Goal: Feedback & Contribution: Contribute content

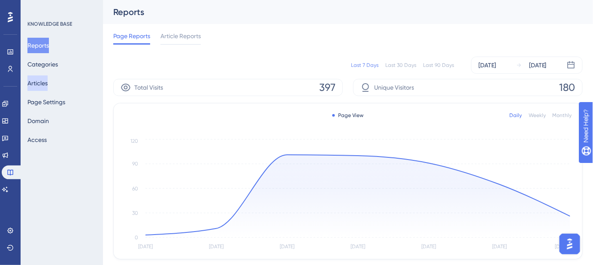
click at [46, 84] on button "Articles" at bounding box center [37, 83] width 20 height 15
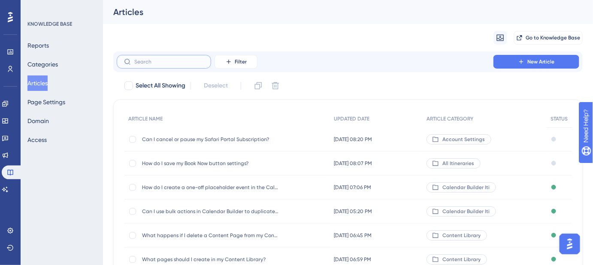
click at [176, 62] on input "text" at bounding box center [169, 62] width 70 height 6
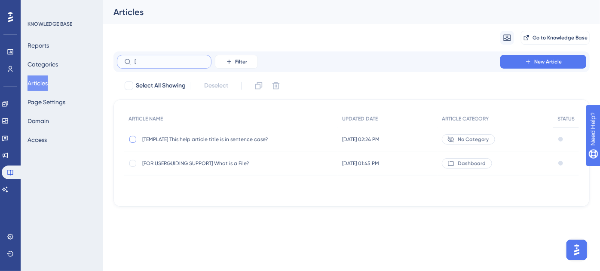
type input "["
click at [134, 137] on div at bounding box center [132, 139] width 7 height 7
click at [260, 83] on icon at bounding box center [258, 86] width 9 height 9
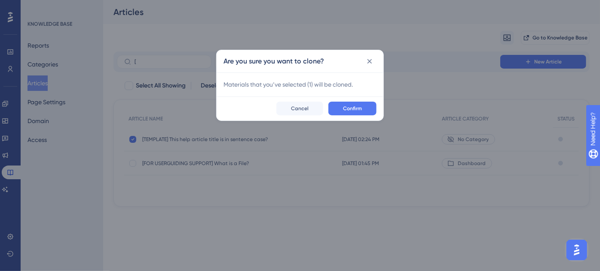
checkbox input "false"
click at [343, 110] on button "Confirm" at bounding box center [352, 109] width 48 height 14
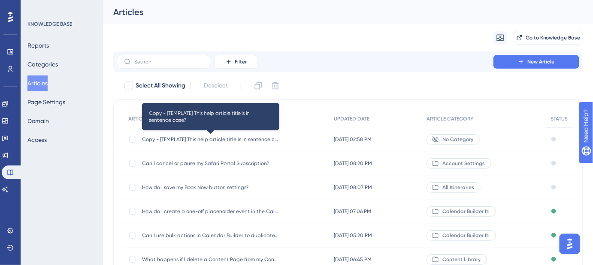
click at [204, 138] on span "Copy - [TEMPLATE] This help article title is in sentence case?" at bounding box center [210, 139] width 137 height 7
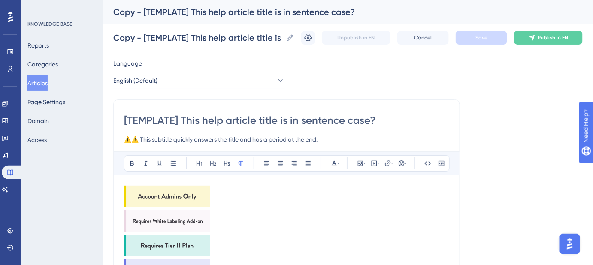
drag, startPoint x: 265, startPoint y: 124, endPoint x: 115, endPoint y: 124, distance: 150.3
drag, startPoint x: 262, startPoint y: 206, endPoint x: 217, endPoint y: 202, distance: 44.8
click at [261, 206] on p at bounding box center [287, 198] width 326 height 24
click at [171, 194] on img at bounding box center [167, 196] width 86 height 21
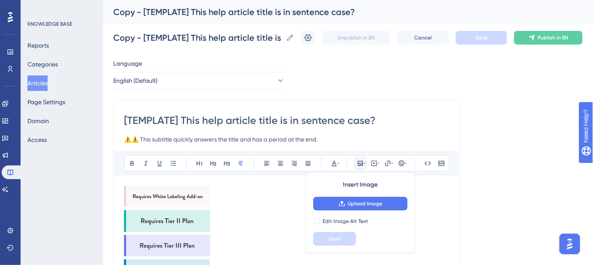
click at [171, 194] on img at bounding box center [167, 196] width 86 height 21
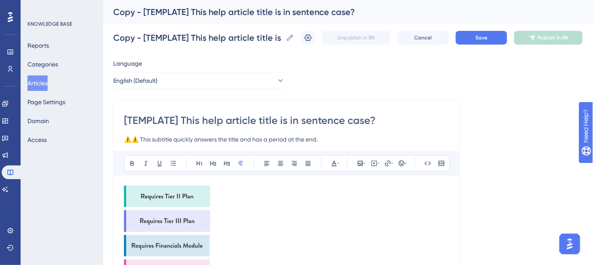
click at [171, 194] on img at bounding box center [167, 196] width 86 height 21
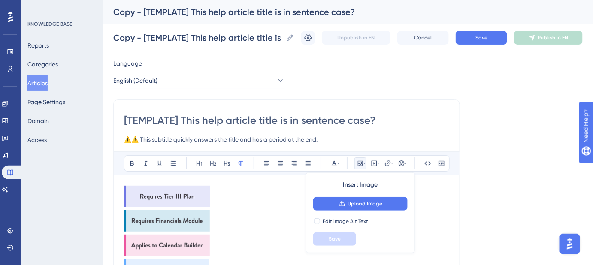
click at [171, 194] on img at bounding box center [167, 196] width 86 height 21
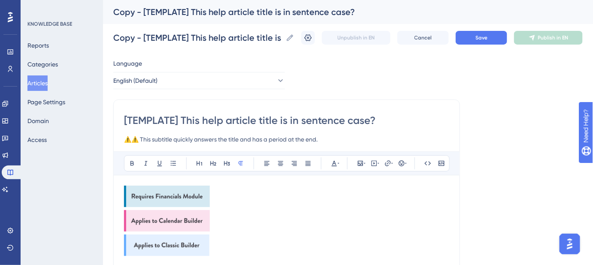
click at [171, 194] on img at bounding box center [167, 196] width 86 height 21
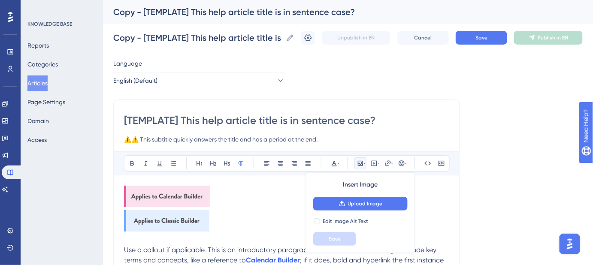
click at [171, 194] on img at bounding box center [167, 196] width 86 height 21
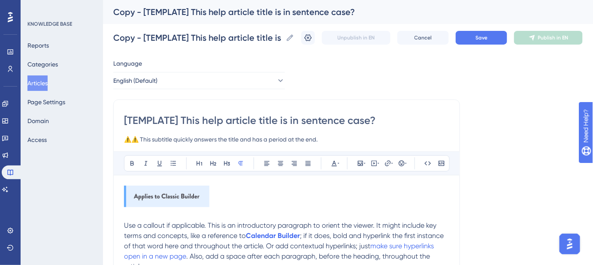
click at [171, 194] on img at bounding box center [166, 196] width 85 height 21
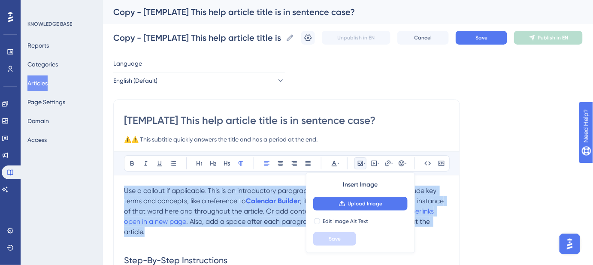
drag, startPoint x: 152, startPoint y: 231, endPoint x: 122, endPoint y: 195, distance: 46.7
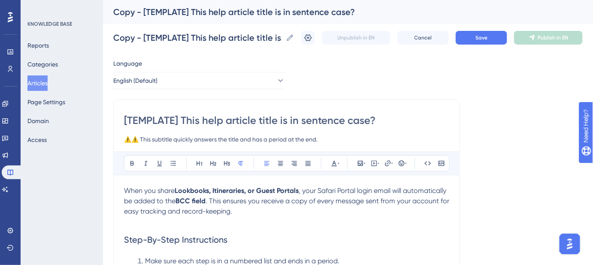
click at [252, 190] on strong "Lookbooks, Itineraries, or Guest Portals" at bounding box center [237, 191] width 124 height 8
click at [301, 219] on p at bounding box center [287, 222] width 326 height 10
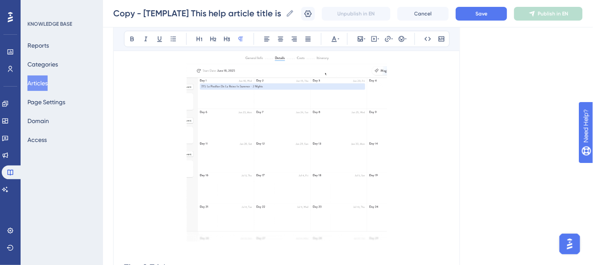
scroll to position [429, 0]
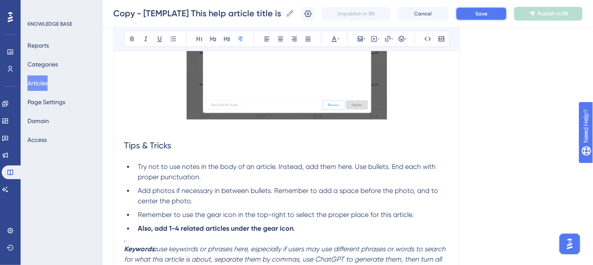
click at [488, 18] on button "Save" at bounding box center [482, 14] width 52 height 14
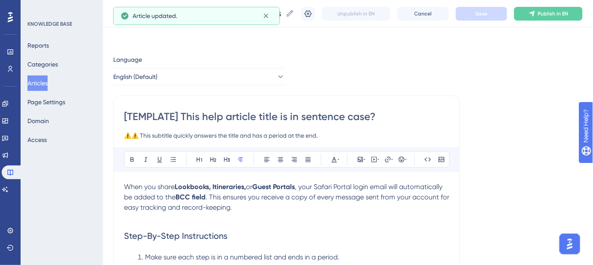
scroll to position [0, 0]
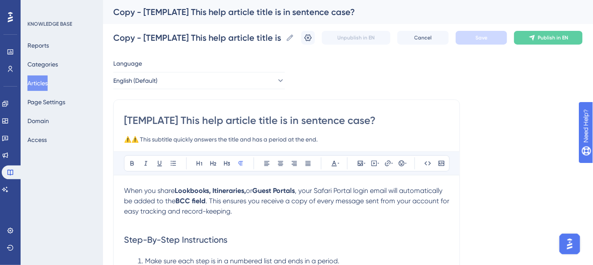
drag, startPoint x: 332, startPoint y: 140, endPoint x: 97, endPoint y: 145, distance: 235.0
paste input "Always receive a copy of Lookbooks, Itineraries, and Guest Portals sent from yo…"
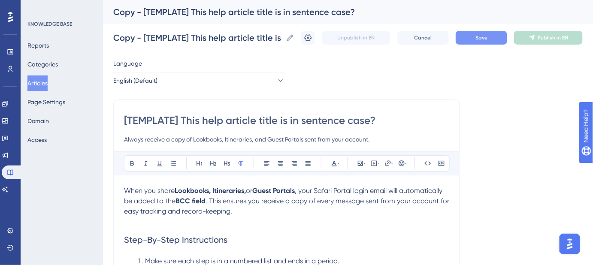
type input "Always receive a copy of Lookbooks, Itineraries, and Guest Portals sent from yo…"
click at [478, 39] on button "Save" at bounding box center [482, 38] width 52 height 14
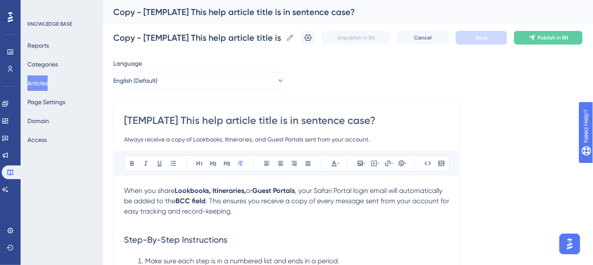
drag, startPoint x: 393, startPoint y: 118, endPoint x: 104, endPoint y: 119, distance: 289.4
paste input "How do I receive copies of emails I share through Safari Portal"
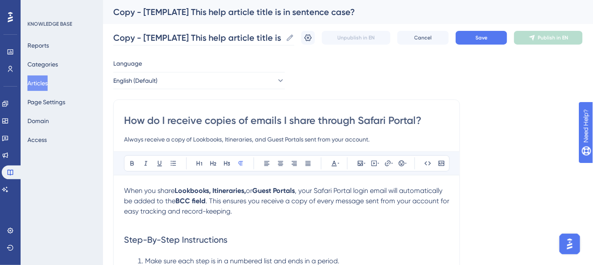
type input "How do I receive copies of emails I share through Safari Portal?"
click at [295, 36] on icon at bounding box center [290, 37] width 9 height 9
click at [283, 36] on input "Copy - [TEMPLATE] This help article title is in sentence case?" at bounding box center [197, 38] width 169 height 12
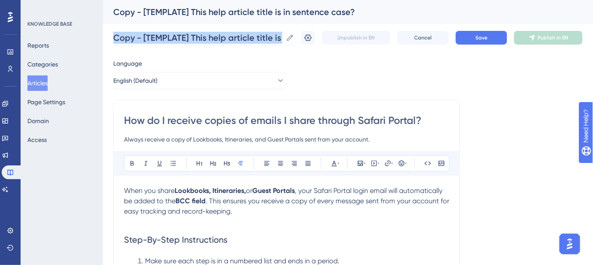
scroll to position [0, 5]
drag, startPoint x: 291, startPoint y: 36, endPoint x: 189, endPoint y: 36, distance: 102.6
click at [189, 36] on label "Copy - [TEMPLATE] This help article title is in sentence case? Copy - [TEMPLATE…" at bounding box center [203, 37] width 181 height 15
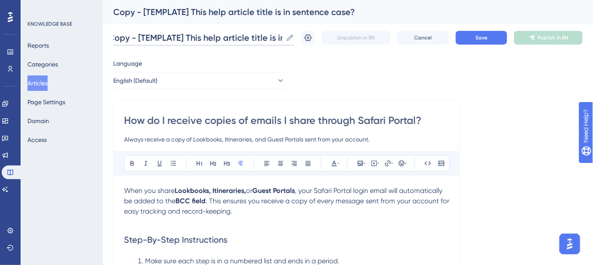
click at [188, 36] on input "Copy - [TEMPLATE] This help article title is in sentence case?" at bounding box center [197, 38] width 169 height 12
paste input "How do I receive copies of emails I share through Safari Portal"
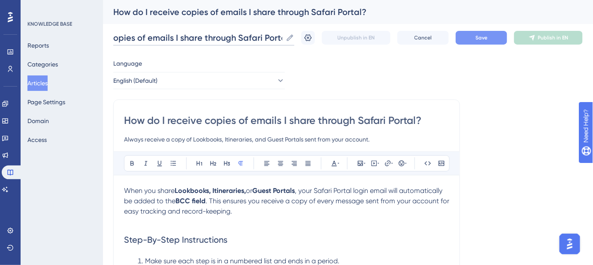
type input "How do I receive copies of emails I share through Safari Portal?"
click at [475, 37] on button "Save" at bounding box center [482, 38] width 52 height 14
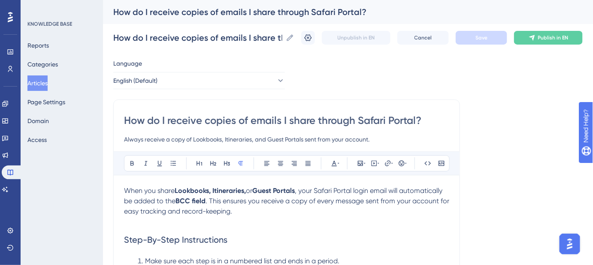
click at [398, 120] on input "How do I receive copies of emails I share through Safari Portal?" at bounding box center [287, 121] width 326 height 14
paste input "Will I get a copy of emails I send from"
type input "Will I get a copy of emails I send from Safari Portal?"
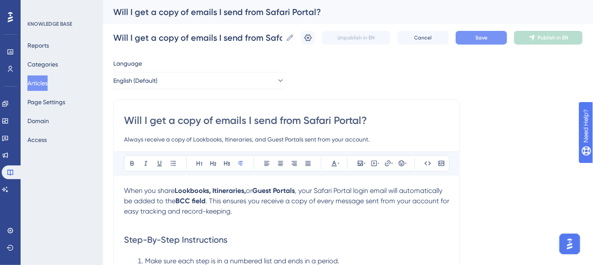
type input "Will I get a copy of emails I send from Safari Portal?"
click at [495, 43] on button "Save" at bounding box center [482, 38] width 52 height 14
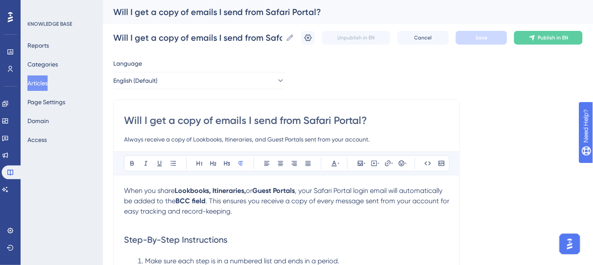
click at [193, 190] on strong "Lookbooks, Itineraries," at bounding box center [210, 191] width 71 height 8
click at [193, 189] on strong "Lookbooks, Itineraries," at bounding box center [210, 191] width 71 height 8
click at [390, 164] on icon at bounding box center [388, 163] width 7 height 7
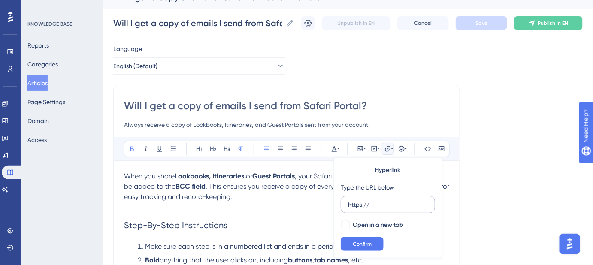
scroll to position [15, 0]
drag, startPoint x: 382, startPoint y: 207, endPoint x: 342, endPoint y: 206, distance: 40.4
click at [342, 206] on label "https://" at bounding box center [388, 204] width 94 height 17
click at [348, 206] on input "https://" at bounding box center [388, 204] width 80 height 9
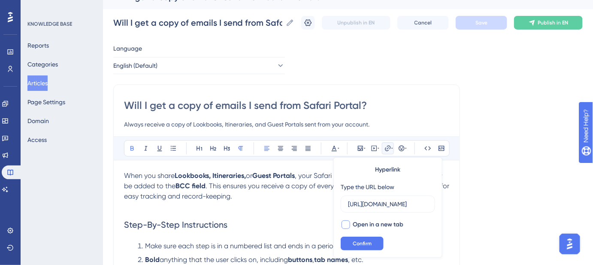
type input "https://help.safariportal.app/en/articles/5647--lookbooks"
click at [346, 225] on div at bounding box center [346, 225] width 9 height 9
checkbox input "true"
click at [359, 249] on button "Confirm" at bounding box center [362, 244] width 43 height 14
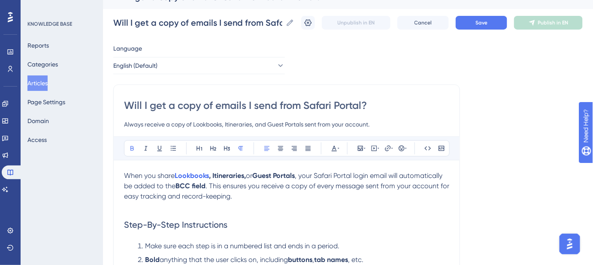
click at [230, 174] on strong ", Itineraries," at bounding box center [227, 176] width 37 height 8
click at [390, 146] on icon at bounding box center [388, 149] width 6 height 6
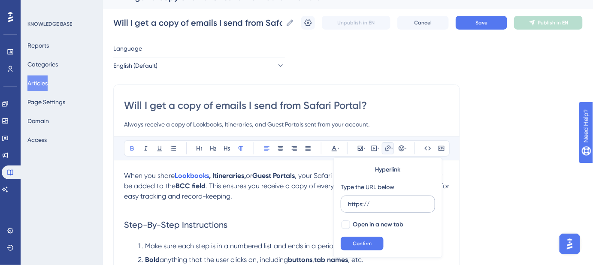
drag, startPoint x: 375, startPoint y: 201, endPoint x: 341, endPoint y: 204, distance: 33.6
click at [341, 204] on label "https://" at bounding box center [388, 204] width 94 height 17
click at [348, 204] on input "https://" at bounding box center [388, 204] width 80 height 9
type input "https://help.safariportal.app/en/articles/5662--itineraries"
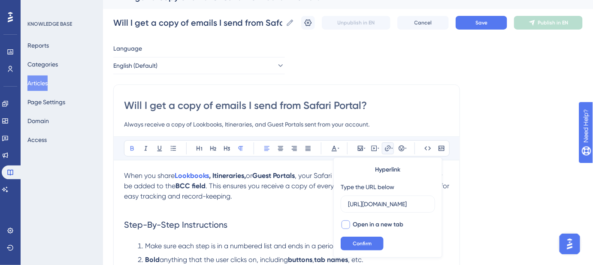
click at [347, 226] on div at bounding box center [346, 225] width 9 height 9
checkbox input "true"
click at [358, 243] on span "Confirm" at bounding box center [362, 243] width 19 height 7
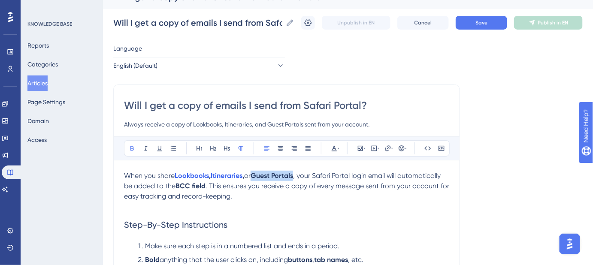
drag, startPoint x: 300, startPoint y: 176, endPoint x: 257, endPoint y: 176, distance: 43.4
click at [257, 176] on p "When you share Lookbooks , Itineraries , or Guest Portals , your Safari Portal …" at bounding box center [287, 186] width 326 height 31
click at [388, 148] on icon at bounding box center [388, 148] width 7 height 7
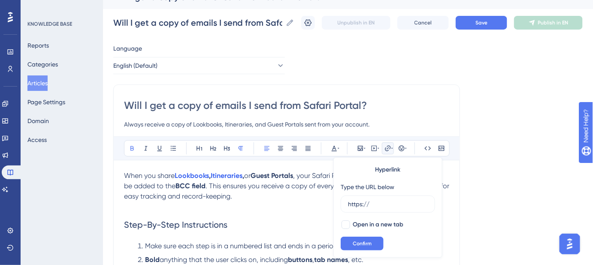
drag, startPoint x: 373, startPoint y: 207, endPoint x: 340, endPoint y: 207, distance: 33.1
click at [340, 207] on div "Hyperlink Type the URL below https:// Open in a new tab Confirm" at bounding box center [388, 208] width 109 height 100
type input "https://help.safariportal.app/en/articles/5602-what-are-guest-portals"
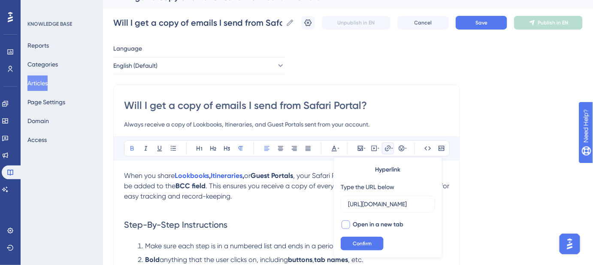
click at [346, 224] on div at bounding box center [346, 225] width 9 height 9
checkbox input "true"
click at [361, 243] on span "Confirm" at bounding box center [362, 243] width 19 height 7
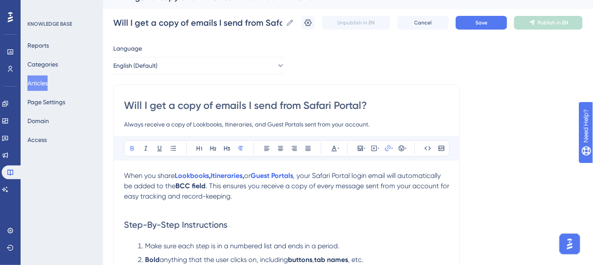
click at [473, 21] on button "Save" at bounding box center [482, 23] width 52 height 14
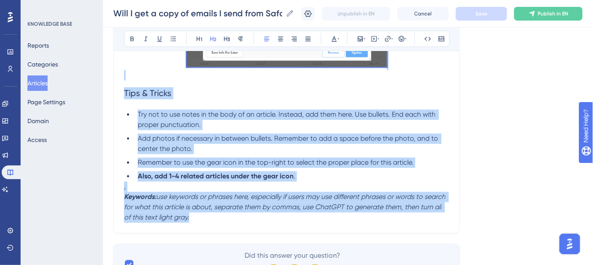
scroll to position [484, 0]
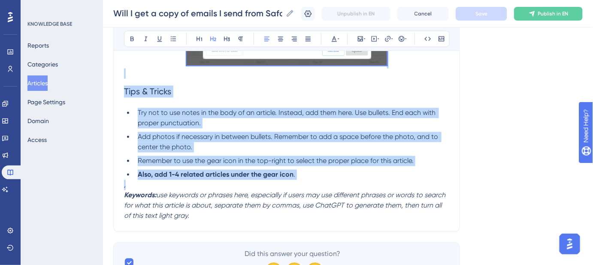
drag, startPoint x: 125, startPoint y: 64, endPoint x: 394, endPoint y: 189, distance: 296.6
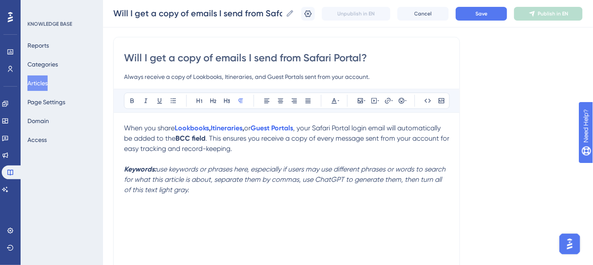
scroll to position [39, 0]
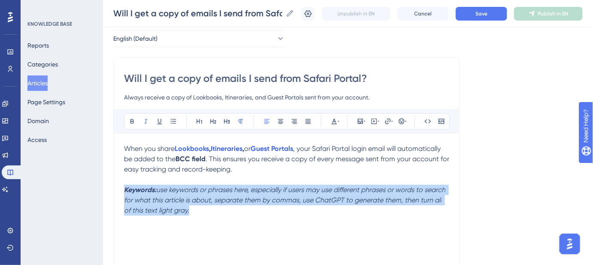
drag, startPoint x: 204, startPoint y: 208, endPoint x: 110, endPoint y: 192, distance: 95.5
click at [110, 192] on div "Performance Users Engagement Widgets Feedback Product Updates Knowledge Base AI…" at bounding box center [348, 184] width 490 height 447
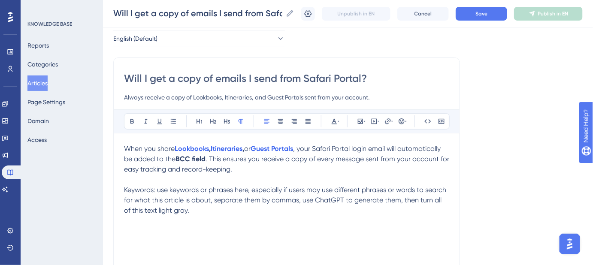
click at [193, 210] on p "Keywords: use keywords or phrases here, especially if users may use different p…" at bounding box center [287, 200] width 326 height 31
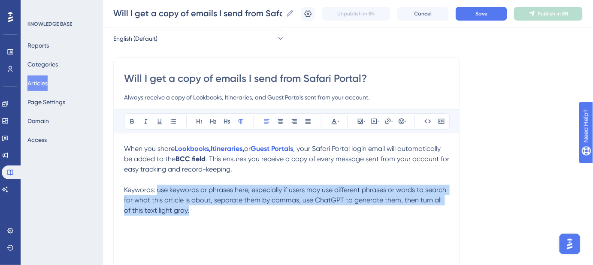
drag, startPoint x: 194, startPoint y: 213, endPoint x: 158, endPoint y: 194, distance: 40.7
click at [158, 194] on p "Keywords: use keywords or phrases here, especially if users may use different p…" at bounding box center [287, 200] width 326 height 31
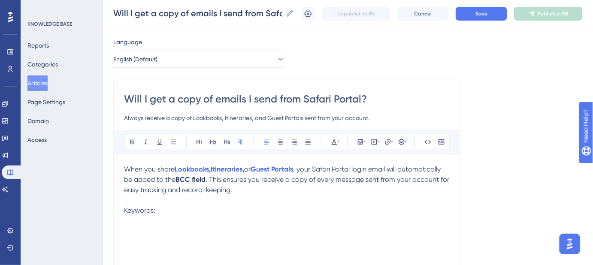
scroll to position [0, 0]
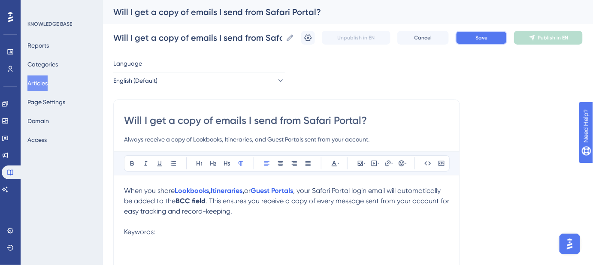
click at [485, 35] on span "Save" at bounding box center [482, 37] width 12 height 7
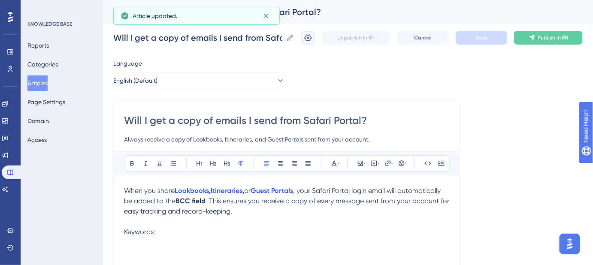
click at [312, 37] on icon at bounding box center [308, 37] width 7 height 7
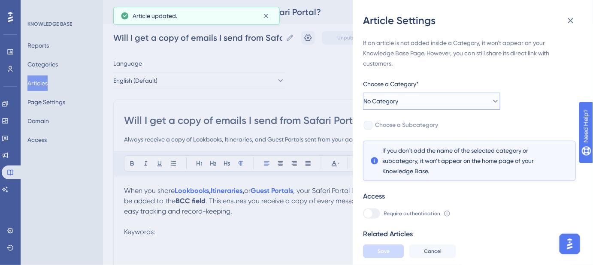
click at [489, 94] on button "No Category" at bounding box center [431, 101] width 137 height 17
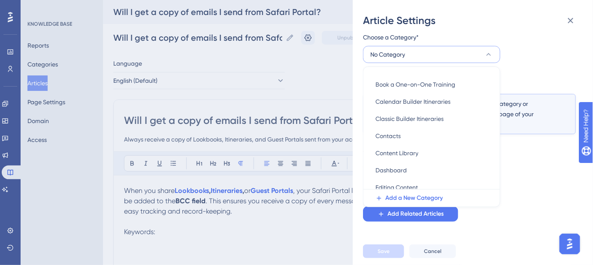
scroll to position [9, 0]
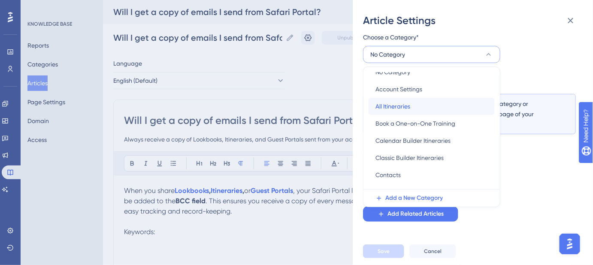
click at [399, 106] on span "All Itineraries" at bounding box center [393, 106] width 35 height 10
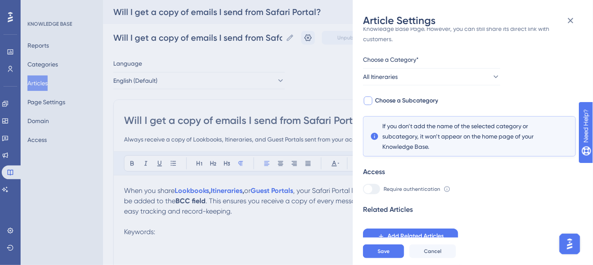
click at [406, 102] on span "Choose a Subcategory" at bounding box center [406, 101] width 63 height 10
checkbox input "true"
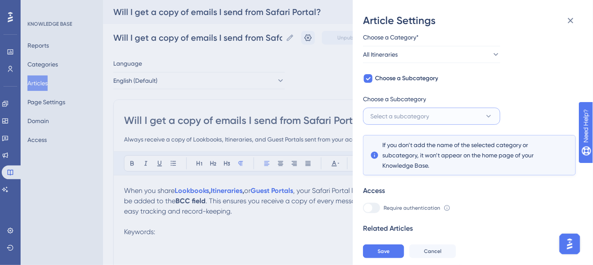
click at [416, 110] on button "Select a subcategory" at bounding box center [431, 116] width 137 height 17
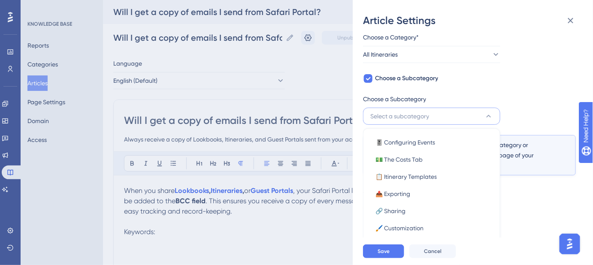
scroll to position [100, 0]
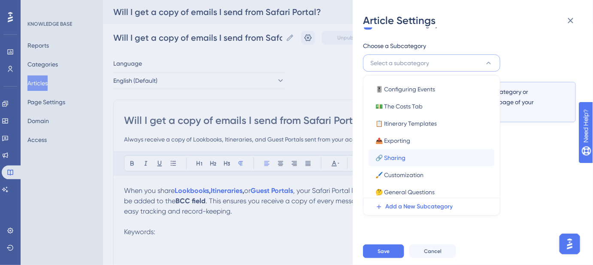
click at [392, 155] on span "🔗 Sharing" at bounding box center [391, 158] width 30 height 10
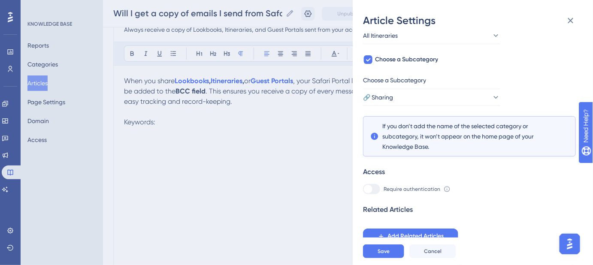
scroll to position [39, 0]
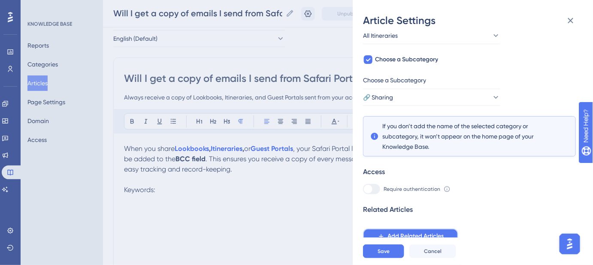
click at [405, 230] on button "Add Related Articles" at bounding box center [410, 236] width 95 height 15
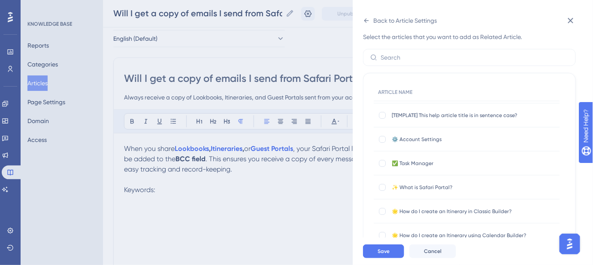
scroll to position [0, 0]
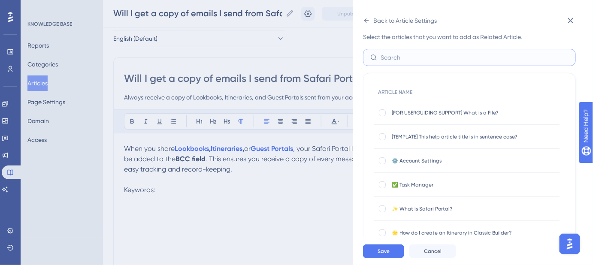
click at [406, 55] on input "text" at bounding box center [475, 57] width 188 height 9
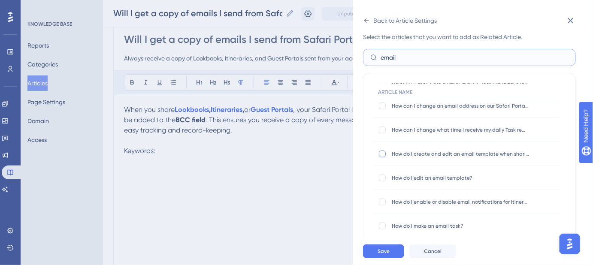
scroll to position [117, 0]
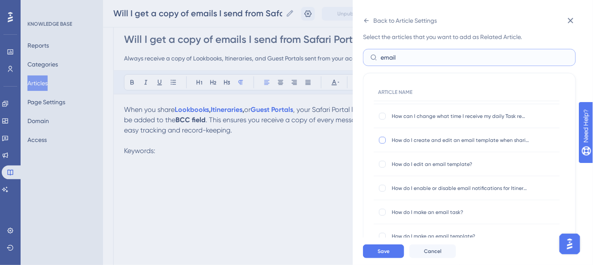
type input "email"
click at [382, 139] on div at bounding box center [382, 140] width 7 height 7
checkbox input "true"
click at [384, 163] on div at bounding box center [382, 164] width 7 height 7
checkbox input "true"
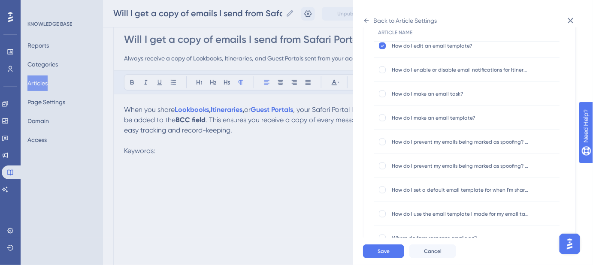
scroll to position [105, 0]
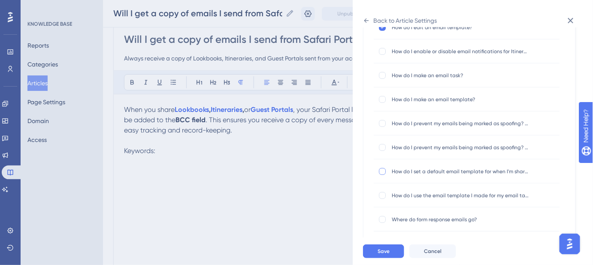
click at [383, 173] on div at bounding box center [382, 171] width 7 height 7
checkbox input "true"
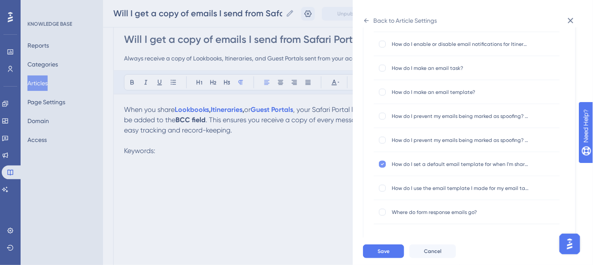
scroll to position [113, 0]
click at [389, 255] on span "Save" at bounding box center [384, 251] width 12 height 7
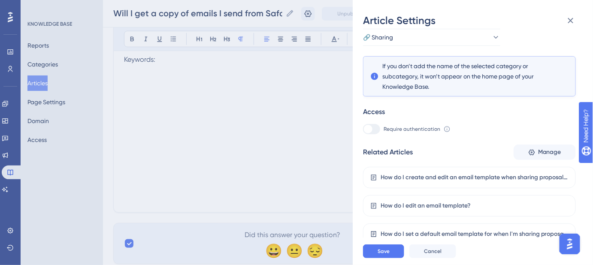
scroll to position [117, 0]
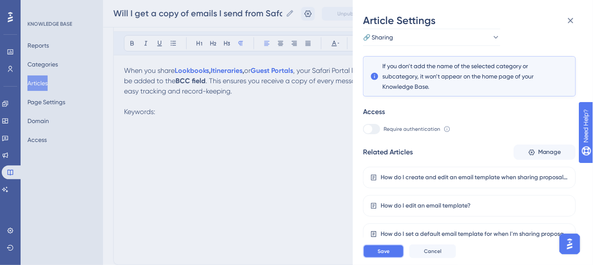
click at [386, 255] on span "Save" at bounding box center [384, 251] width 12 height 7
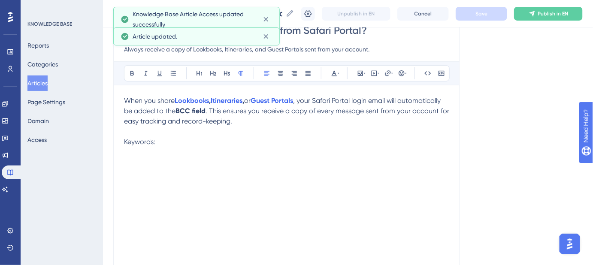
scroll to position [39, 0]
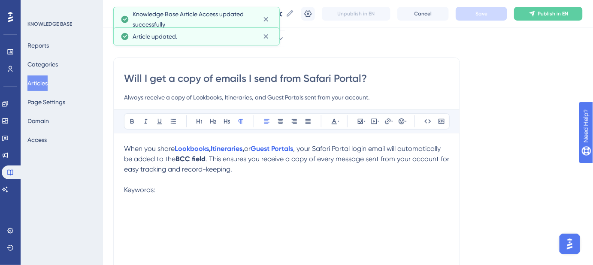
drag, startPoint x: 371, startPoint y: 76, endPoint x: 128, endPoint y: 80, distance: 243.5
click at [128, 80] on input "Will I get a copy of emails I send from Safari Portal?" at bounding box center [287, 79] width 326 height 14
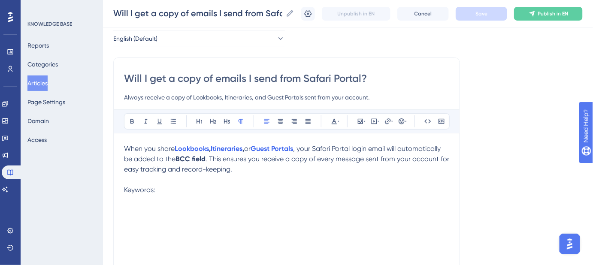
click at [184, 189] on p "Keywords:" at bounding box center [287, 190] width 326 height 10
paste div
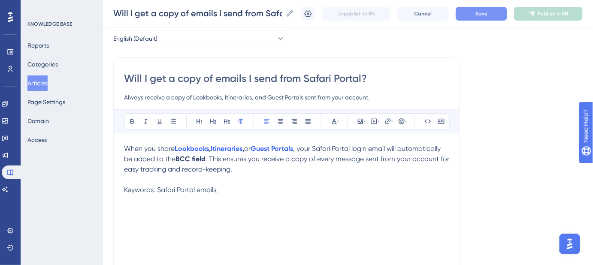
click at [241, 191] on p "Keywords: Safari Portal emails," at bounding box center [287, 190] width 326 height 10
click at [290, 189] on p "Keywords: Safari Portal emails, BCC login email," at bounding box center [287, 190] width 326 height 10
click at [346, 189] on p "Keywords: Safari Portal emails, BCC login email, Lookbook sharing," at bounding box center [287, 190] width 326 height 10
click at [403, 185] on p "Keywords: Safari Portal emails, BCC login email, Lookbook sharing, Itinerary sh…" at bounding box center [287, 190] width 326 height 10
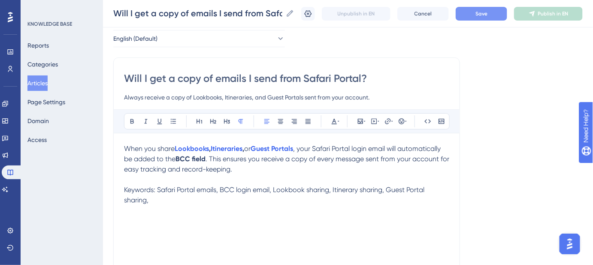
click at [178, 199] on p "Keywords: Safari Portal emails, BCC login email, Lookbook sharing, Itinerary sh…" at bounding box center [287, 195] width 326 height 21
click at [211, 198] on p "Keywords: Safari Portal emails, BCC login email, Lookbook sharing, Itinerary sh…" at bounding box center [287, 195] width 326 height 21
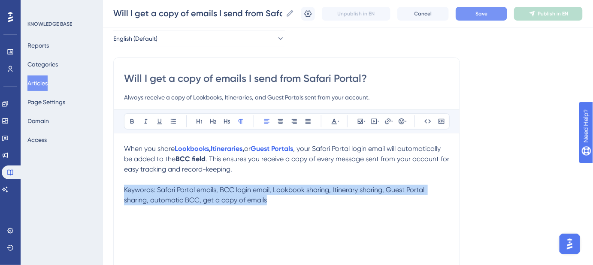
drag, startPoint x: 268, startPoint y: 200, endPoint x: 123, endPoint y: 192, distance: 145.8
click at [123, 192] on div "Will I get a copy of emails I send from Safari Portal? Always receive a copy of…" at bounding box center [286, 201] width 347 height 286
click at [338, 122] on icon at bounding box center [339, 121] width 2 height 7
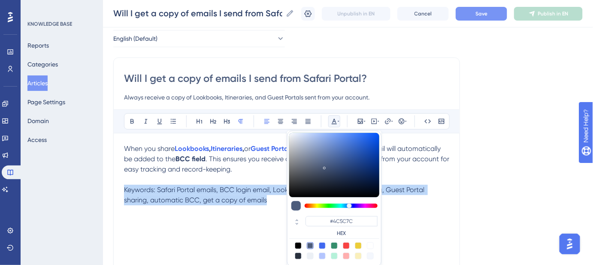
scroll to position [48, 0]
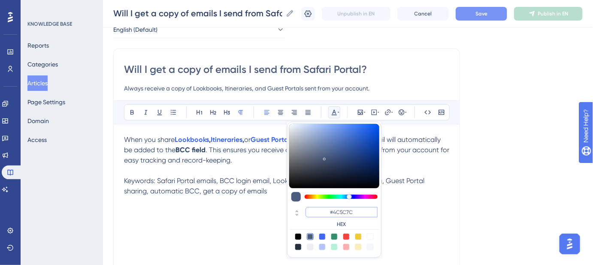
drag, startPoint x: 356, startPoint y: 211, endPoint x: 334, endPoint y: 211, distance: 22.3
click at [334, 211] on input "#4C5C7C" at bounding box center [342, 212] width 72 height 10
type input "#FFFFFF"
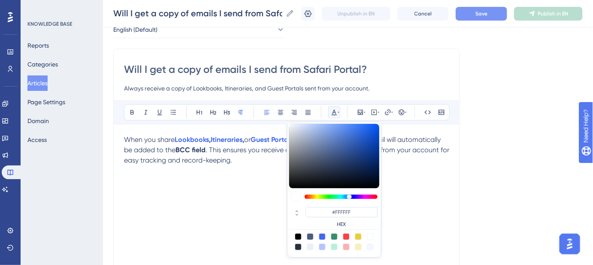
click at [469, 212] on div "Language English (Default) Will I get a copy of emails I send from Safari Porta…" at bounding box center [348, 196] width 470 height 379
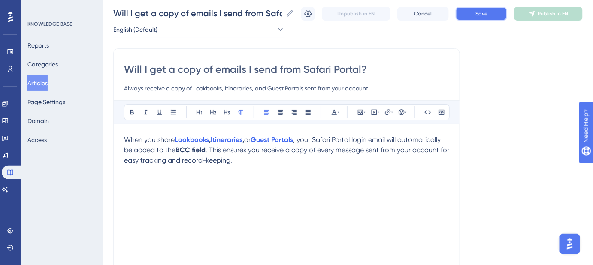
click at [488, 16] on span "Save" at bounding box center [482, 13] width 12 height 7
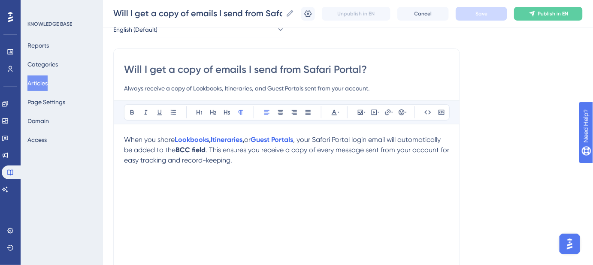
click at [307, 88] on input "Always receive a copy of Lookbooks, Itineraries, and Guest Portals sent from yo…" at bounding box center [287, 88] width 326 height 10
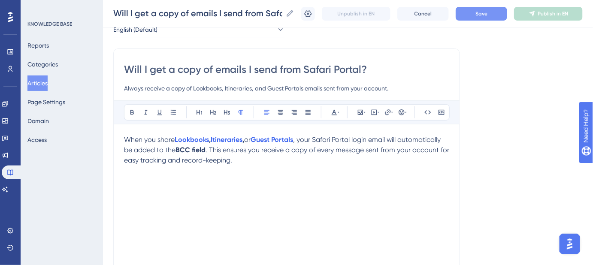
click at [481, 8] on button "Save" at bounding box center [482, 14] width 52 height 14
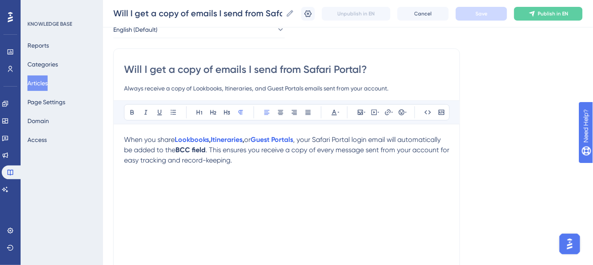
click at [222, 88] on input "Always receive a copy of Lookbooks, Itineraries, and Guest Portals emails sent …" at bounding box center [287, 88] width 326 height 10
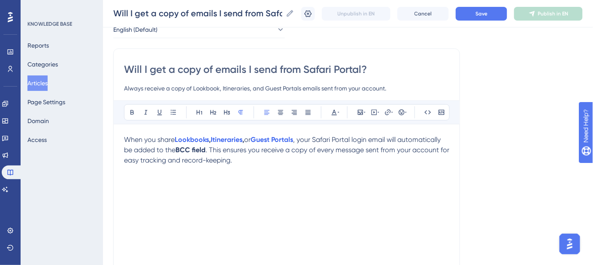
click at [239, 90] on input "Always receive a copy of Lookbook, Itineraries, and Guest Portals emails sent f…" at bounding box center [287, 88] width 326 height 10
click at [238, 90] on input "Always receive a copy of Lookbook, Itineraries, and Guest Portals emails sent f…" at bounding box center [287, 88] width 326 height 10
click at [297, 89] on input "Always receive a copy of Lookbook, Itinerary, and Guest Portals emails sent fro…" at bounding box center [287, 88] width 326 height 10
type input "Always receive a copy of Lookbook, Itinerary, and Guest Portal emails sent from…"
click at [493, 18] on button "Save" at bounding box center [482, 14] width 52 height 14
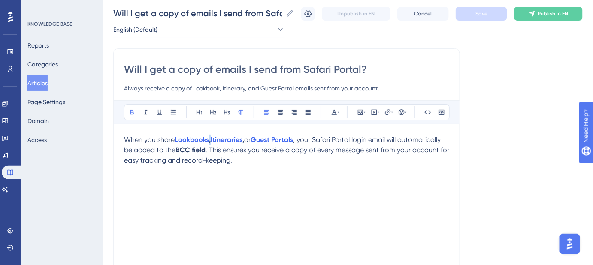
click at [210, 137] on strong "," at bounding box center [210, 140] width 2 height 8
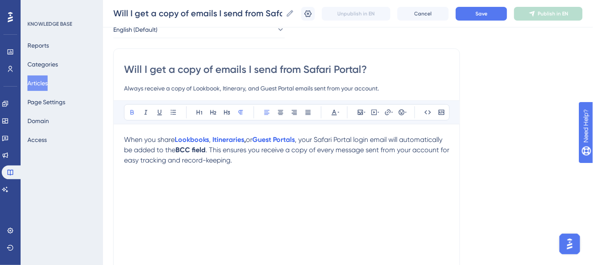
click at [246, 140] on strong "," at bounding box center [245, 140] width 2 height 8
click at [367, 192] on p "Keywords: Safari Portal emails, BCC login email, Lookbook sharing, Itinerary sh…" at bounding box center [287, 186] width 326 height 21
click at [485, 13] on span "Save" at bounding box center [482, 13] width 12 height 7
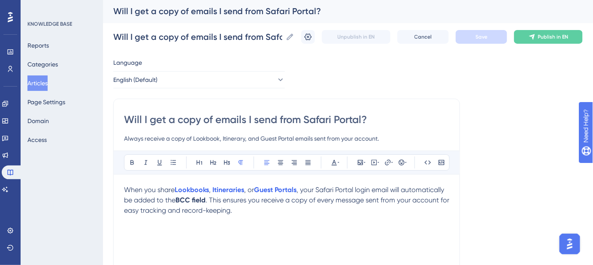
scroll to position [0, 0]
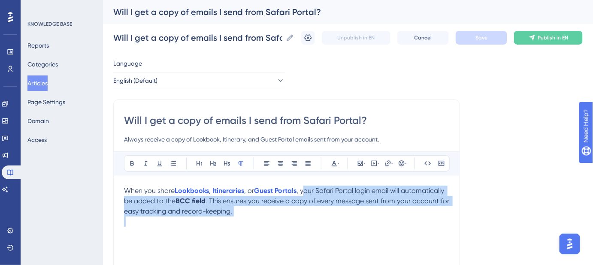
drag, startPoint x: 305, startPoint y: 192, endPoint x: 244, endPoint y: 216, distance: 65.7
copy p "our Safari Portal login email will automatically be added to the BCC field . Th…"
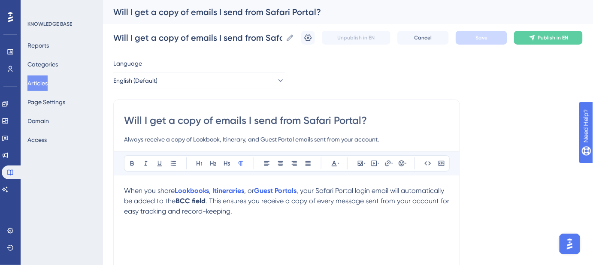
click at [507, 155] on div "Language English (Default) Will I get a copy of emails I send from Safari Porta…" at bounding box center [348, 247] width 470 height 379
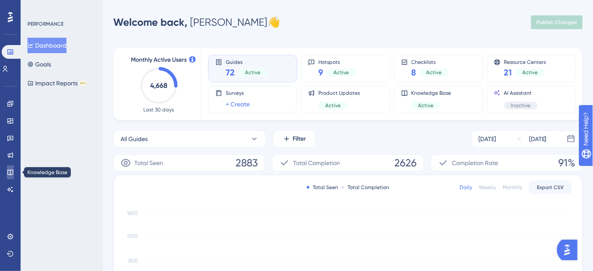
click at [8, 172] on icon at bounding box center [10, 172] width 7 height 7
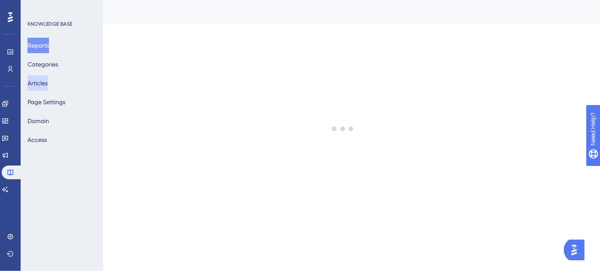
click at [42, 87] on button "Articles" at bounding box center [37, 83] width 20 height 15
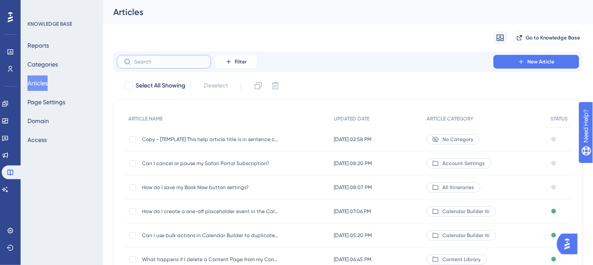
click at [176, 61] on input "text" at bounding box center [169, 62] width 70 height 6
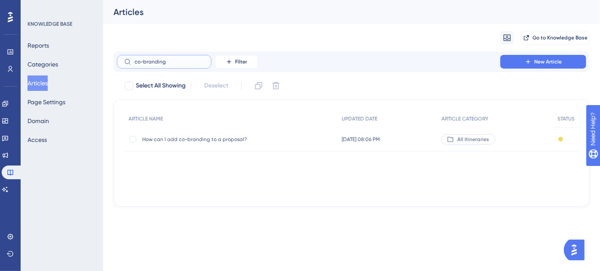
type input "co-branding"
click at [207, 136] on span "How can I add co-branding to a proposal?" at bounding box center [210, 139] width 137 height 7
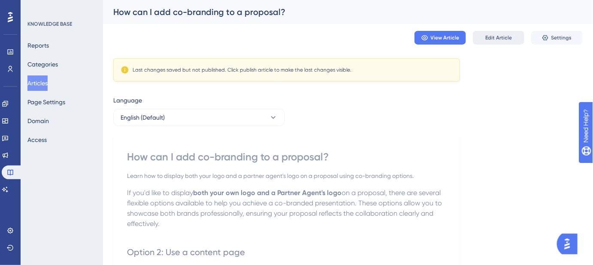
click at [495, 39] on span "Edit Article" at bounding box center [499, 37] width 27 height 7
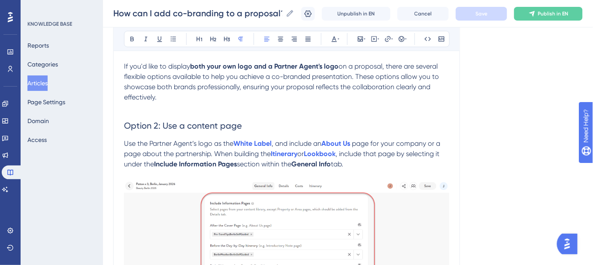
scroll to position [39, 0]
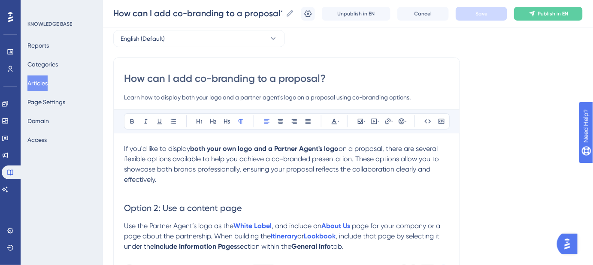
click at [180, 180] on p "If you'd like to display both your own logo and a Partner Agent's logo on a pro…" at bounding box center [287, 164] width 326 height 41
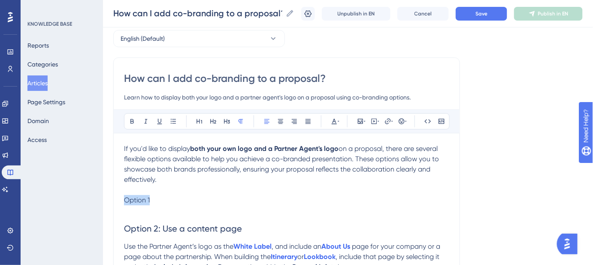
drag, startPoint x: 155, startPoint y: 200, endPoint x: 122, endPoint y: 200, distance: 33.1
click at [161, 200] on p "Option 1" at bounding box center [287, 200] width 326 height 10
drag, startPoint x: 155, startPoint y: 206, endPoint x: 121, endPoint y: 203, distance: 34.5
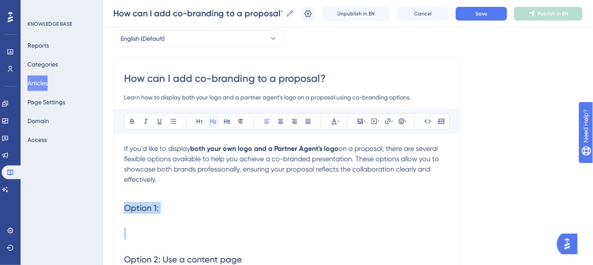
click at [211, 119] on icon at bounding box center [213, 121] width 7 height 7
click at [188, 204] on h2 "Option 1:" at bounding box center [287, 208] width 326 height 26
click at [144, 223] on h2 at bounding box center [287, 234] width 326 height 26
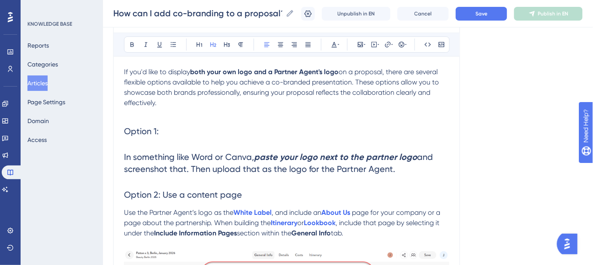
scroll to position [117, 0]
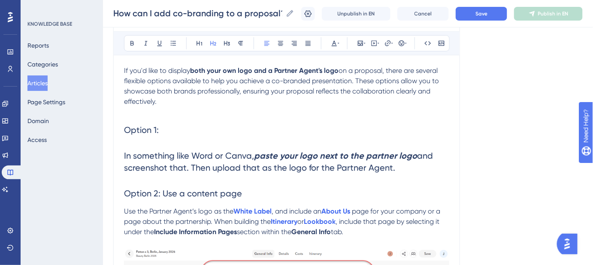
drag, startPoint x: 377, startPoint y: 164, endPoint x: 113, endPoint y: 156, distance: 263.4
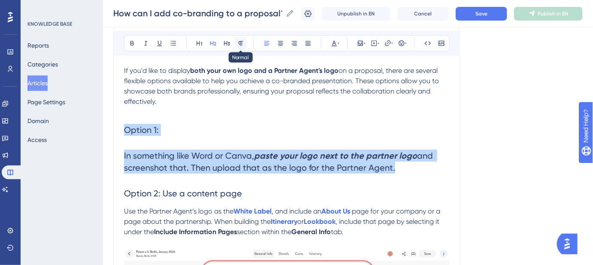
click at [243, 43] on icon at bounding box center [240, 43] width 7 height 7
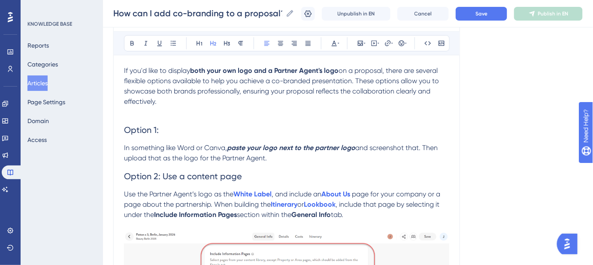
click at [145, 176] on span "Option 2: Use a content page" at bounding box center [183, 176] width 118 height 10
click at [144, 126] on span "Option 1:" at bounding box center [141, 130] width 35 height 10
click at [237, 124] on h2 "Option 1:" at bounding box center [287, 130] width 326 height 26
drag, startPoint x: 295, startPoint y: 156, endPoint x: 295, endPoint y: 125, distance: 31.4
click at [294, 156] on p "In something like Word or Canva, paste your logo next to the partner logo and s…" at bounding box center [287, 153] width 326 height 21
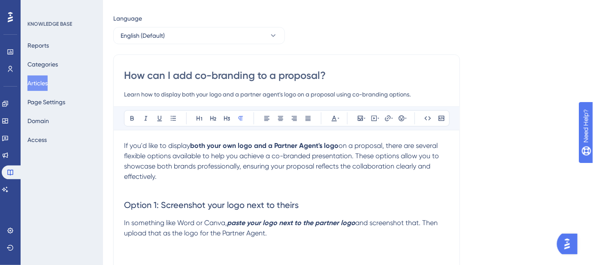
scroll to position [0, 0]
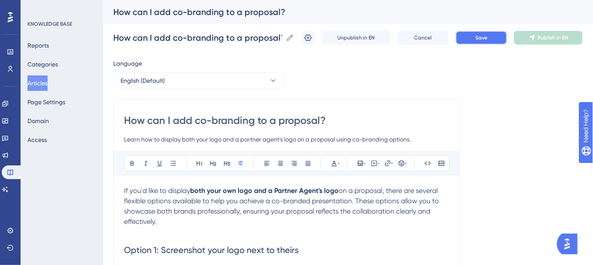
click at [472, 39] on button "Save" at bounding box center [482, 38] width 52 height 14
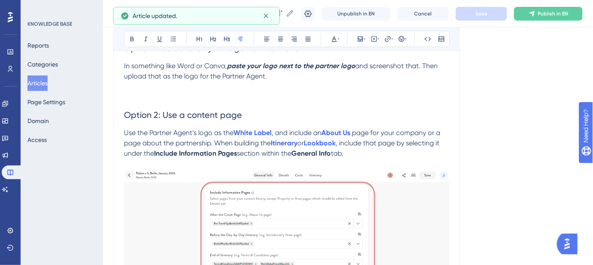
scroll to position [195, 0]
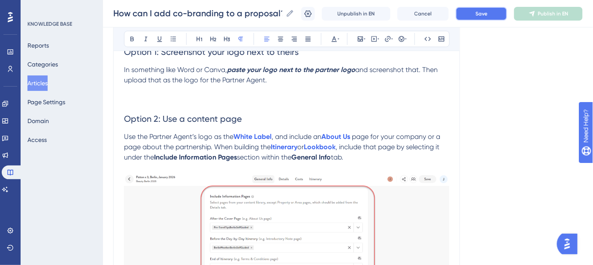
click at [499, 12] on button "Save" at bounding box center [482, 14] width 52 height 14
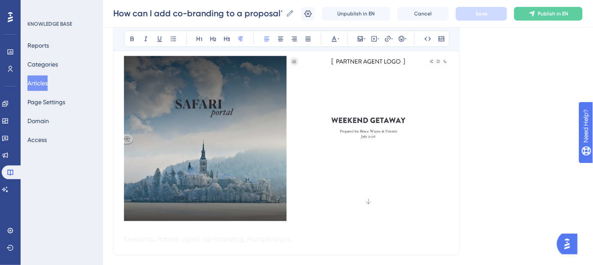
scroll to position [575, 0]
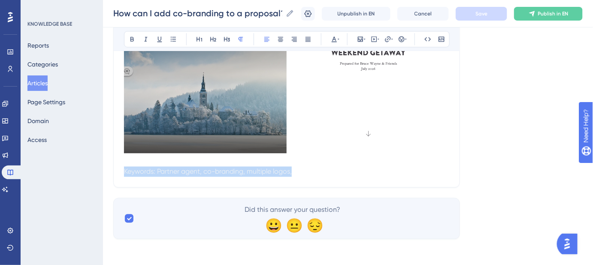
drag, startPoint x: 368, startPoint y: 176, endPoint x: 130, endPoint y: 177, distance: 238.8
drag, startPoint x: 125, startPoint y: 171, endPoint x: 313, endPoint y: 173, distance: 187.7
click at [326, 174] on p "Keywords: Partner agent, co-branding, multiple logos," at bounding box center [287, 172] width 326 height 10
click at [312, 173] on p "Keywords: Partner agent, co-branding, multiple logos," at bounding box center [287, 172] width 326 height 10
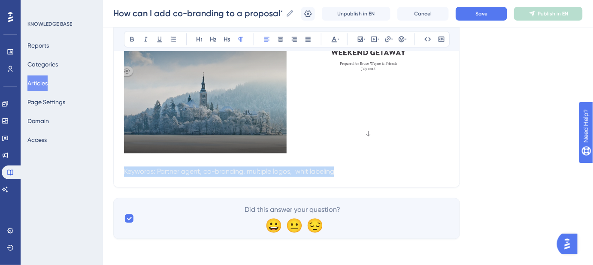
drag, startPoint x: 291, startPoint y: 170, endPoint x: 168, endPoint y: 183, distance: 123.9
click at [332, 37] on icon at bounding box center [334, 39] width 7 height 7
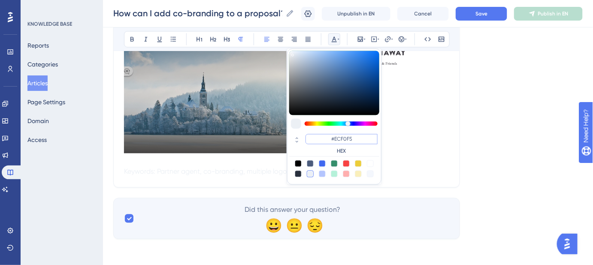
drag, startPoint x: 351, startPoint y: 140, endPoint x: 334, endPoint y: 139, distance: 17.2
click at [334, 139] on input "#ECF0F5" at bounding box center [342, 139] width 72 height 10
type input "#FFFFFF"
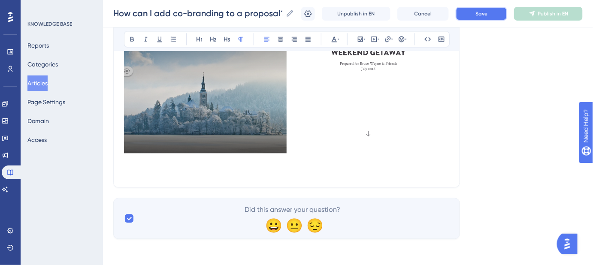
click at [484, 13] on span "Save" at bounding box center [482, 13] width 12 height 7
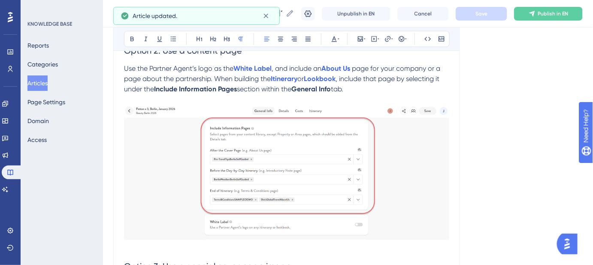
scroll to position [107, 0]
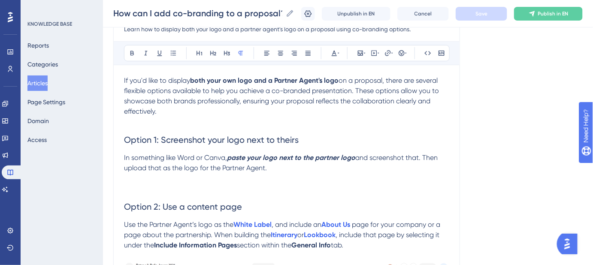
click at [128, 184] on p at bounding box center [287, 189] width 326 height 10
click at [362, 51] on icon at bounding box center [360, 53] width 7 height 7
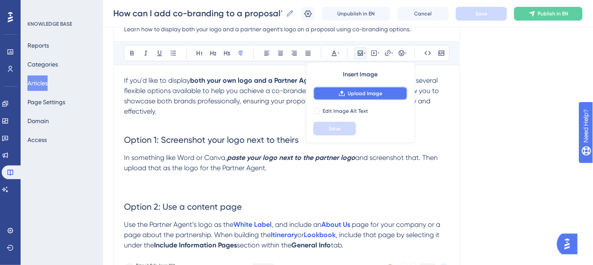
click at [353, 93] on span "Upload Image" at bounding box center [365, 93] width 35 height 7
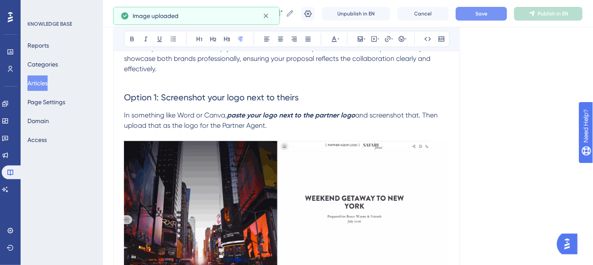
scroll to position [185, 0]
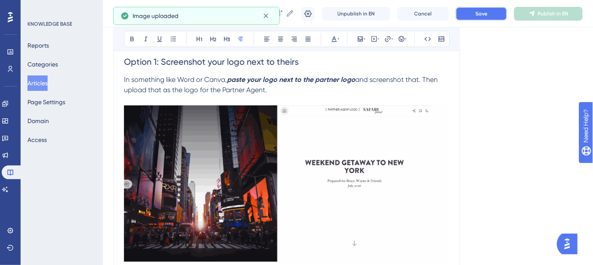
click at [488, 15] on span "Save" at bounding box center [482, 13] width 12 height 7
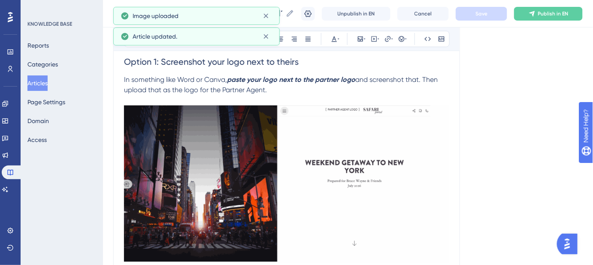
drag, startPoint x: 277, startPoint y: 91, endPoint x: 120, endPoint y: 80, distance: 158.0
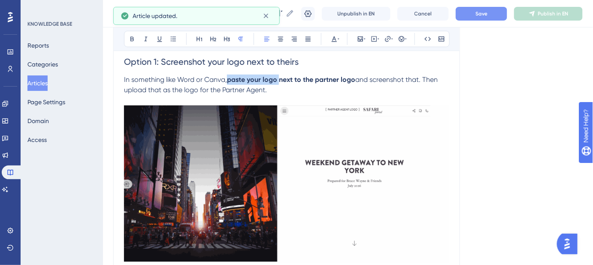
drag, startPoint x: 397, startPoint y: 120, endPoint x: 455, endPoint y: 120, distance: 57.5
click at [399, 120] on img at bounding box center [287, 185] width 326 height 158
drag, startPoint x: 476, startPoint y: 116, endPoint x: 514, endPoint y: 95, distance: 44.2
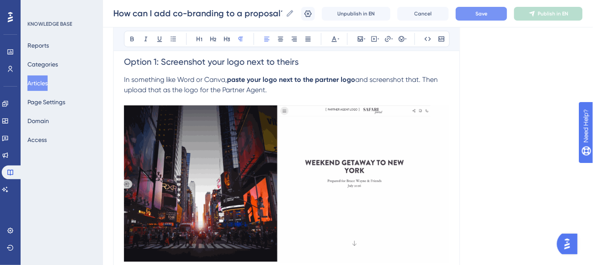
click at [486, 18] on button "Save" at bounding box center [482, 14] width 52 height 14
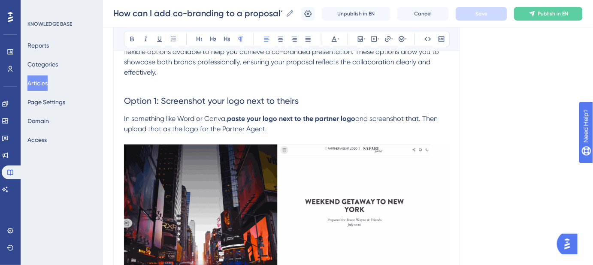
scroll to position [0, 0]
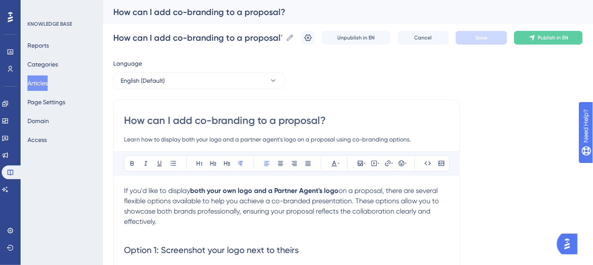
click at [125, 189] on span "If you'd like to display" at bounding box center [157, 191] width 66 height 8
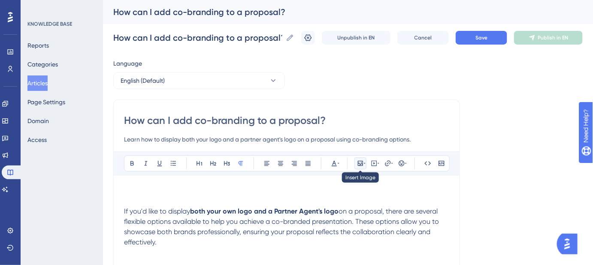
click at [360, 161] on icon at bounding box center [360, 163] width 7 height 7
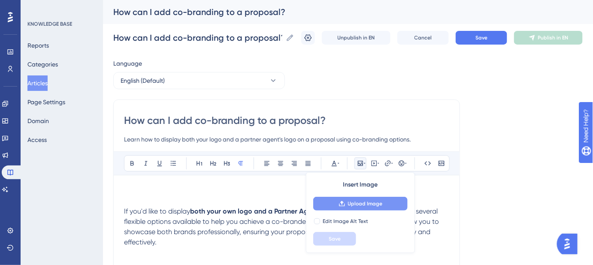
click at [354, 205] on span "Upload Image" at bounding box center [365, 204] width 35 height 7
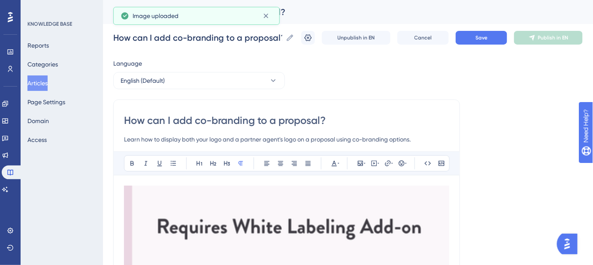
click at [387, 223] on img at bounding box center [287, 227] width 326 height 82
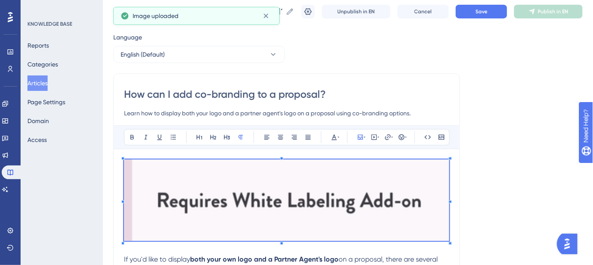
scroll to position [39, 0]
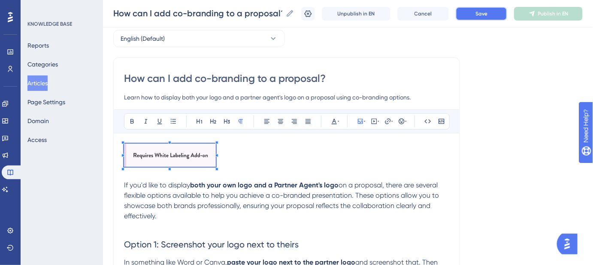
click at [488, 15] on span "Save" at bounding box center [482, 13] width 12 height 7
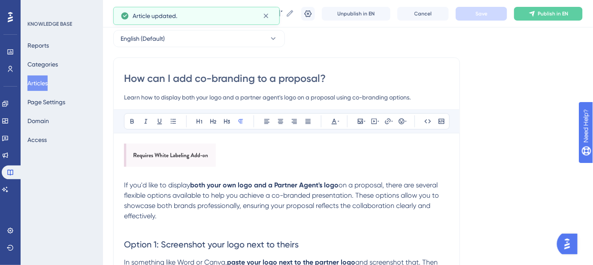
click at [313, 161] on p at bounding box center [287, 157] width 326 height 26
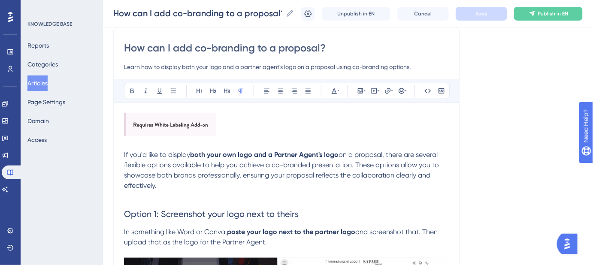
scroll to position [78, 0]
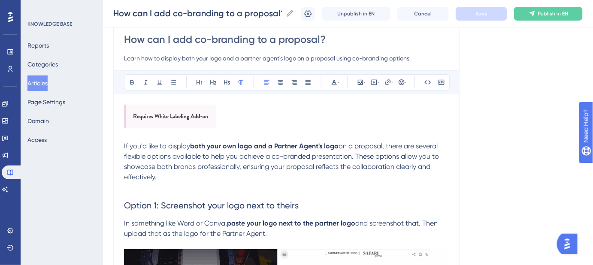
drag, startPoint x: 159, startPoint y: 177, endPoint x: 357, endPoint y: 159, distance: 198.3
click at [357, 159] on p "If you'd like to display both your own logo and a Partner Agent's logo on a pro…" at bounding box center [287, 161] width 326 height 41
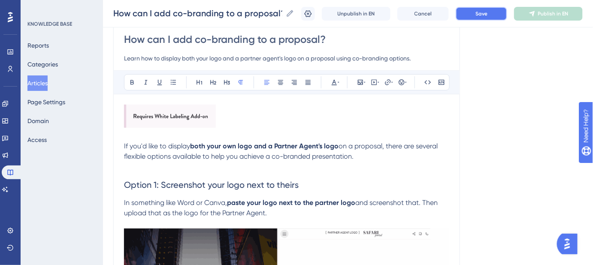
click at [486, 14] on span "Save" at bounding box center [482, 13] width 12 height 7
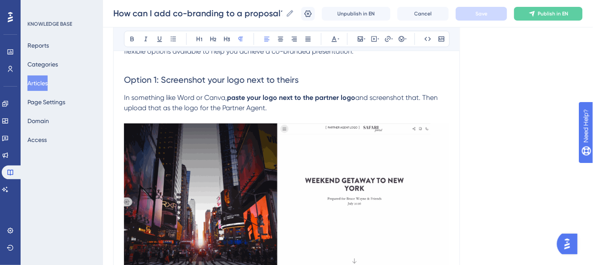
scroll to position [195, 0]
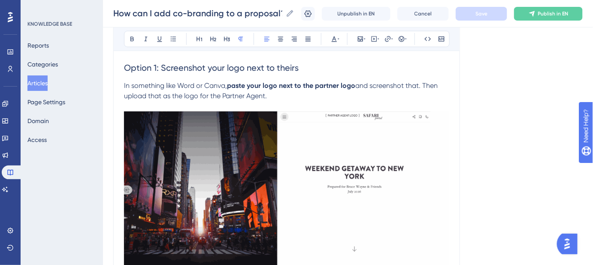
click at [300, 146] on img at bounding box center [287, 191] width 326 height 158
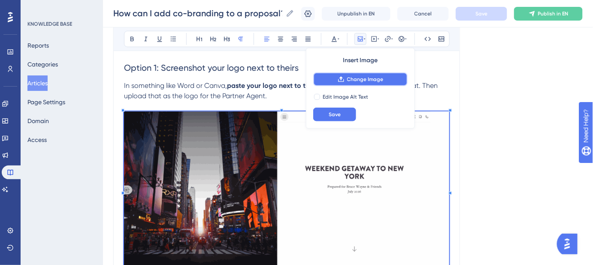
click at [358, 80] on span "Change Image" at bounding box center [365, 79] width 37 height 7
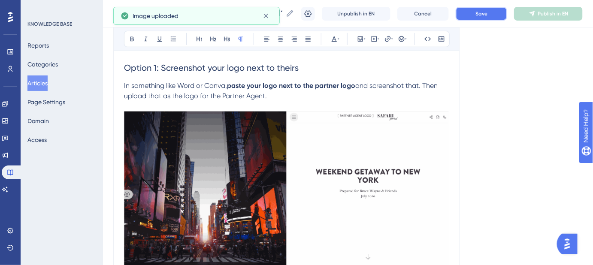
click at [488, 14] on span "Save" at bounding box center [482, 13] width 12 height 7
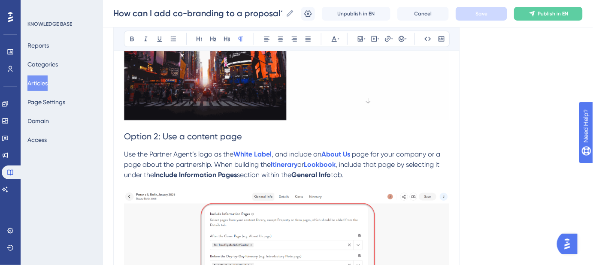
scroll to position [351, 0]
click at [125, 134] on span "Option 2: Use a content page" at bounding box center [183, 136] width 118 height 10
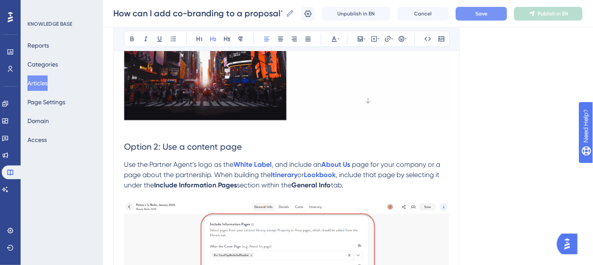
click at [480, 12] on button "Save" at bounding box center [482, 14] width 52 height 14
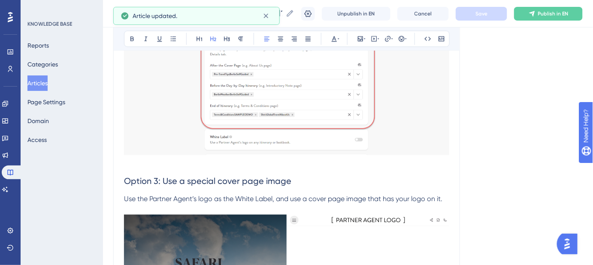
scroll to position [546, 0]
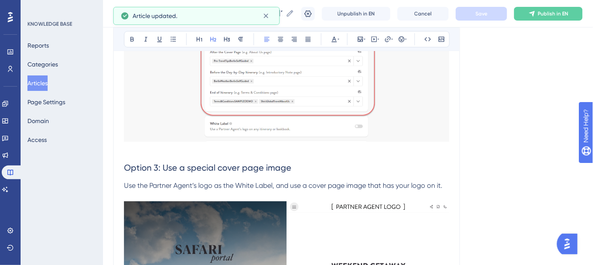
click at [211, 153] on p at bounding box center [287, 150] width 326 height 10
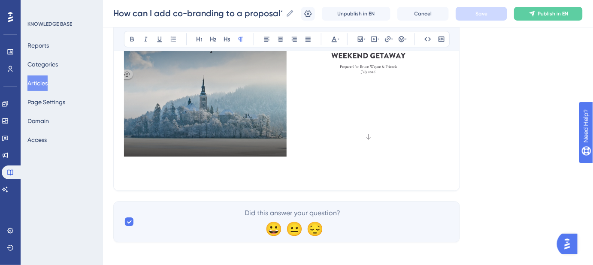
scroll to position [759, 0]
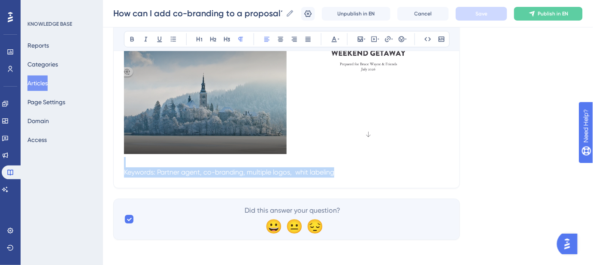
drag, startPoint x: 324, startPoint y: 164, endPoint x: 170, endPoint y: 164, distance: 154.6
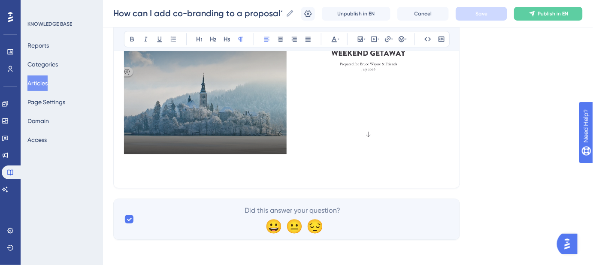
click at [124, 160] on p at bounding box center [287, 162] width 326 height 10
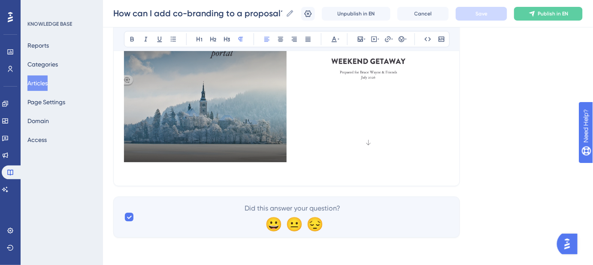
scroll to position [749, 0]
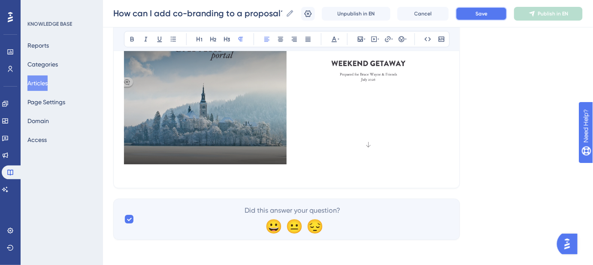
click at [500, 12] on button "Save" at bounding box center [482, 14] width 52 height 14
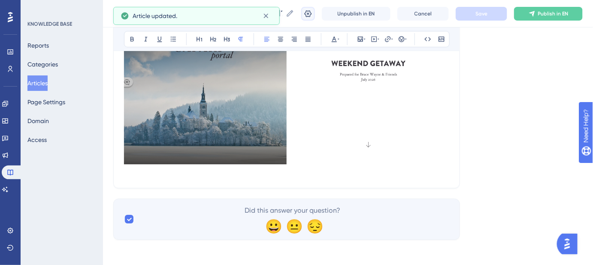
click at [311, 12] on icon at bounding box center [308, 13] width 7 height 7
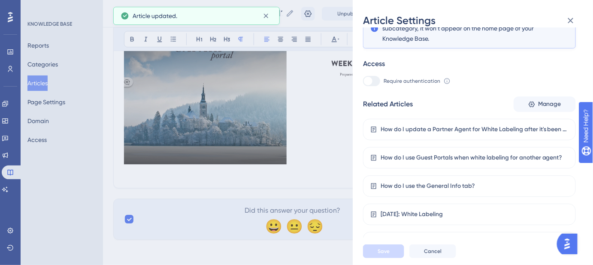
scroll to position [182, 0]
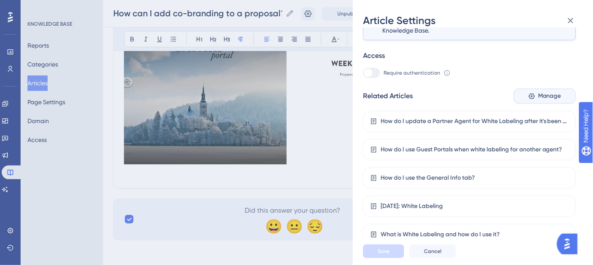
click at [555, 99] on span "Manage" at bounding box center [550, 96] width 23 height 10
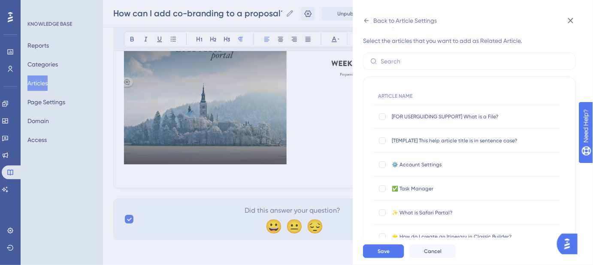
scroll to position [0, 0]
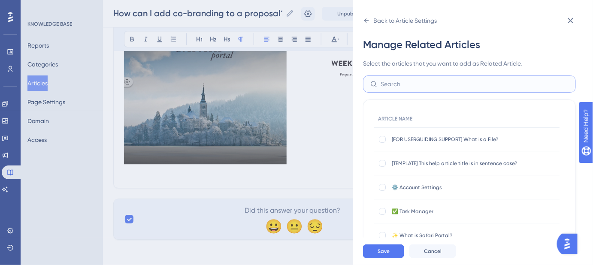
click at [394, 82] on input "text" at bounding box center [475, 83] width 188 height 9
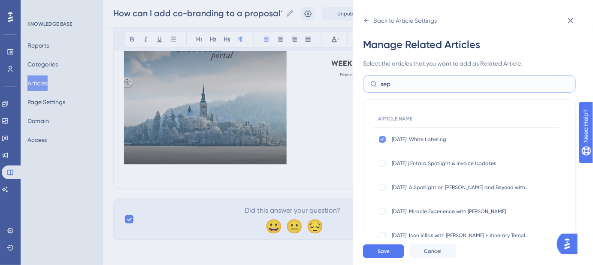
type input "sep"
click at [385, 138] on div at bounding box center [382, 139] width 9 height 9
checkbox input "false"
click at [393, 259] on button "Save" at bounding box center [383, 252] width 41 height 14
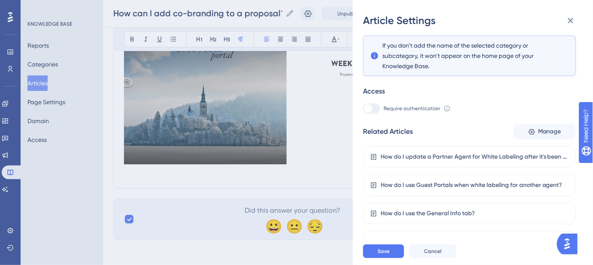
scroll to position [154, 0]
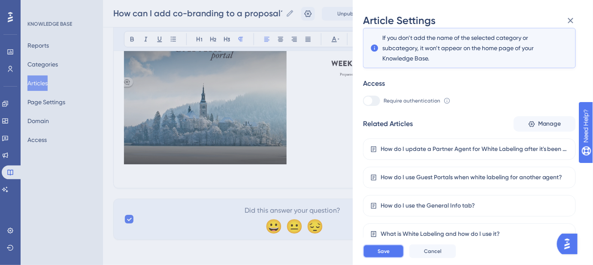
click at [390, 255] on span "Save" at bounding box center [384, 251] width 12 height 7
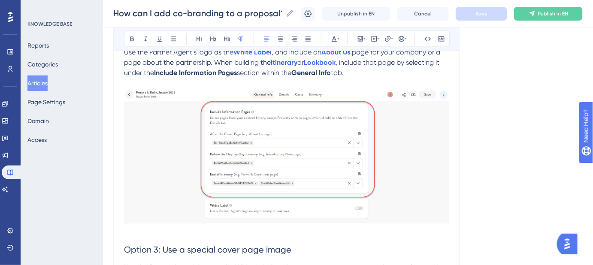
scroll to position [515, 0]
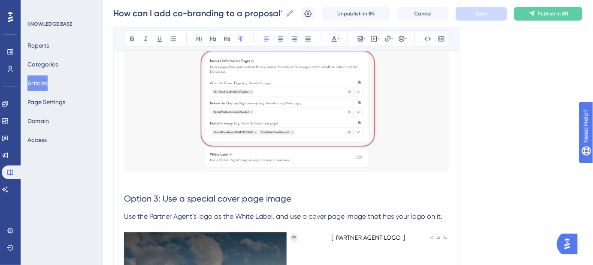
click at [137, 180] on p at bounding box center [287, 181] width 326 height 10
click at [362, 40] on icon at bounding box center [360, 39] width 7 height 7
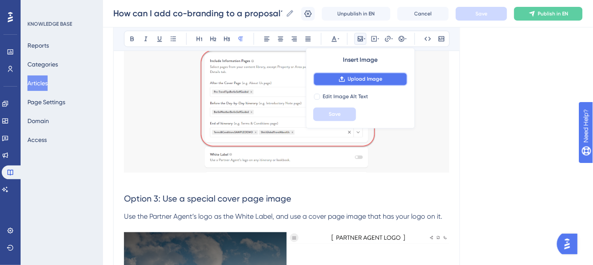
click at [358, 79] on span "Upload Image" at bounding box center [365, 79] width 35 height 7
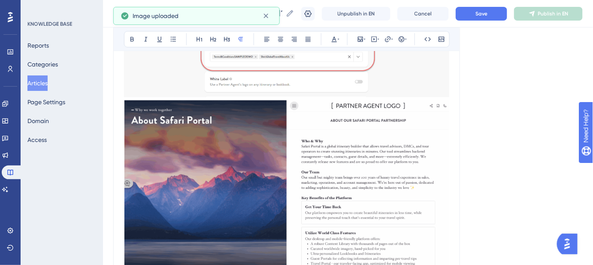
scroll to position [593, 0]
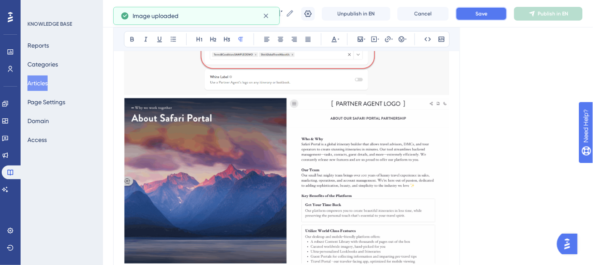
click at [475, 13] on button "Save" at bounding box center [482, 14] width 52 height 14
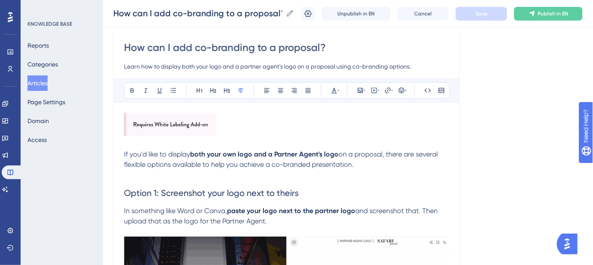
scroll to position [85, 0]
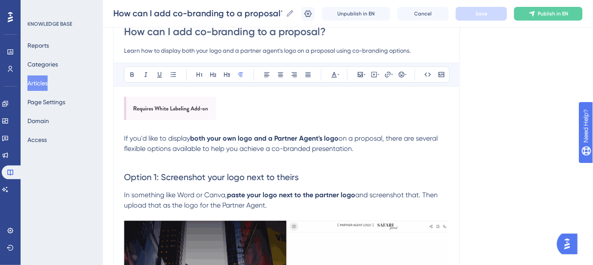
click at [176, 113] on img at bounding box center [170, 108] width 92 height 23
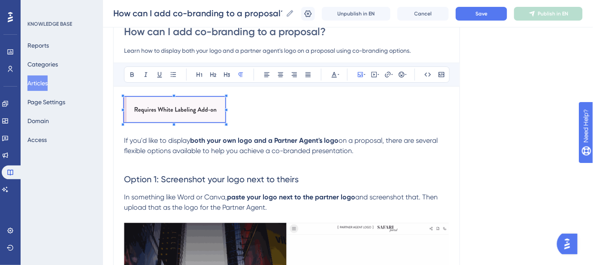
click at [480, 17] on button "Save" at bounding box center [482, 14] width 52 height 14
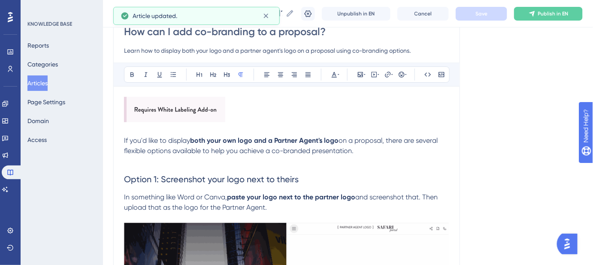
click at [307, 115] on p at bounding box center [287, 111] width 326 height 28
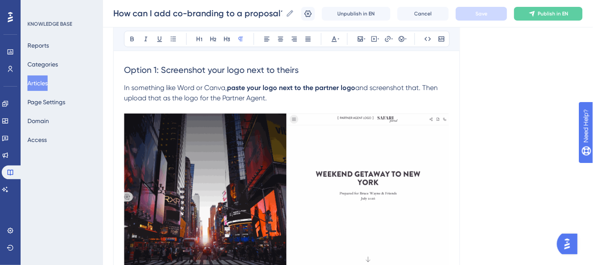
scroll to position [117, 0]
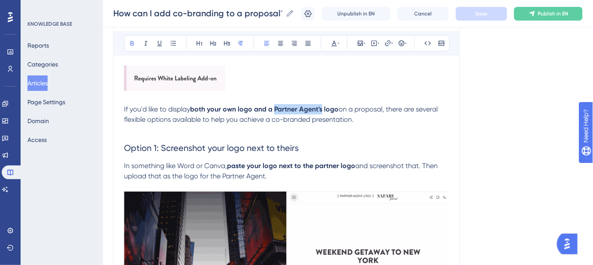
drag, startPoint x: 324, startPoint y: 108, endPoint x: 276, endPoint y: 108, distance: 48.5
click at [276, 108] on strong "both your own logo and a Partner Agent's logo" at bounding box center [264, 109] width 149 height 8
click at [387, 43] on icon at bounding box center [388, 43] width 7 height 7
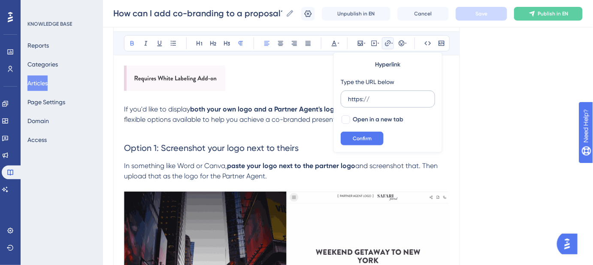
drag, startPoint x: 375, startPoint y: 96, endPoint x: 346, endPoint y: 96, distance: 29.6
click at [346, 96] on label "https://" at bounding box center [388, 99] width 94 height 17
click at [348, 96] on input "https://" at bounding box center [388, 98] width 80 height 9
type input "https://help.safariportal.app/en/articles/6102-what-are-partner-agents"
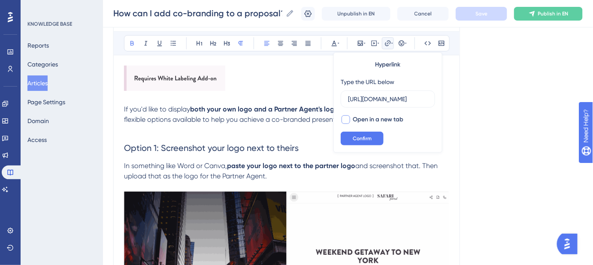
click at [343, 121] on div at bounding box center [346, 120] width 9 height 9
checkbox input "true"
click at [351, 141] on button "Confirm" at bounding box center [362, 139] width 43 height 14
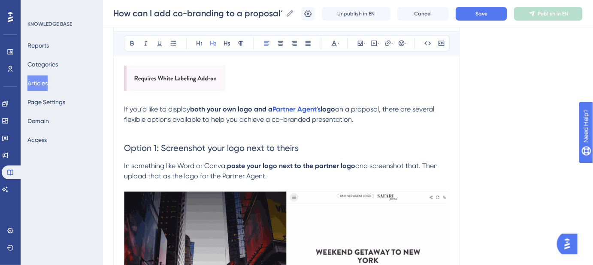
click at [406, 145] on h2 "Option 1: Screenshot your logo next to theirs" at bounding box center [287, 148] width 326 height 26
click at [473, 16] on button "Save" at bounding box center [482, 14] width 52 height 14
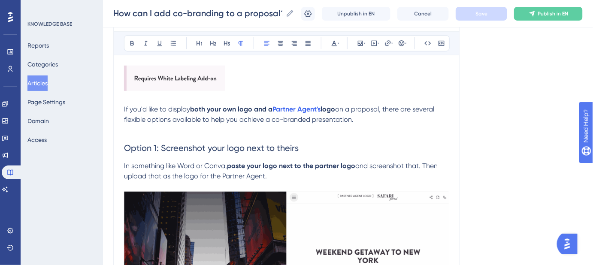
click at [192, 110] on strong "both your own logo and a" at bounding box center [231, 109] width 82 height 8
click at [196, 108] on strong "both your own logo and a" at bounding box center [231, 109] width 82 height 8
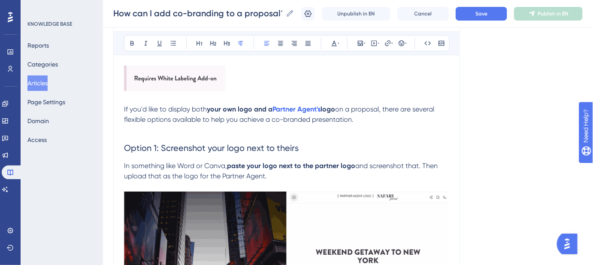
click at [228, 109] on strong "your own logo and a" at bounding box center [240, 109] width 66 height 8
drag, startPoint x: 259, startPoint y: 107, endPoint x: 239, endPoint y: 109, distance: 20.3
click at [239, 109] on strong "your logo and a" at bounding box center [232, 109] width 51 height 8
click at [364, 131] on p at bounding box center [287, 130] width 326 height 10
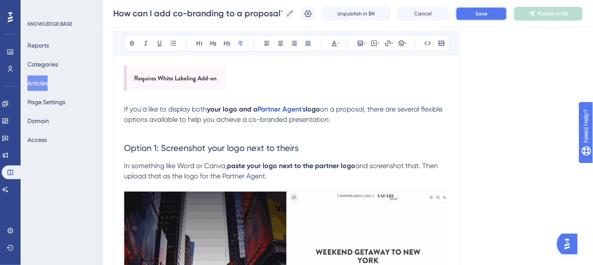
click at [496, 12] on button "Save" at bounding box center [482, 14] width 52 height 14
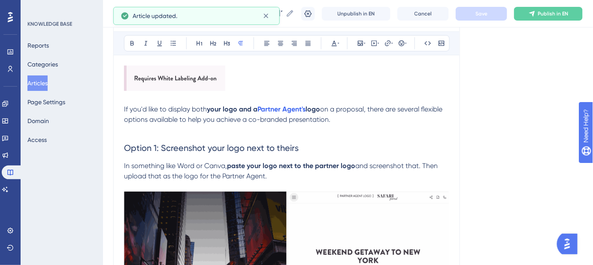
click at [195, 108] on span "If you'd like to display both" at bounding box center [165, 109] width 83 height 8
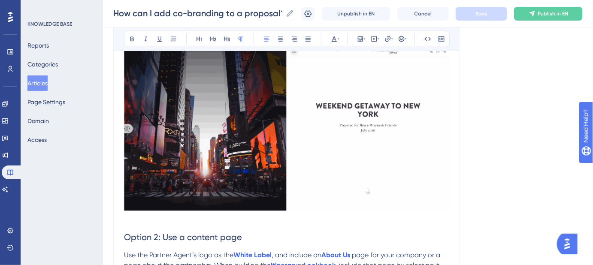
scroll to position [351, 0]
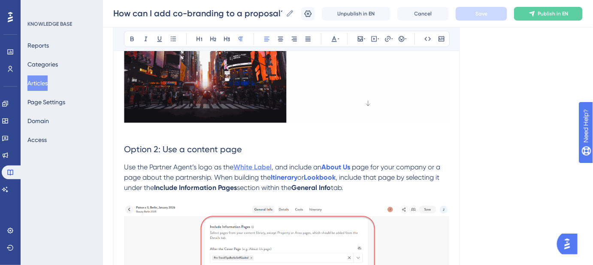
click at [271, 166] on strong "White Label" at bounding box center [253, 167] width 38 height 8
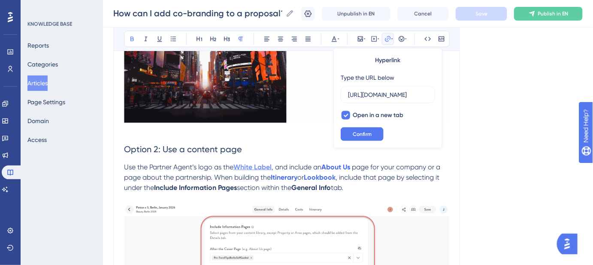
scroll to position [0, 179]
click at [360, 137] on span "Confirm" at bounding box center [362, 134] width 19 height 7
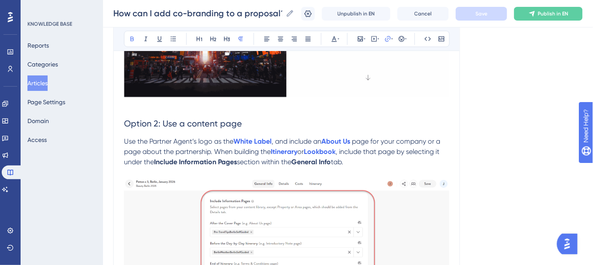
scroll to position [390, 0]
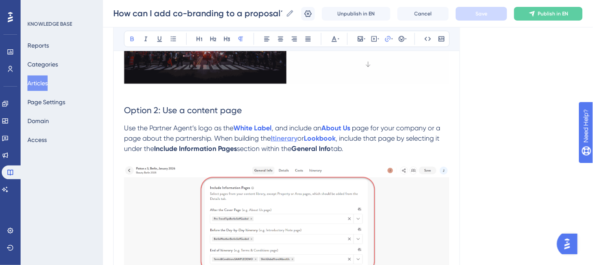
click at [289, 138] on strong "Itinerary" at bounding box center [284, 138] width 27 height 8
click at [290, 138] on strong "Itinerary" at bounding box center [284, 138] width 27 height 8
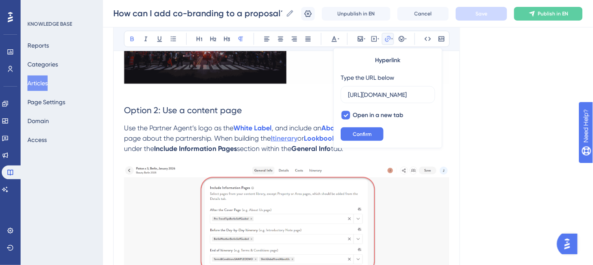
scroll to position [0, 82]
click at [372, 133] on button "Confirm" at bounding box center [362, 135] width 43 height 14
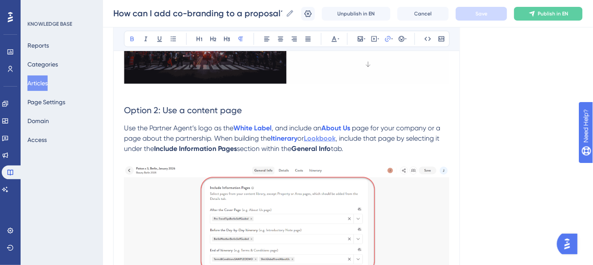
click at [334, 137] on strong "Lookbook" at bounding box center [320, 138] width 32 height 8
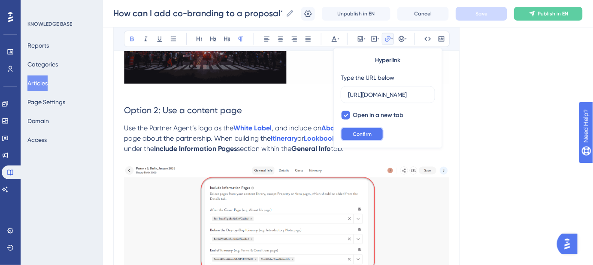
scroll to position [0, 0]
click at [364, 133] on span "Confirm" at bounding box center [362, 134] width 19 height 7
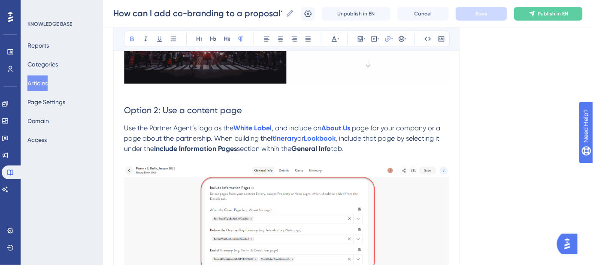
click at [520, 149] on div "Language English (Default) How can I add co-branding to a proposal? Learn how t…" at bounding box center [348, 213] width 470 height 1097
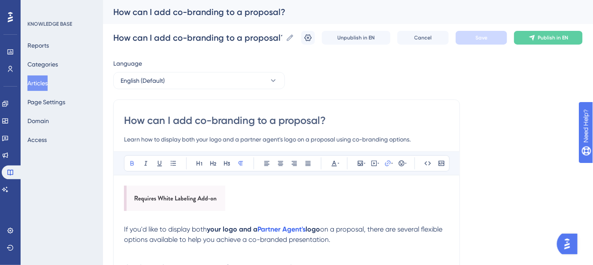
click at [194, 120] on input "How can I add co-branding to a proposal?" at bounding box center [287, 121] width 326 height 14
drag, startPoint x: 188, startPoint y: 120, endPoint x: 178, endPoint y: 110, distance: 14.3
click at [175, 120] on input "How can I add co-branding to a proposal?" at bounding box center [287, 121] width 326 height 14
type input "How can I co-branding to a proposal?"
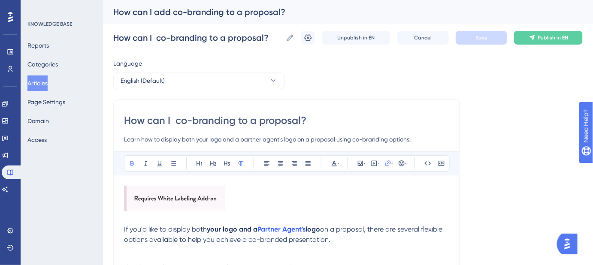
type input "How can I co-branding to a proposal?"
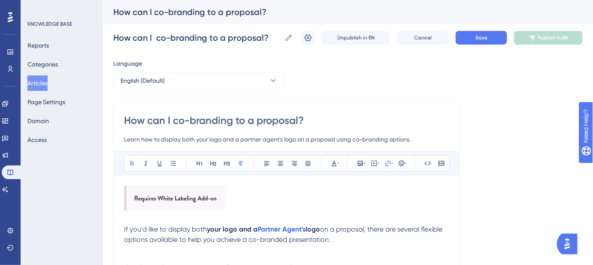
type input "How can I co-branding to a proposal?"
click at [248, 122] on input "How can I co-branding to a proposal?" at bounding box center [287, 121] width 326 height 14
type input "How can I co-branding a proposal?"
click at [482, 37] on span "Save" at bounding box center [482, 37] width 12 height 7
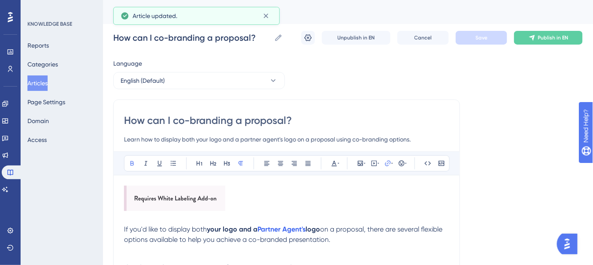
click at [231, 118] on input "How can I co-branding a proposal?" at bounding box center [287, 121] width 326 height 14
type input "How can I co-brand a proposal?"
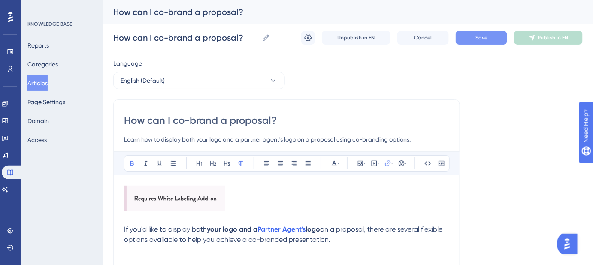
click at [176, 121] on input "How can I co-brand a proposal?" at bounding box center [287, 121] width 326 height 14
click at [174, 121] on input "How can I co-brand a proposal?" at bounding box center [287, 121] width 326 height 14
drag, startPoint x: 286, startPoint y: 118, endPoint x: 124, endPoint y: 118, distance: 162.3
click at [124, 118] on input "How can I co-brand a proposal?" at bounding box center [287, 121] width 326 height 14
click at [473, 37] on button "Save" at bounding box center [482, 38] width 52 height 14
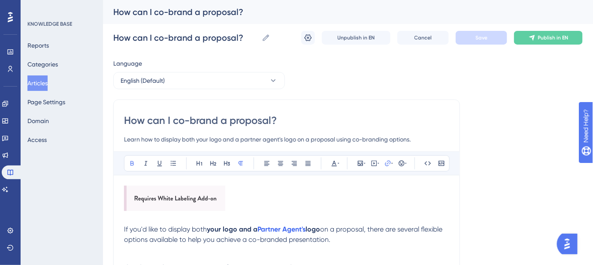
click at [176, 120] on input "How can I co-brand a proposal?" at bounding box center [287, 121] width 326 height 14
click at [175, 120] on input "How can I co-brand a proposal?" at bounding box center [287, 121] width 326 height 14
click at [174, 120] on input "How can I co-brand a proposal?" at bounding box center [287, 121] width 326 height 14
click at [174, 121] on input "How can I co-brand a proposal?" at bounding box center [287, 121] width 326 height 14
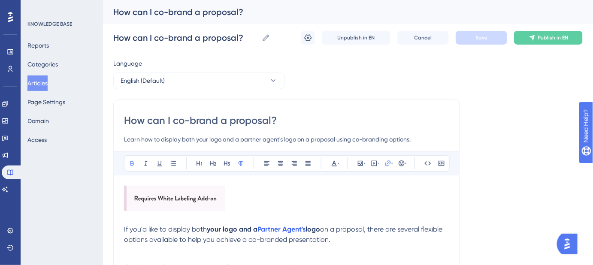
click at [173, 122] on input "How can I co-brand a proposal?" at bounding box center [287, 121] width 326 height 14
type input "How can I add co-brand a proposal?"
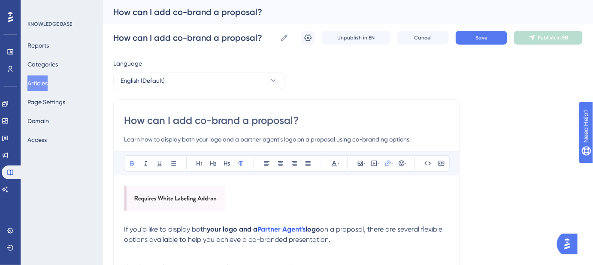
click at [240, 121] on input "How can I add co-brand a proposal?" at bounding box center [287, 121] width 326 height 14
type input "How can I add co-brando a proposal?"
type input "How can I add co-branding a proposal?"
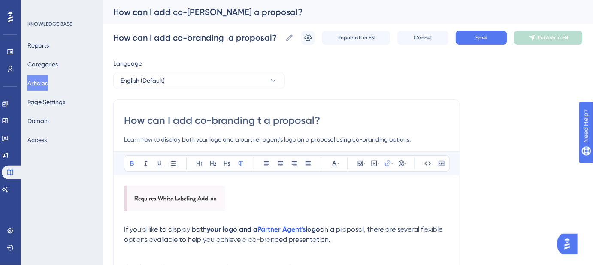
type input "How can I add co-branding to a proposal?"
click at [474, 40] on button "Save" at bounding box center [482, 38] width 52 height 14
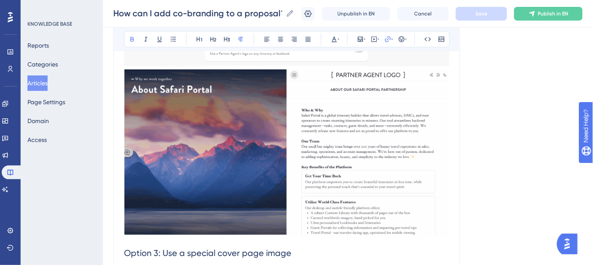
scroll to position [703, 0]
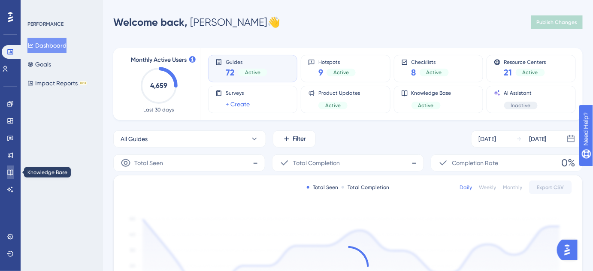
click at [7, 172] on icon at bounding box center [10, 172] width 7 height 7
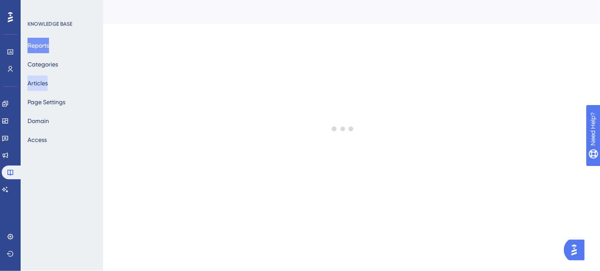
click at [48, 86] on button "Articles" at bounding box center [37, 83] width 20 height 15
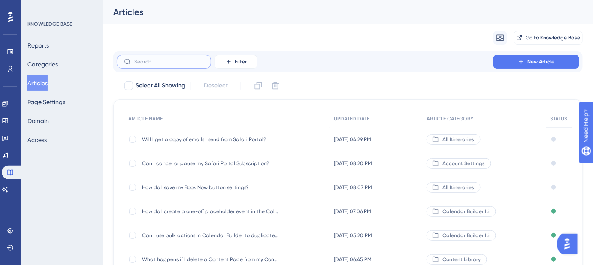
click at [179, 62] on input "text" at bounding box center [169, 62] width 70 height 6
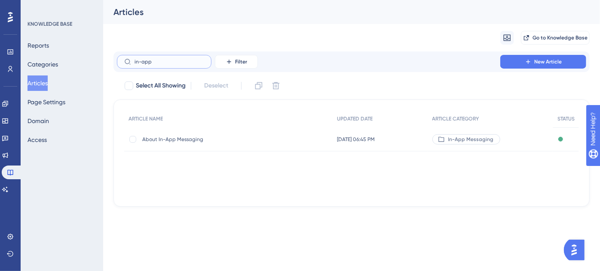
type input "in-app"
click at [177, 145] on div "About In-App Messaging About In-App Messaging" at bounding box center [210, 140] width 137 height 24
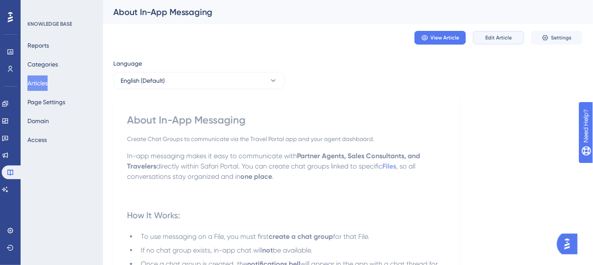
click at [496, 34] on span "Edit Article" at bounding box center [499, 37] width 27 height 7
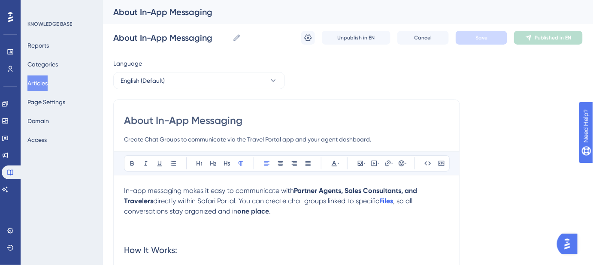
click at [276, 120] on input "About In-App Messaging" at bounding box center [287, 121] width 326 height 14
type input "About In-App Messaging ("
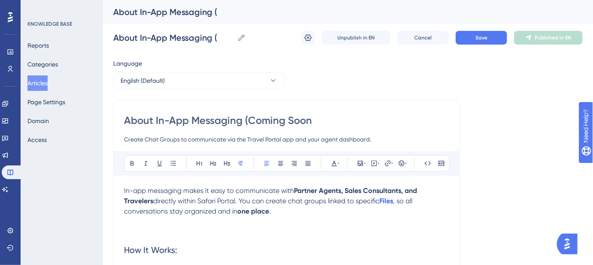
type input "About In-App Messaging (Coming Soon)"
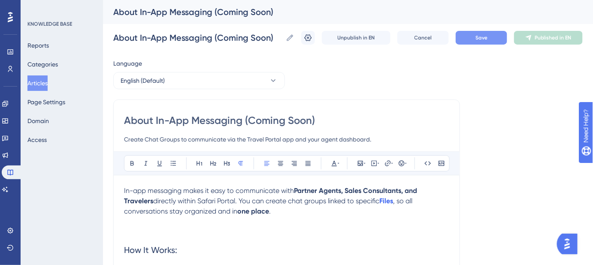
type input "About In-App Messaging (Coming Soon)"
click at [488, 34] on span "Save" at bounding box center [482, 37] width 12 height 7
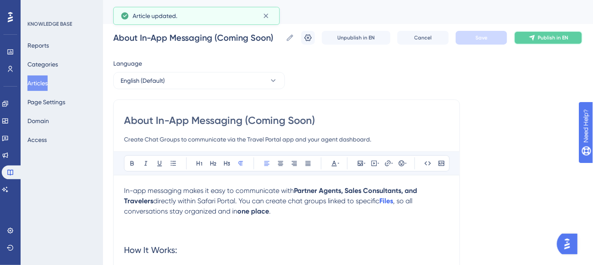
click at [567, 40] on span "Publish in EN" at bounding box center [554, 37] width 30 height 7
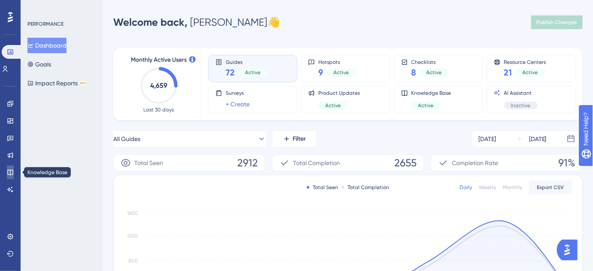
click at [11, 168] on link at bounding box center [10, 173] width 7 height 14
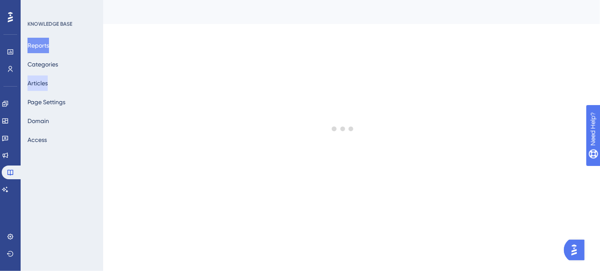
click at [47, 81] on button "Articles" at bounding box center [37, 83] width 20 height 15
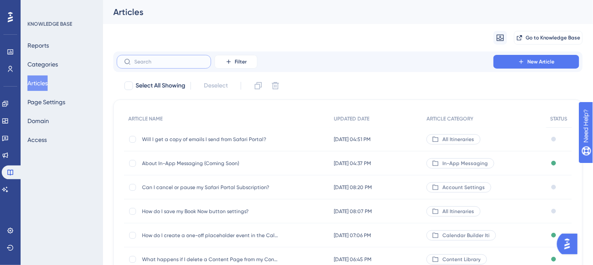
click at [152, 64] on input "text" at bounding box center [169, 62] width 70 height 6
paste input "How do I make an email template?"
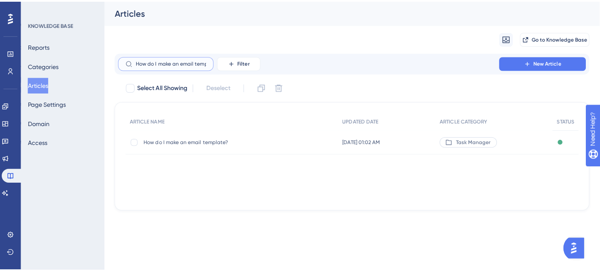
scroll to position [0, 12]
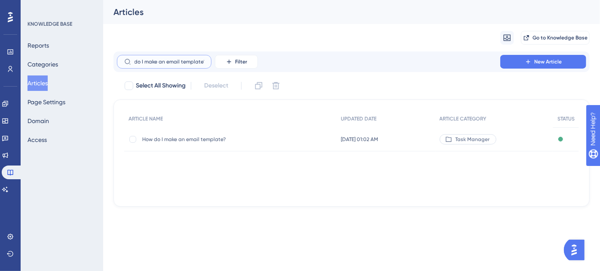
type input "How do I make an email template?"
click at [188, 143] on span "How do I make an email template?" at bounding box center [210, 139] width 137 height 7
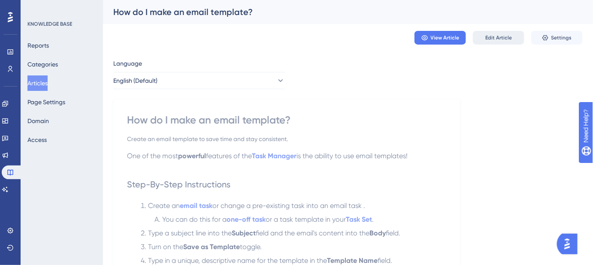
click at [500, 40] on span "Edit Article" at bounding box center [499, 37] width 27 height 7
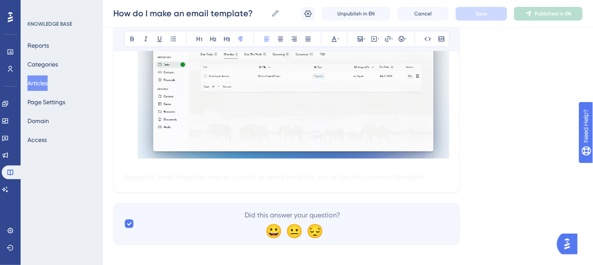
scroll to position [310, 0]
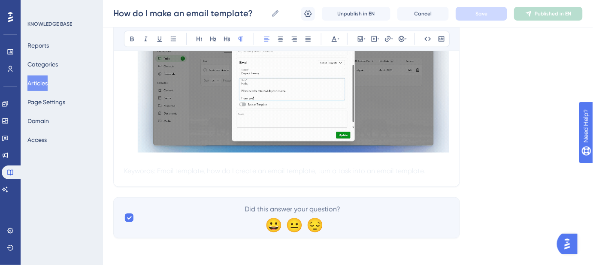
click at [48, 83] on button "Articles" at bounding box center [37, 83] width 20 height 15
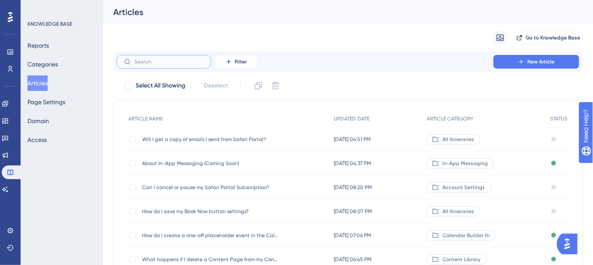
click at [151, 63] on input "text" at bounding box center [169, 62] width 70 height 6
paste input "How do I create and edit an email template when sharing proposals?"
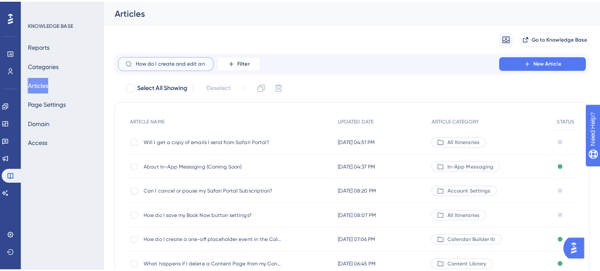
scroll to position [0, 93]
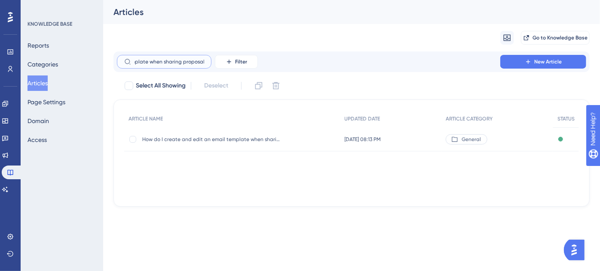
type input "How do I create and edit an email template when sharing proposals?"
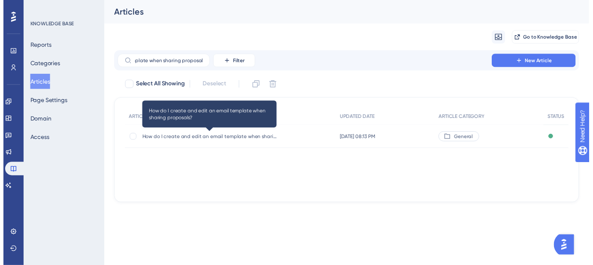
scroll to position [0, 0]
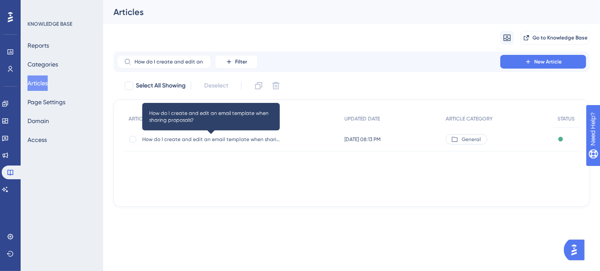
click at [220, 142] on div "How do I create and edit an email template when sharing proposals? How do I cre…" at bounding box center [210, 140] width 137 height 24
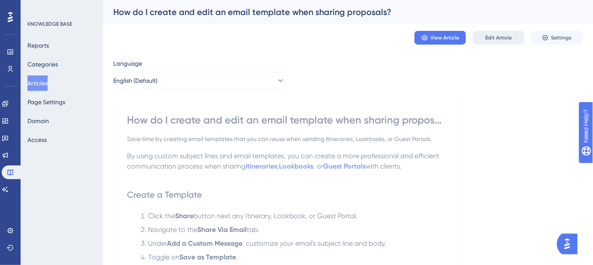
click at [500, 37] on span "Edit Article" at bounding box center [499, 37] width 27 height 7
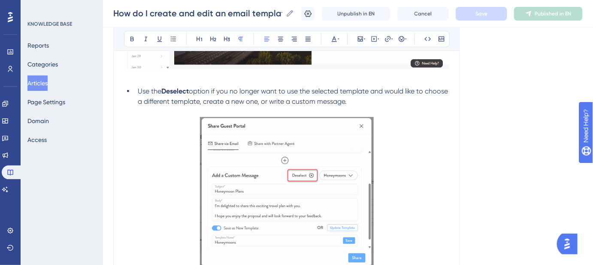
scroll to position [1362, 0]
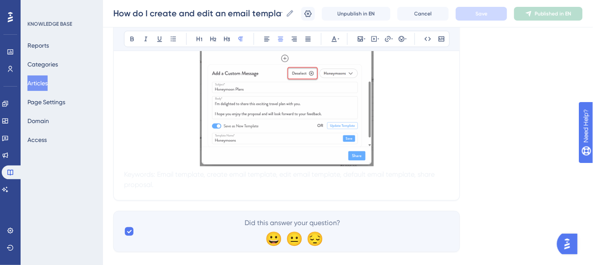
click at [379, 161] on p at bounding box center [287, 92] width 326 height 155
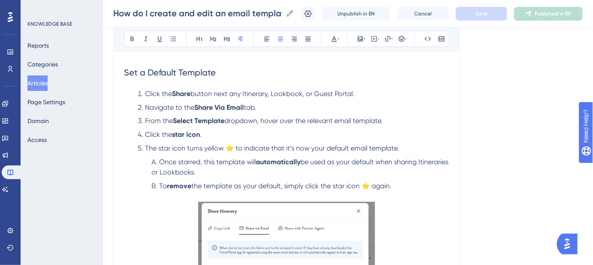
scroll to position [425, 0]
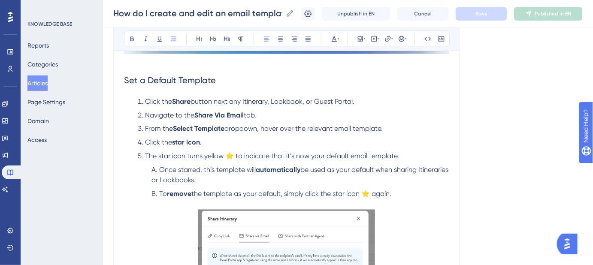
click at [399, 192] on li "To remove the template as your default, simply click the star icon ⭐ again." at bounding box center [298, 194] width 301 height 10
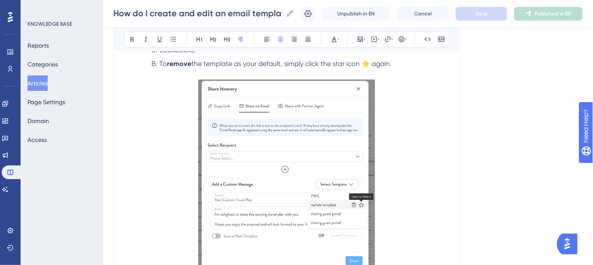
click at [132, 214] on p at bounding box center [287, 171] width 326 height 205
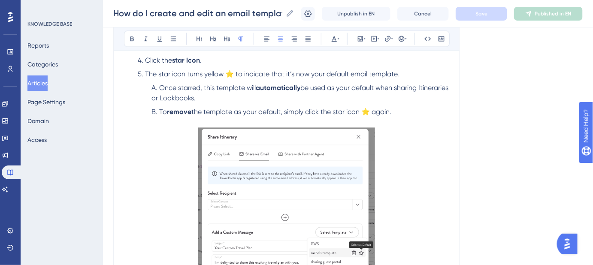
scroll to position [478, 0]
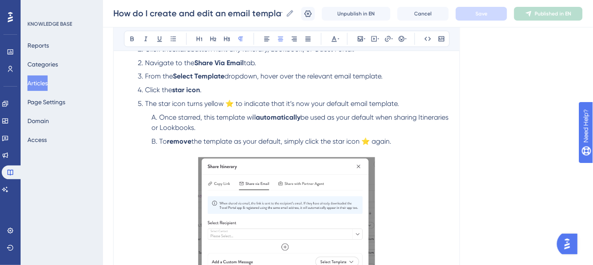
click at [129, 153] on p at bounding box center [287, 249] width 326 height 205
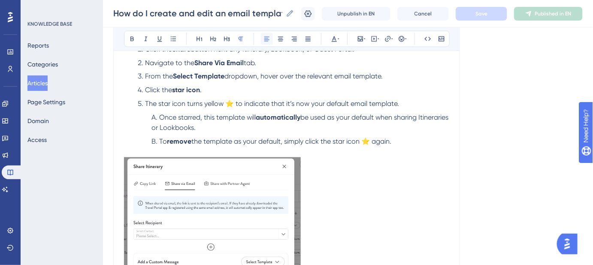
click at [265, 40] on icon at bounding box center [267, 39] width 7 height 7
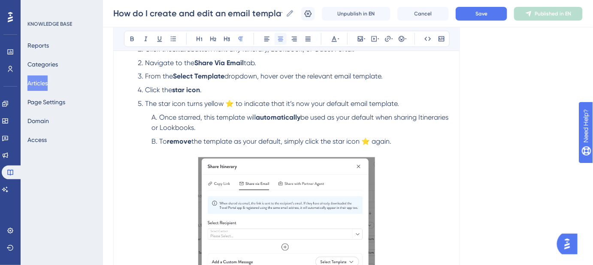
click at [283, 39] on icon at bounding box center [280, 39] width 7 height 7
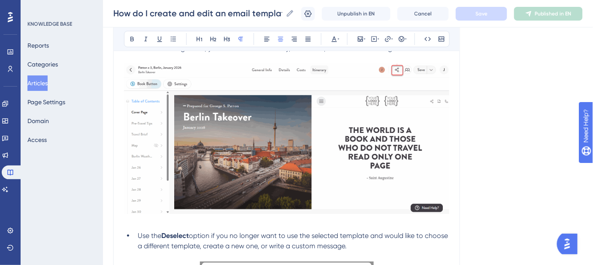
scroll to position [1062, 0]
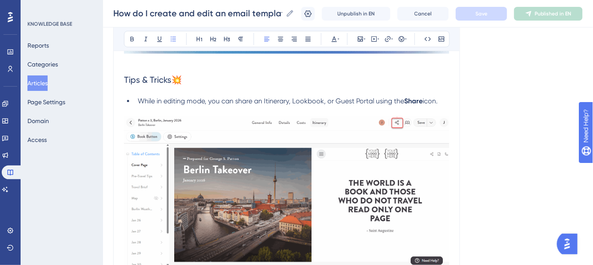
click at [444, 101] on li "While in editing mode, you can share an Itinerary, Lookbook, or Guest Portal us…" at bounding box center [291, 101] width 315 height 10
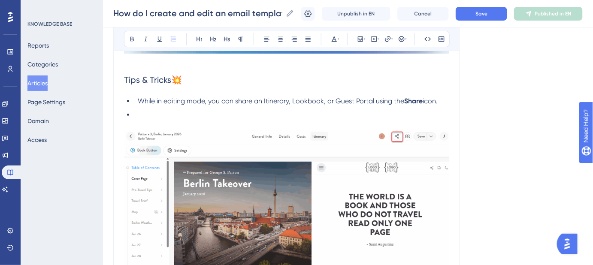
click at [157, 113] on li at bounding box center [291, 115] width 315 height 10
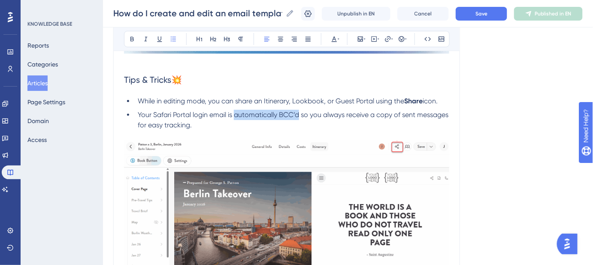
drag, startPoint x: 235, startPoint y: 115, endPoint x: 299, endPoint y: 116, distance: 63.6
click at [299, 116] on span "Your Safari Portal login email is automatically BCC’d so you always receive a c…" at bounding box center [294, 120] width 313 height 18
click at [153, 128] on li "Your Safari Portal login email is automatically BCC’d so you always receive a c…" at bounding box center [291, 120] width 315 height 21
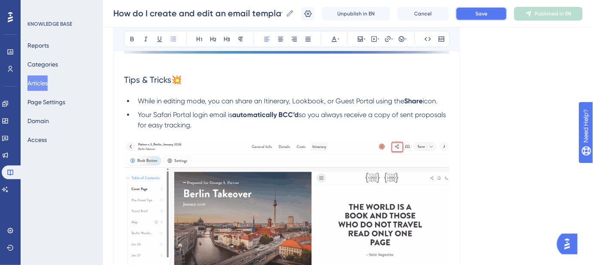
click at [482, 15] on span "Save" at bounding box center [482, 13] width 12 height 7
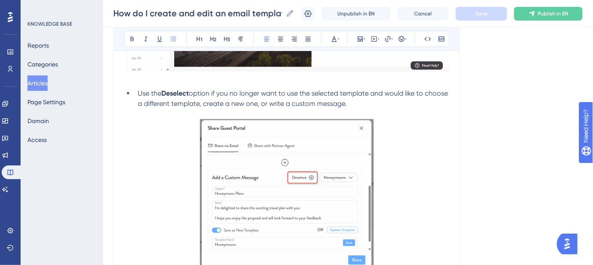
scroll to position [1048, 0]
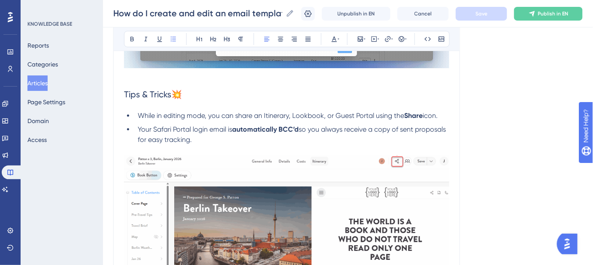
click at [140, 127] on span "Your Safari Portal login email is" at bounding box center [185, 129] width 94 height 8
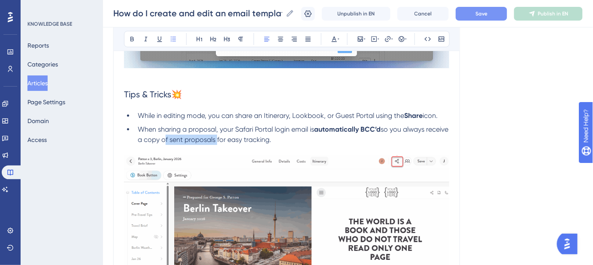
drag, startPoint x: 238, startPoint y: 140, endPoint x: 186, endPoint y: 140, distance: 52.8
click at [186, 140] on span "so you always receive a copy of sent proposals for easy tracking." at bounding box center [294, 134] width 313 height 18
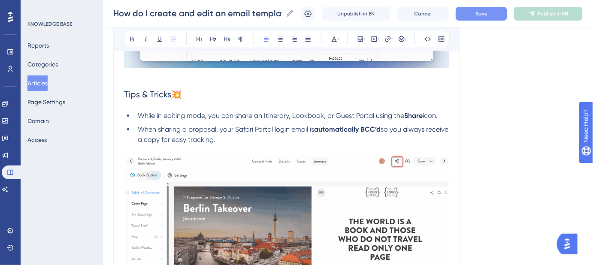
click at [495, 15] on button "Save" at bounding box center [482, 14] width 52 height 14
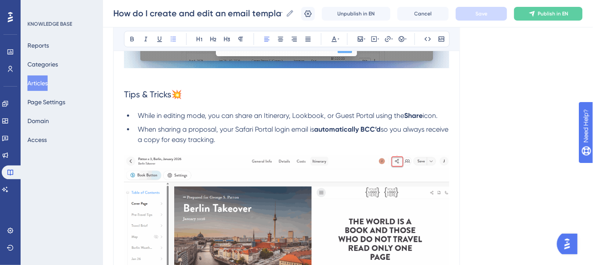
drag, startPoint x: 241, startPoint y: 139, endPoint x: 138, endPoint y: 128, distance: 104.1
click at [138, 128] on li "When sharing a proposal, your Safari Portal login email is automatically BCC’d …" at bounding box center [291, 135] width 315 height 21
copy li "When sharing a proposal, your Safari Portal login email is automatically BCC’d …"
click at [375, 128] on strong "automatically BCC’d" at bounding box center [347, 129] width 67 height 8
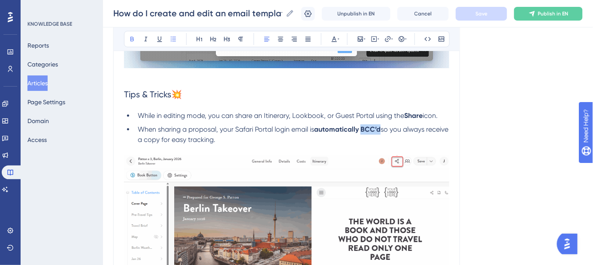
click at [375, 128] on strong "automatically BCC’d" at bounding box center [347, 129] width 67 height 8
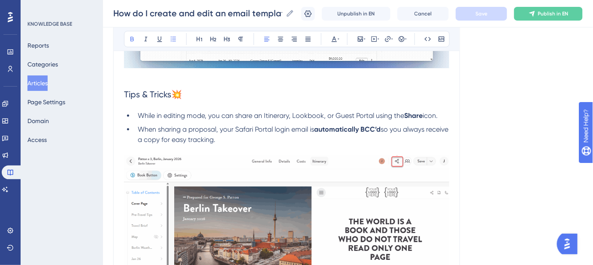
click at [342, 129] on strong "automatically BCC’d" at bounding box center [347, 129] width 67 height 8
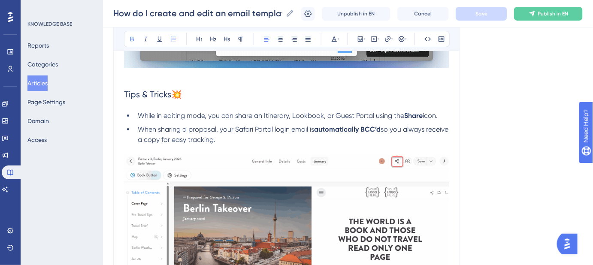
click at [374, 129] on strong "automatically BCC’d" at bounding box center [347, 129] width 67 height 8
drag, startPoint x: 374, startPoint y: 128, endPoint x: 380, endPoint y: 126, distance: 6.3
click at [374, 128] on strong "automatically BCC’d" at bounding box center [347, 129] width 67 height 8
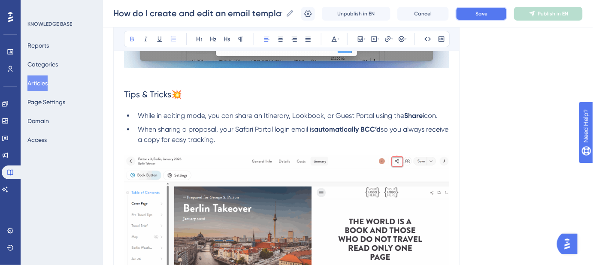
click at [475, 16] on button "Save" at bounding box center [482, 14] width 52 height 14
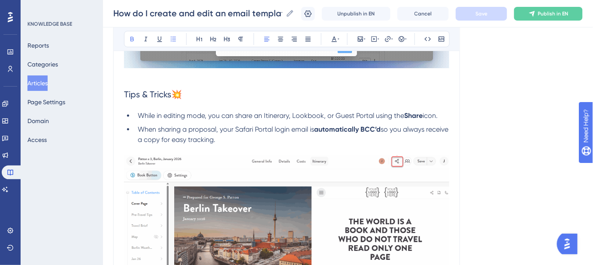
click at [375, 129] on strong "automatically BCC’d" at bounding box center [347, 129] width 67 height 8
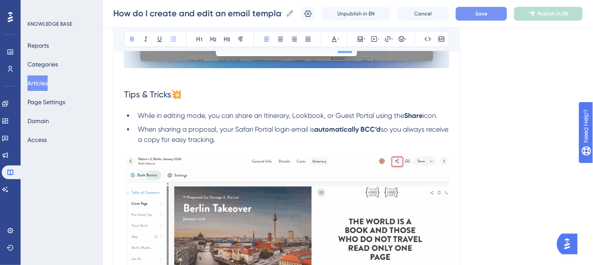
click at [495, 14] on button "Save" at bounding box center [482, 14] width 52 height 14
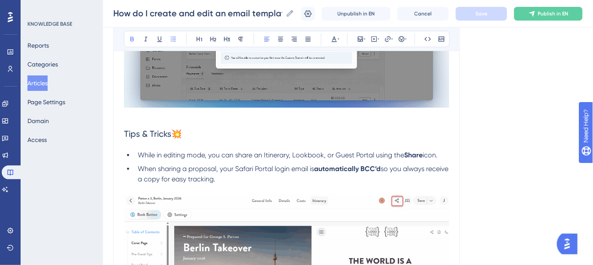
scroll to position [1009, 0]
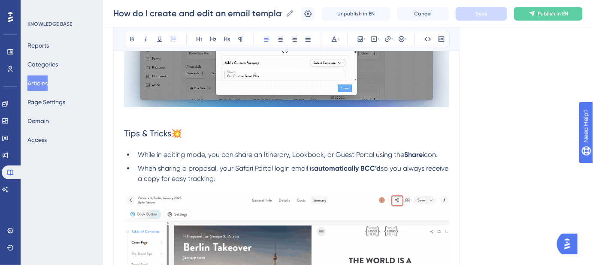
drag, startPoint x: 442, startPoint y: 154, endPoint x: 125, endPoint y: 156, distance: 316.5
click at [125, 156] on ul "While in editing mode, you can share an Itinerary, Lookbook, or Guest Portal us…" at bounding box center [287, 167] width 326 height 34
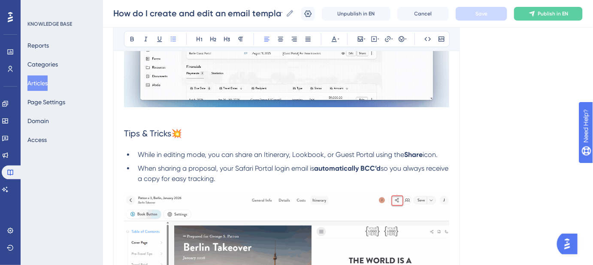
copy li "While in editing mode, you can share an Itinerary, Lookbook, or Guest Portal us…"
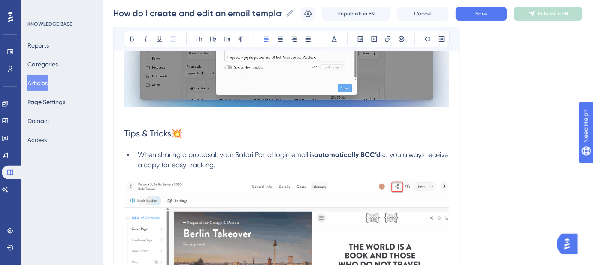
click at [242, 167] on li "When sharing a proposal, your Safari Portal login email is automatically BCC’d …" at bounding box center [291, 160] width 315 height 21
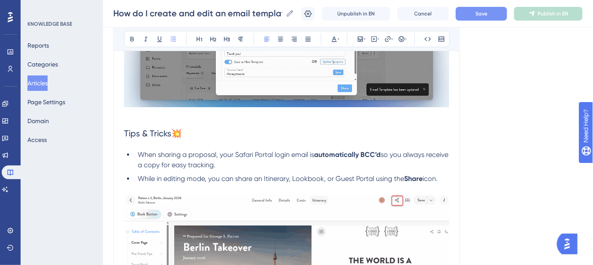
drag, startPoint x: 473, startPoint y: 6, endPoint x: 474, endPoint y: 12, distance: 6.6
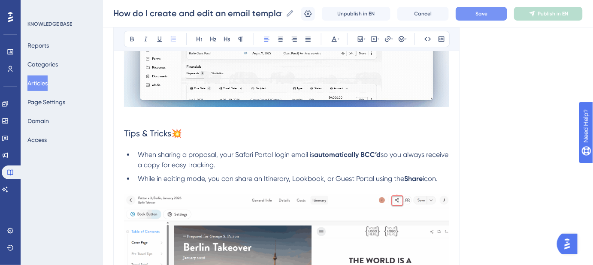
click at [474, 9] on div "How do I create and edit an email template when sharing proposals? How do I cre…" at bounding box center [348, 13] width 490 height 27
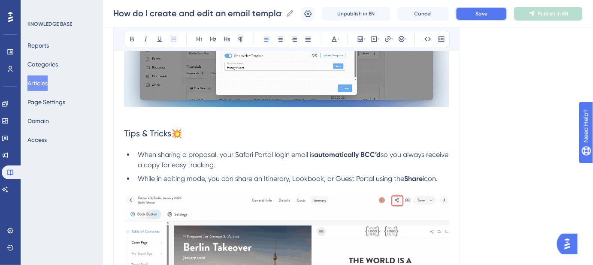
click at [475, 12] on button "Save" at bounding box center [482, 14] width 52 height 14
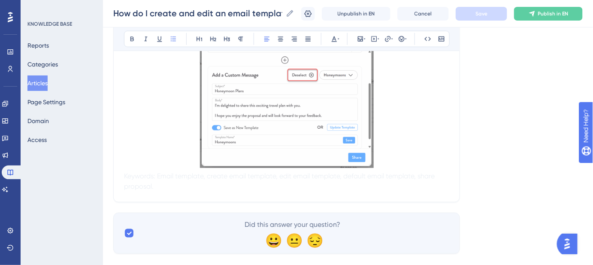
scroll to position [1399, 0]
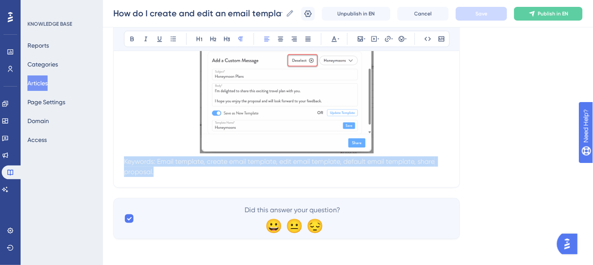
drag, startPoint x: 157, startPoint y: 170, endPoint x: 122, endPoint y: 162, distance: 36.1
click at [339, 40] on button at bounding box center [335, 39] width 12 height 12
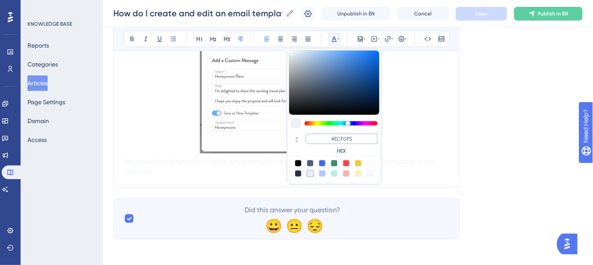
drag, startPoint x: 353, startPoint y: 138, endPoint x: 335, endPoint y: 139, distance: 17.6
click at [335, 139] on input "#ECF0F5" at bounding box center [342, 139] width 72 height 10
type input "#FFFFFF"
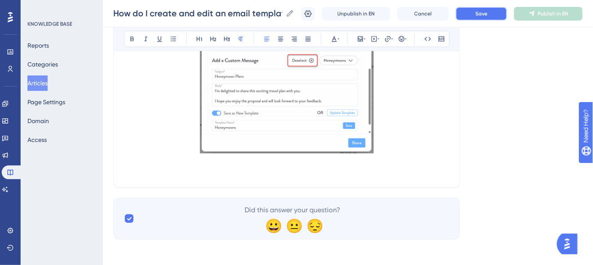
click at [497, 9] on button "Save" at bounding box center [482, 14] width 52 height 14
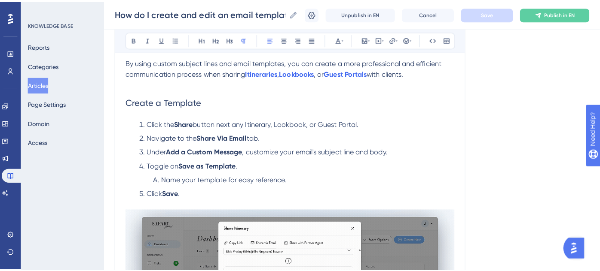
scroll to position [0, 0]
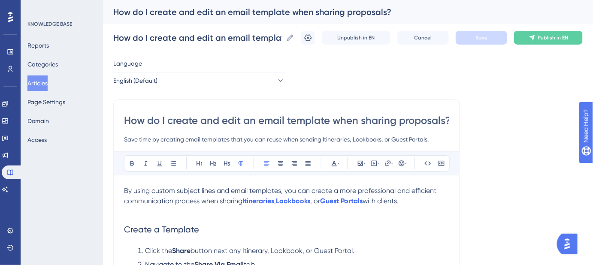
click at [44, 82] on button "Articles" at bounding box center [37, 83] width 20 height 15
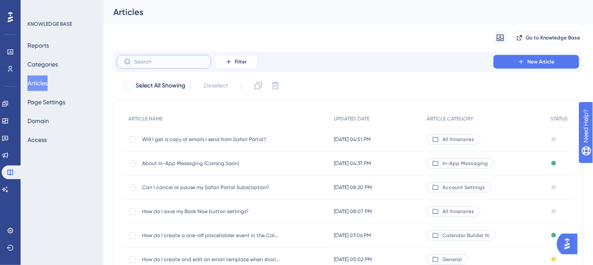
click at [164, 64] on input "text" at bounding box center [169, 62] width 70 height 6
paste input "How do I share a Lookbook or Itinerary?"
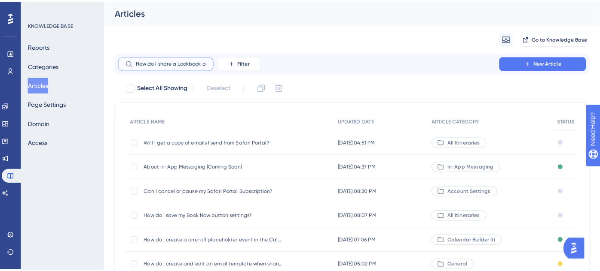
scroll to position [0, 24]
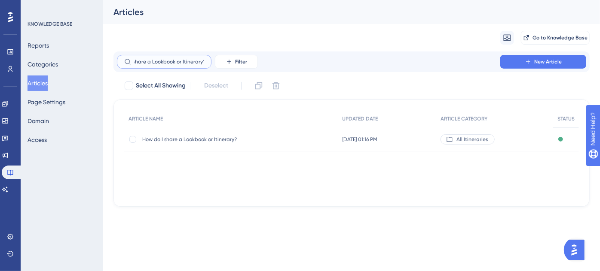
type input "How do I share a Lookbook or Itinerary?"
click at [201, 138] on span "How do I share a Lookbook or Itinerary?" at bounding box center [210, 139] width 137 height 7
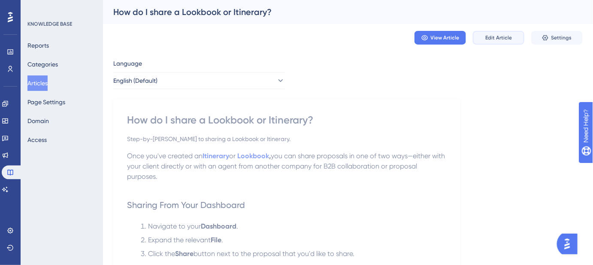
click at [505, 40] on span "Edit Article" at bounding box center [499, 37] width 27 height 7
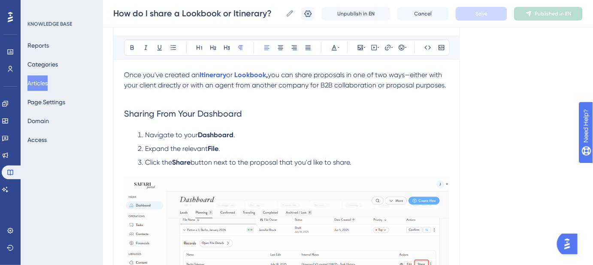
scroll to position [117, 0]
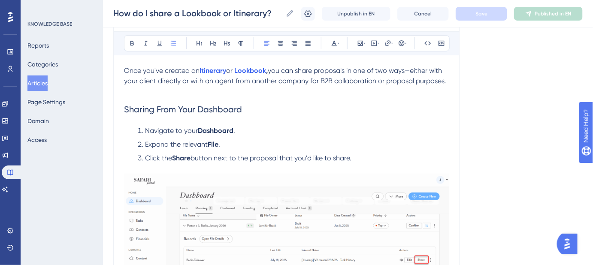
click at [359, 159] on li "Click the Share button next to the proposal that you'd like to share." at bounding box center [291, 158] width 315 height 10
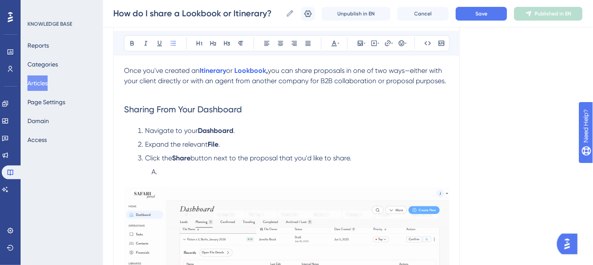
click at [176, 168] on li at bounding box center [298, 172] width 301 height 10
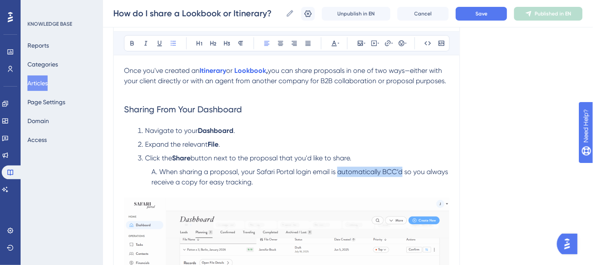
drag, startPoint x: 404, startPoint y: 171, endPoint x: 338, endPoint y: 173, distance: 65.7
click at [338, 173] on span "When sharing a proposal, your Safari Portal login email is automatically BCC’d …" at bounding box center [301, 177] width 298 height 18
click at [472, 15] on button "Save" at bounding box center [482, 14] width 52 height 14
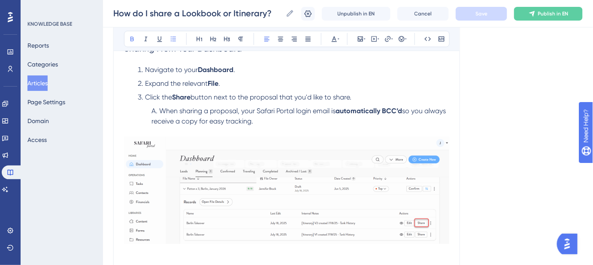
scroll to position [156, 0]
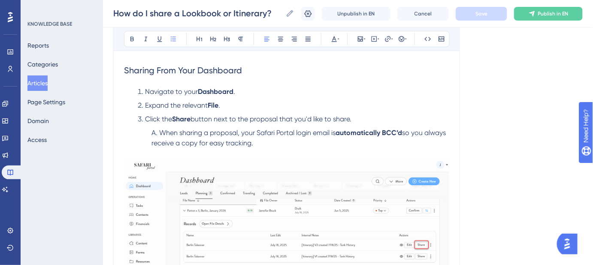
drag, startPoint x: 265, startPoint y: 144, endPoint x: 151, endPoint y: 130, distance: 115.1
click at [149, 136] on li "When sharing a proposal, your Safari Portal login email is automatically BCC’d …" at bounding box center [298, 138] width 301 height 21
copy li "When sharing a proposal, your Safari Portal login email is automatically BCC’d …"
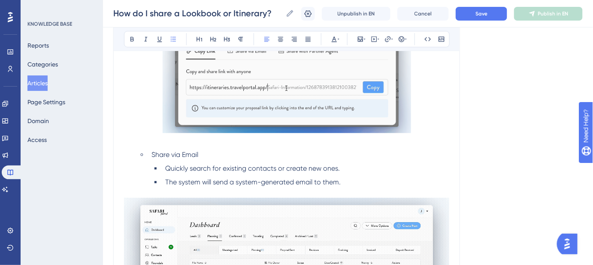
scroll to position [742, 0]
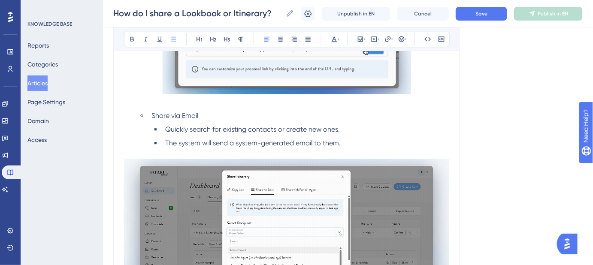
click at [346, 142] on li "The system will send a system-generated email to them." at bounding box center [306, 143] width 288 height 10
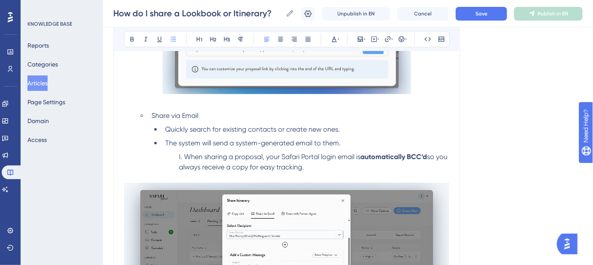
click at [182, 156] on li "When sharing a proposal, your Safari Portal login email is automatically BCC’d …" at bounding box center [313, 162] width 274 height 21
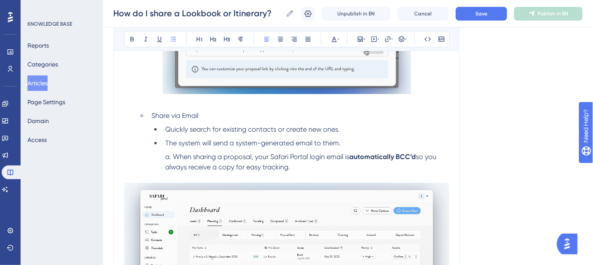
click at [292, 168] on li "When sharing a proposal, your Safari Portal login email is automatically BCC’d …" at bounding box center [306, 162] width 288 height 21
drag, startPoint x: 295, startPoint y: 167, endPoint x: 172, endPoint y: 159, distance: 122.6
click at [172, 159] on li "When sharing a proposal, your Safari Portal login email is automatically BCC’d …" at bounding box center [306, 162] width 288 height 21
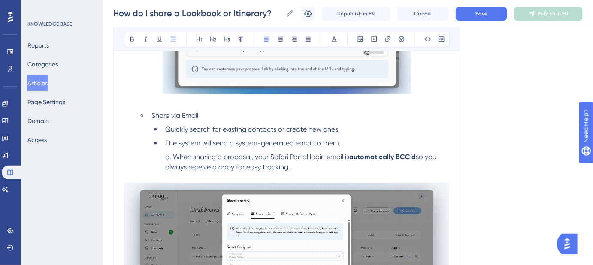
copy li "When sharing a proposal, your Safari Portal login email is automatically BCC’d …"
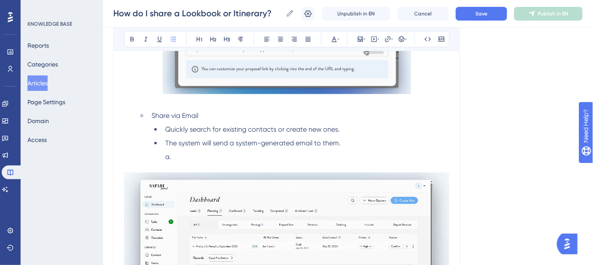
click at [346, 140] on li "The system will send a system-generated email to them." at bounding box center [306, 143] width 288 height 10
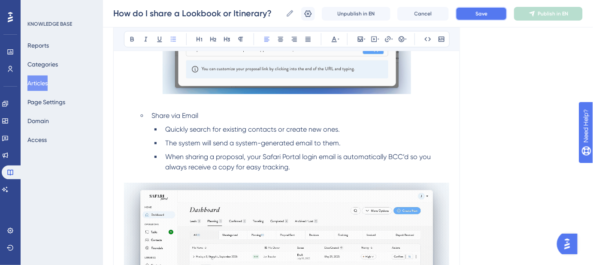
click at [478, 12] on button "Save" at bounding box center [482, 14] width 52 height 14
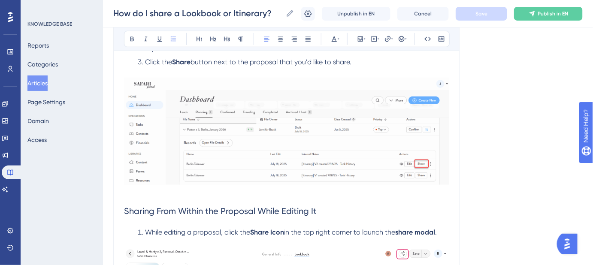
scroll to position [312, 0]
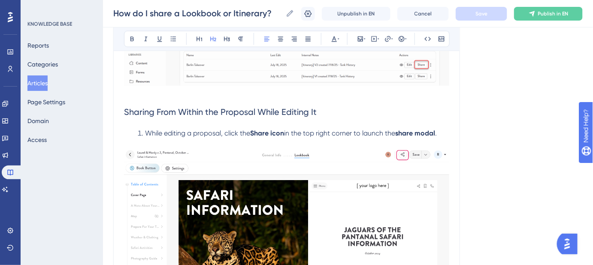
click at [247, 110] on span "Sharing From Within the Proposal While Editing It" at bounding box center [220, 112] width 193 height 10
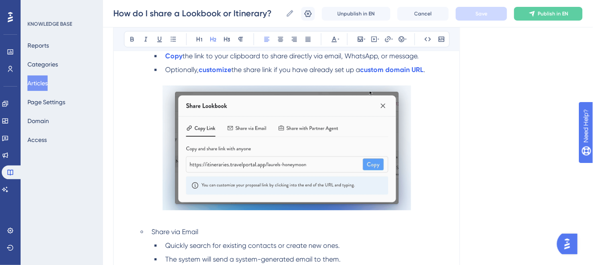
scroll to position [546, 0]
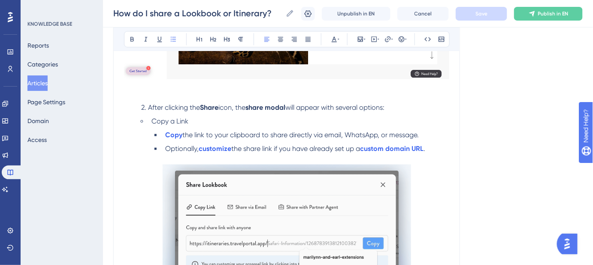
click at [186, 119] on span "Copy a Link" at bounding box center [170, 121] width 37 height 8
drag, startPoint x: 176, startPoint y: 119, endPoint x: 153, endPoint y: 120, distance: 23.2
click at [153, 120] on li "Copy a Link" at bounding box center [298, 121] width 301 height 10
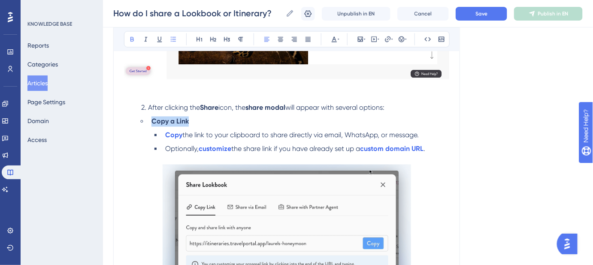
click at [266, 119] on li "Copy a Link" at bounding box center [298, 121] width 301 height 10
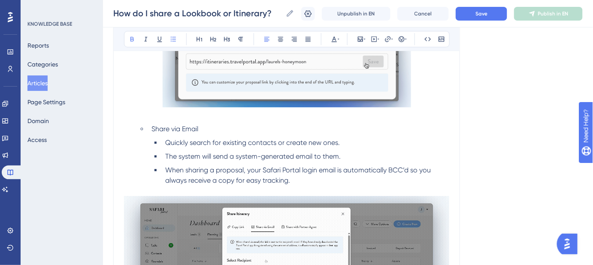
scroll to position [742, 0]
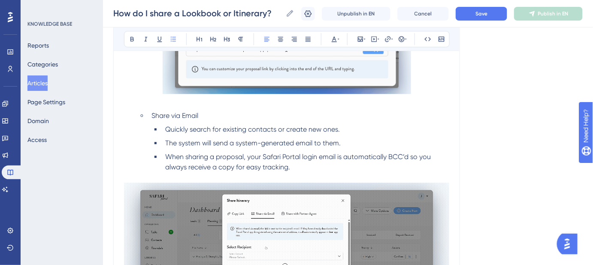
drag, startPoint x: 202, startPoint y: 115, endPoint x: 152, endPoint y: 118, distance: 50.3
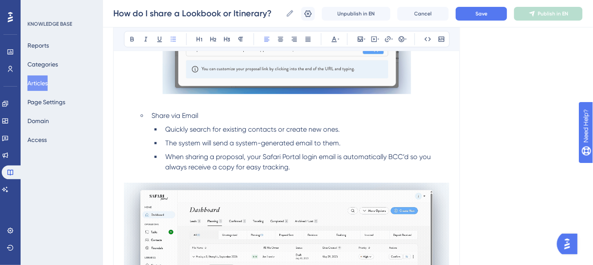
click at [152, 118] on li "Share via Email" at bounding box center [298, 116] width 301 height 10
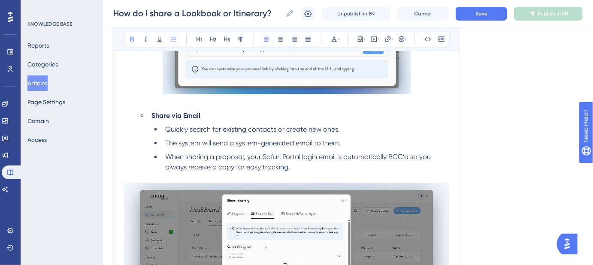
click at [475, 120] on div "Language English (Default) How do I share a Lookbook or Itinerary? Step-by-step…" at bounding box center [348, 209] width 470 height 1793
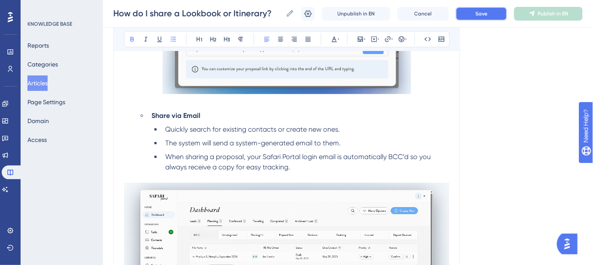
click at [485, 20] on button "Save" at bounding box center [482, 14] width 52 height 14
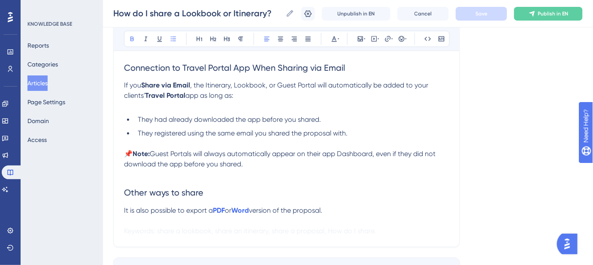
scroll to position [1561, 0]
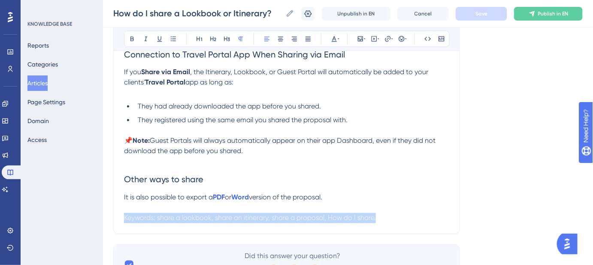
drag, startPoint x: 420, startPoint y: 221, endPoint x: 134, endPoint y: 214, distance: 286.5
click at [338, 40] on icon at bounding box center [339, 39] width 2 height 7
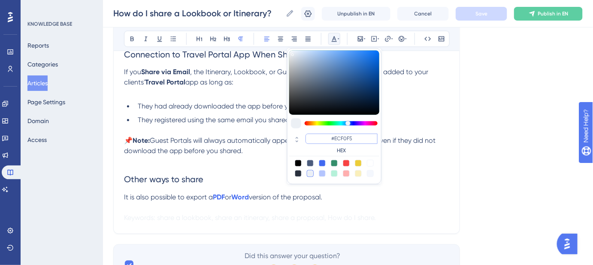
drag, startPoint x: 354, startPoint y: 137, endPoint x: 335, endPoint y: 138, distance: 18.5
click at [335, 138] on input "#ECF0F5" at bounding box center [342, 139] width 72 height 10
type input "#FFFFFF"
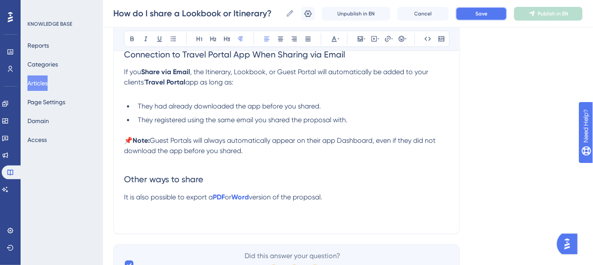
click at [481, 14] on span "Save" at bounding box center [482, 13] width 12 height 7
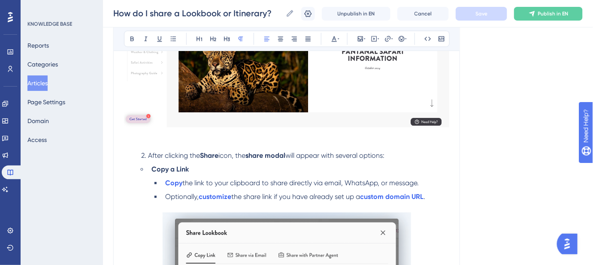
scroll to position [507, 0]
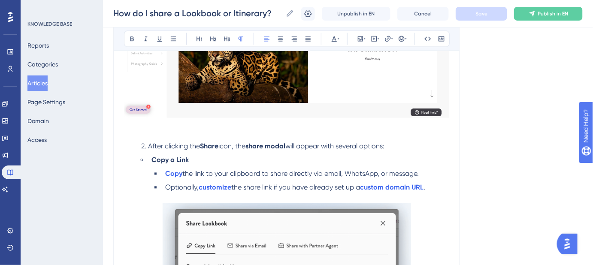
click at [149, 145] on span "2. After clicking the" at bounding box center [170, 147] width 59 height 8
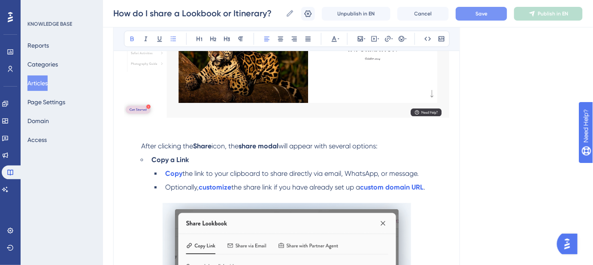
click at [153, 156] on strong "Copy a Link" at bounding box center [170, 160] width 37 height 8
click at [162, 173] on li "Copy the link to your clipboard to share directly via email, WhatsApp, or messa…" at bounding box center [306, 174] width 288 height 10
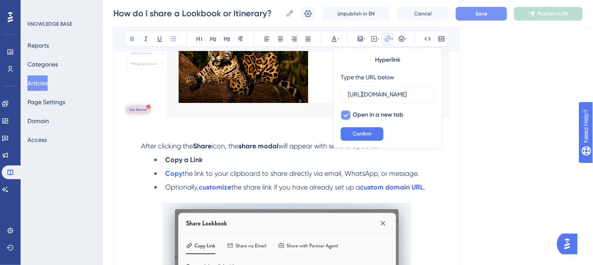
scroll to position [0, 0]
click at [165, 177] on strong "Copy" at bounding box center [173, 174] width 17 height 8
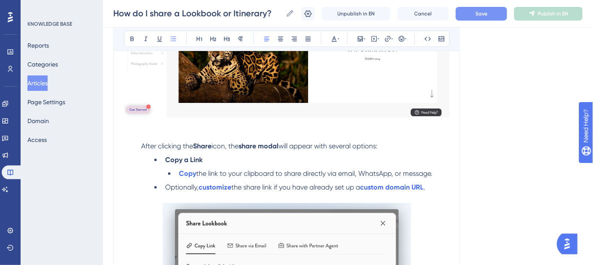
click at [164, 186] on li "Optionally, customize the share link if you have already set up a custom domain…" at bounding box center [306, 188] width 288 height 10
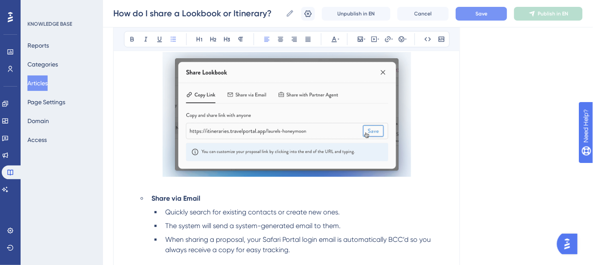
scroll to position [663, 0]
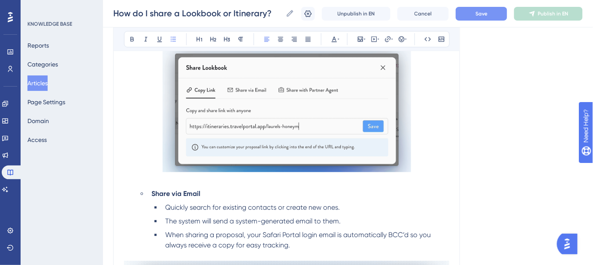
click at [151, 191] on li "Share via Email" at bounding box center [298, 194] width 301 height 10
click at [163, 205] on li "Quickly search for existing contacts or create new ones." at bounding box center [306, 208] width 288 height 10
click at [164, 218] on li "The system will send a system-generated email to them." at bounding box center [306, 221] width 288 height 10
click at [164, 234] on li "When sharing a proposal, your Safari Portal login email is automatically BCC’d …" at bounding box center [306, 240] width 288 height 21
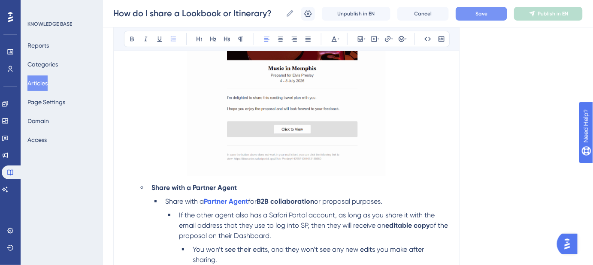
scroll to position [1210, 0]
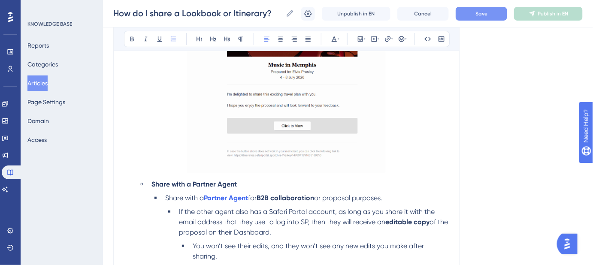
click at [153, 181] on strong "Share with a Partner Agent" at bounding box center [194, 184] width 85 height 8
click at [162, 194] on li "Share with a Partner Agent for B2B collaboration or proposal purposes." at bounding box center [306, 198] width 288 height 10
click at [177, 210] on li "If the other agent also has a Safari Portal account, as long as you share it wi…" at bounding box center [313, 222] width 274 height 31
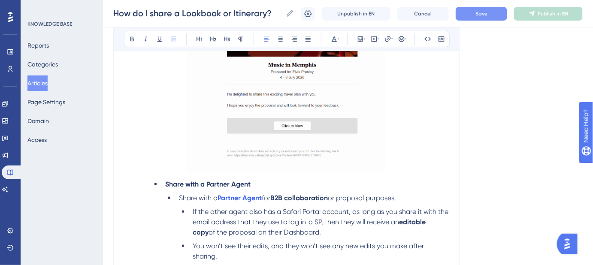
click at [192, 243] on li "You won’t see their edits, and they won’t see any new edits you make after shar…" at bounding box center [319, 251] width 260 height 21
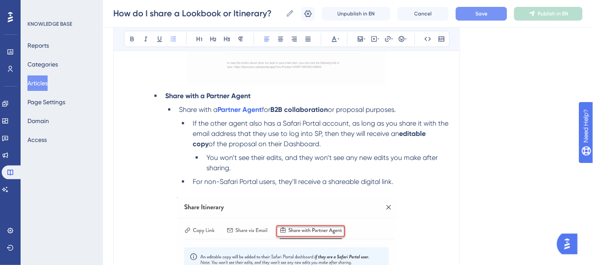
scroll to position [1327, 0]
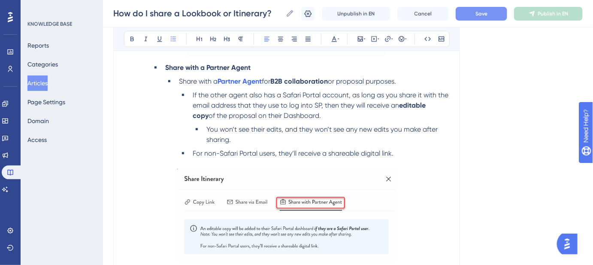
click at [192, 151] on li "For non-Safari Portal users, they’ll receive a shareable digital link." at bounding box center [319, 154] width 260 height 10
click at [207, 128] on span "You won’t see their edits, and they won’t see any new edits you make after shar…" at bounding box center [323, 134] width 233 height 18
click at [204, 151] on li "For non-Safari Portal users, they’ll receive a shareable digital link." at bounding box center [326, 154] width 247 height 10
click at [488, 16] on span "Save" at bounding box center [482, 13] width 12 height 7
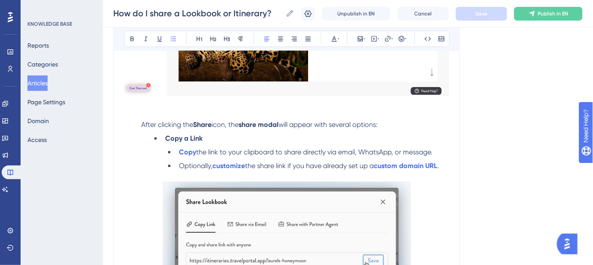
scroll to position [546, 0]
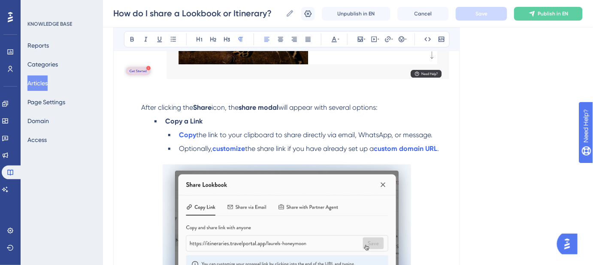
click at [141, 107] on p "After clicking the Share icon, the share modal will appear with several options:" at bounding box center [287, 108] width 326 height 10
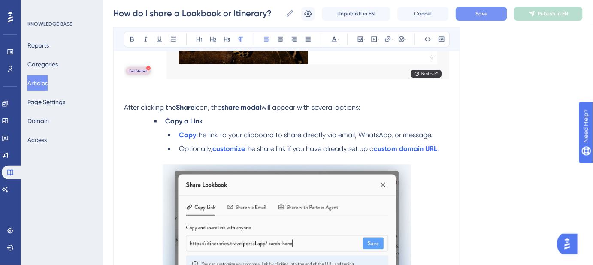
click at [164, 118] on li "Copy a Link" at bounding box center [306, 121] width 288 height 10
click at [177, 132] on li "Copy the link to your clipboard to share directly via email, WhatsApp, or messa…" at bounding box center [313, 135] width 274 height 10
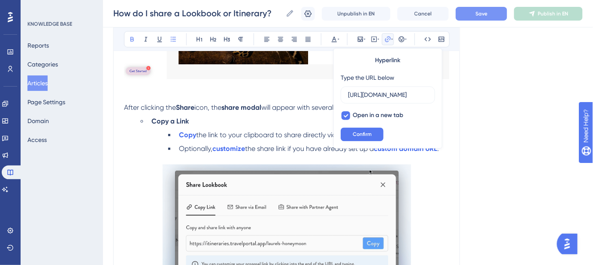
scroll to position [0, 0]
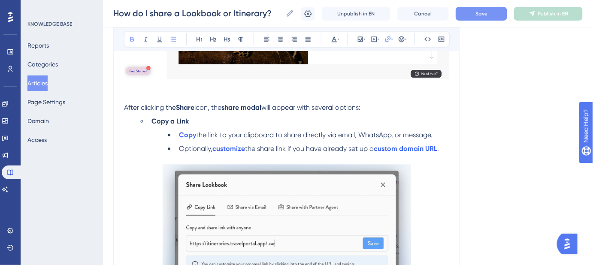
click at [172, 136] on ul "Copy the link to your clipboard to share directly via email, WhatsApp, or messa…" at bounding box center [307, 142] width 284 height 24
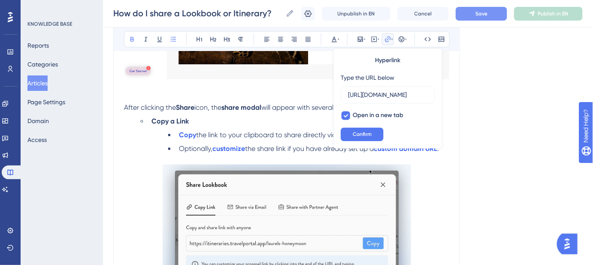
click at [176, 135] on li "Copy the link to your clipboard to share directly via email, WhatsApp, or messa…" at bounding box center [313, 135] width 274 height 10
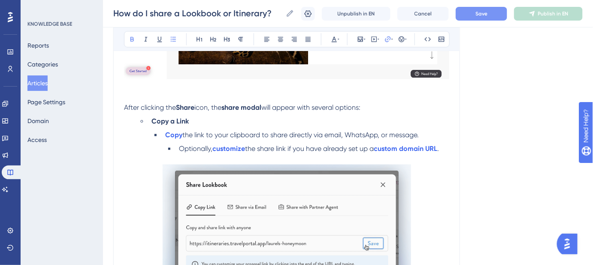
click at [178, 147] on li "Optionally, customize the share link if you have already set up a custom domain…" at bounding box center [313, 149] width 274 height 10
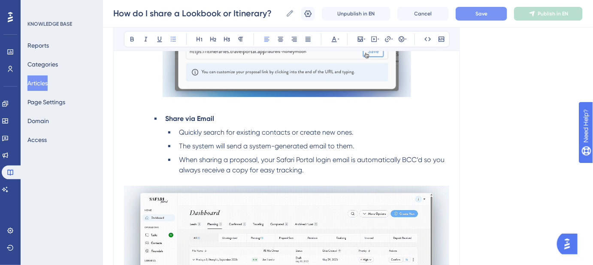
scroll to position [742, 0]
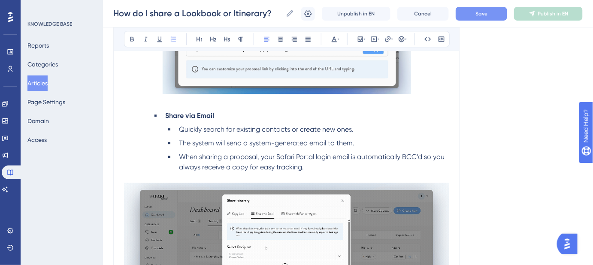
click at [164, 114] on li "Share via Email" at bounding box center [306, 116] width 288 height 10
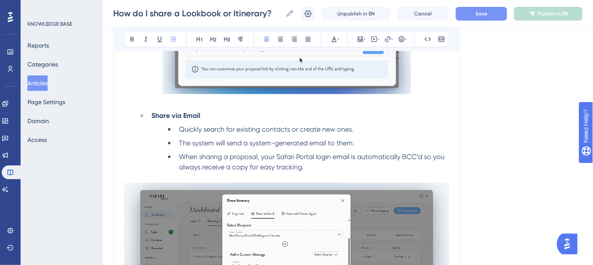
click at [180, 129] on span "Quickly search for existing contacts or create new ones." at bounding box center [266, 129] width 175 height 8
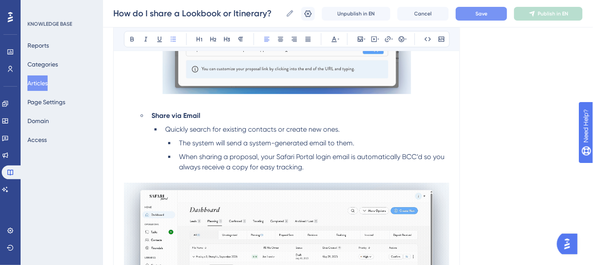
click at [179, 142] on li "The system will send a system-generated email to them." at bounding box center [313, 143] width 274 height 10
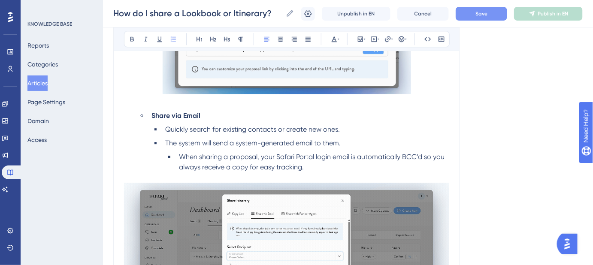
click at [179, 157] on li "When sharing a proposal, your Safari Portal login email is automatically BCC’d …" at bounding box center [313, 162] width 274 height 21
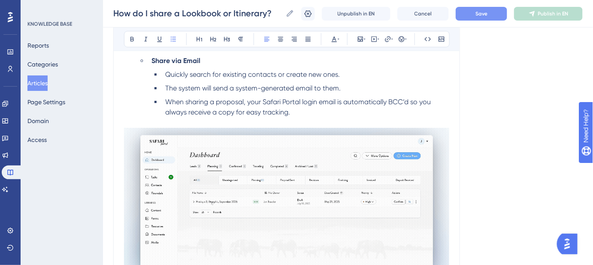
scroll to position [898, 0]
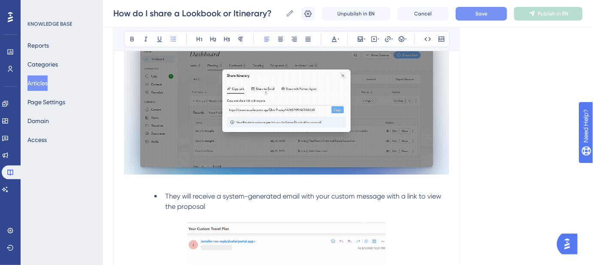
click at [164, 192] on li "They will receive a system-generated email with your custom message with a link…" at bounding box center [306, 202] width 288 height 21
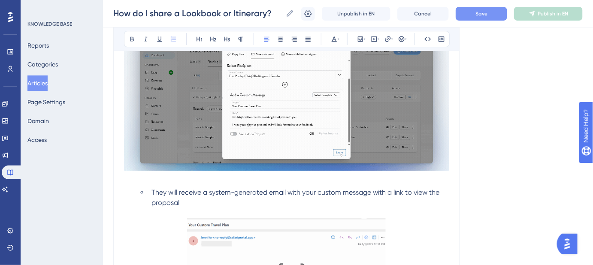
scroll to position [976, 0]
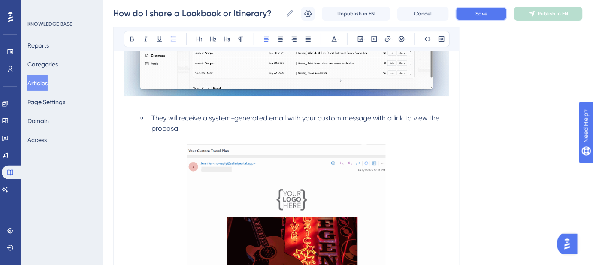
click at [487, 16] on span "Save" at bounding box center [482, 13] width 12 height 7
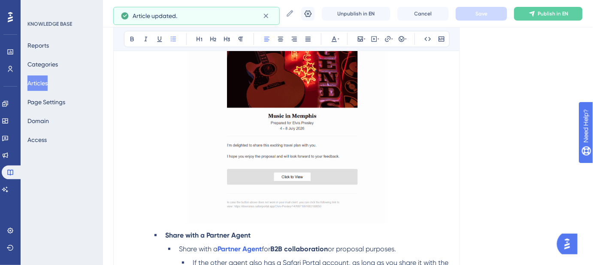
scroll to position [1210, 0]
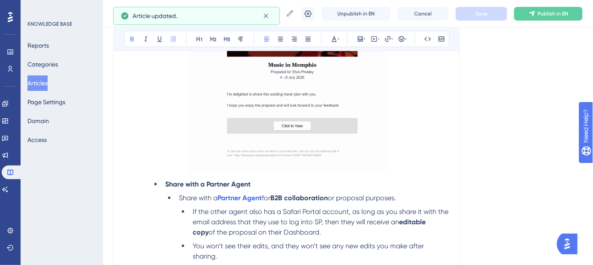
click at [166, 182] on strong "Share with a Partner Agent" at bounding box center [207, 184] width 85 height 8
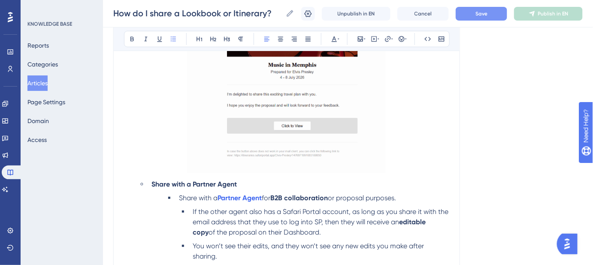
click at [180, 198] on span "Share with a" at bounding box center [198, 198] width 39 height 8
click at [191, 210] on li "If the other agent also has a Safari Portal account, as long as you share it wi…" at bounding box center [319, 222] width 260 height 31
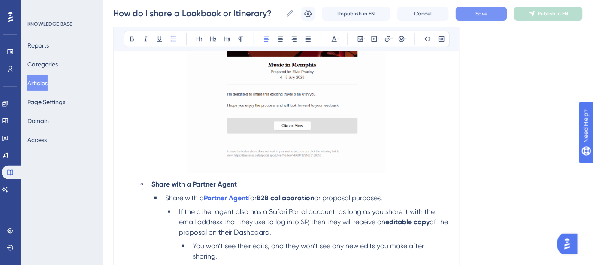
click at [192, 243] on li "You won’t see their edits, and they won’t see any new edits you make after shar…" at bounding box center [319, 251] width 260 height 21
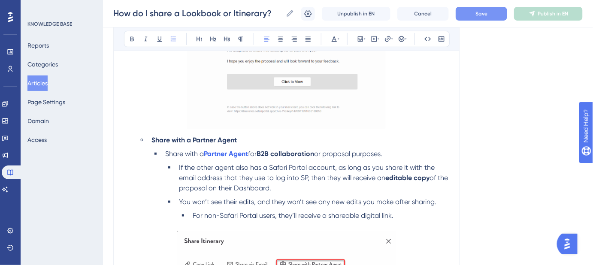
scroll to position [1288, 0]
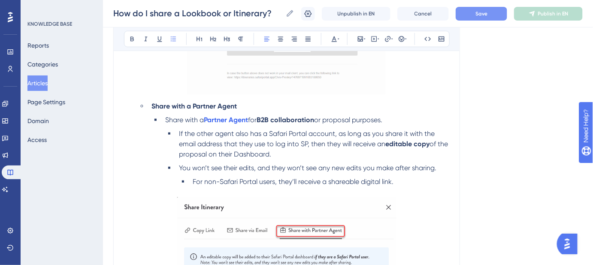
click at [193, 180] on span "For non-Safari Portal users, they’ll receive a shareable digital link." at bounding box center [293, 182] width 201 height 8
click at [491, 17] on button "Save" at bounding box center [482, 14] width 52 height 14
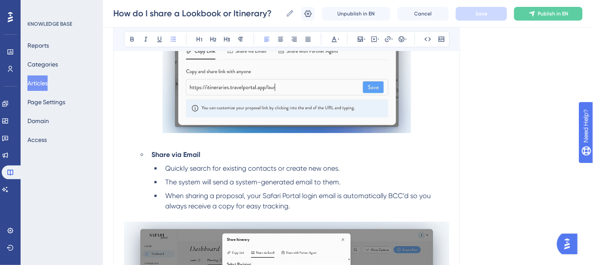
scroll to position [742, 0]
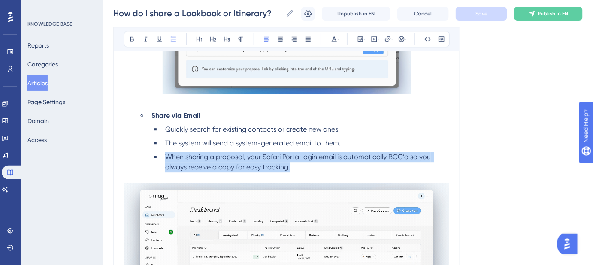
drag, startPoint x: 294, startPoint y: 164, endPoint x: 160, endPoint y: 155, distance: 134.7
click at [160, 155] on ul "Quickly search for existing contacts or create new ones. The system will send a…" at bounding box center [301, 149] width 298 height 48
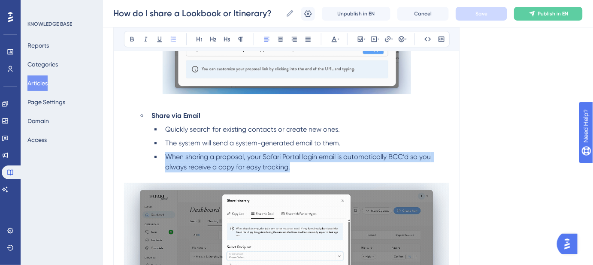
copy span "When sharing a proposal, your Safari Portal login email is automatically BCC’d …"
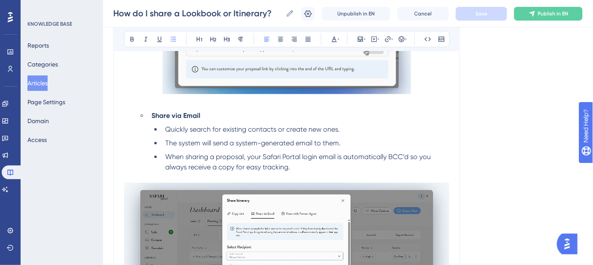
click at [483, 149] on div "Language English (Default) How do I share a Lookbook or Itinerary? Step-by-step…" at bounding box center [348, 204] width 470 height 1782
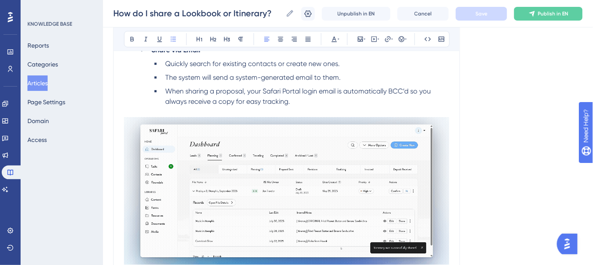
scroll to position [820, 0]
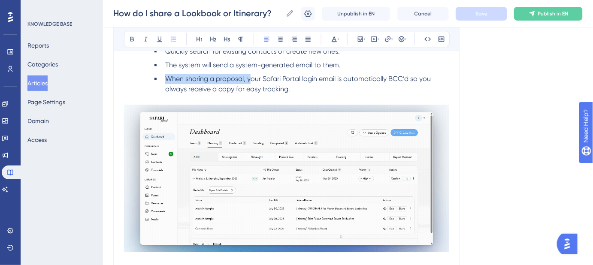
drag, startPoint x: 250, startPoint y: 77, endPoint x: 164, endPoint y: 77, distance: 86.3
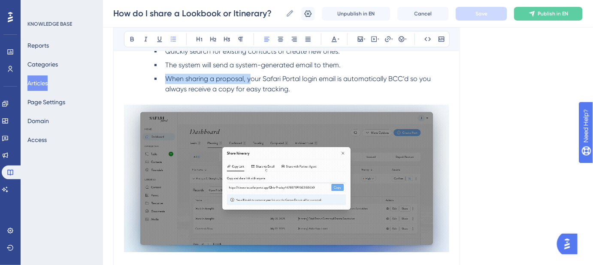
click at [164, 77] on li "When sharing a proposal, your Safari Portal login email is automatically BCC’d …" at bounding box center [306, 84] width 288 height 21
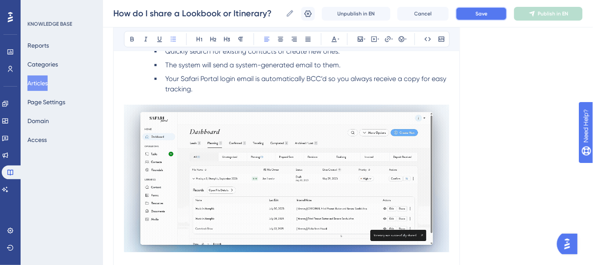
click at [497, 16] on button "Save" at bounding box center [482, 14] width 52 height 14
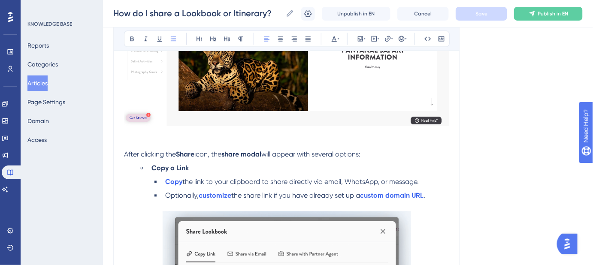
scroll to position [507, 0]
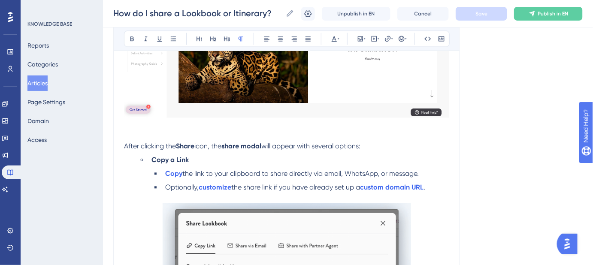
click at [198, 134] on p at bounding box center [287, 136] width 326 height 10
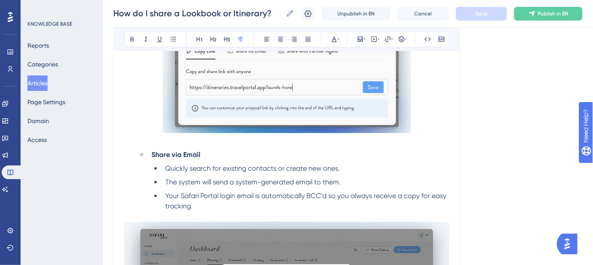
scroll to position [742, 0]
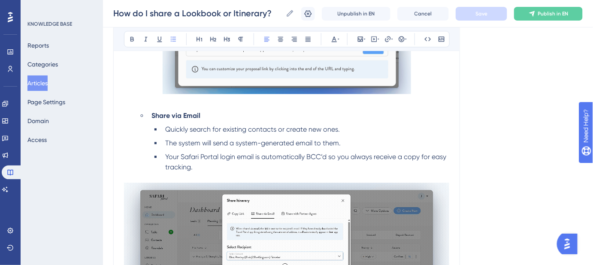
click at [333, 143] on span "The system will send a system-generated email to them." at bounding box center [253, 143] width 176 height 8
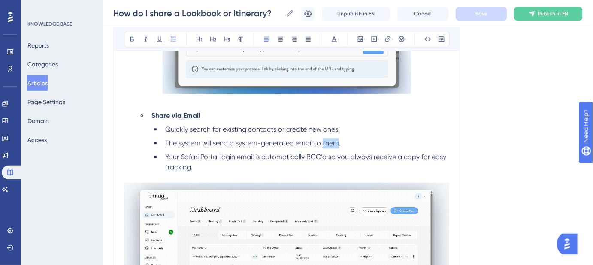
click at [333, 143] on span "The system will send a system-generated email to them." at bounding box center [253, 143] width 176 height 8
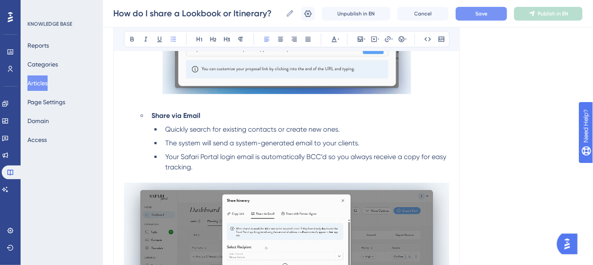
click at [495, 15] on button "Save" at bounding box center [482, 14] width 52 height 14
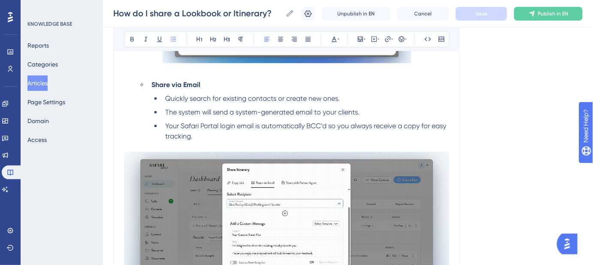
scroll to position [898, 0]
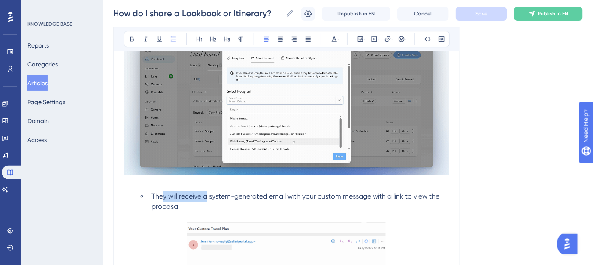
drag, startPoint x: 208, startPoint y: 194, endPoint x: 164, endPoint y: 194, distance: 43.8
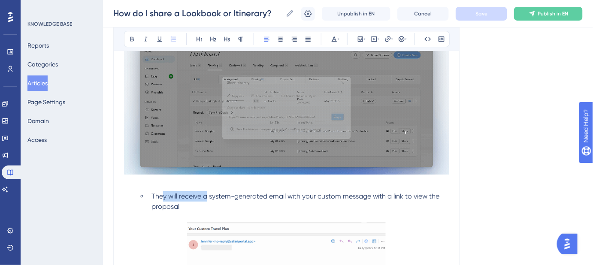
click at [164, 194] on span "They will receive a system-generated email with your custom message with a link…" at bounding box center [297, 201] width 290 height 18
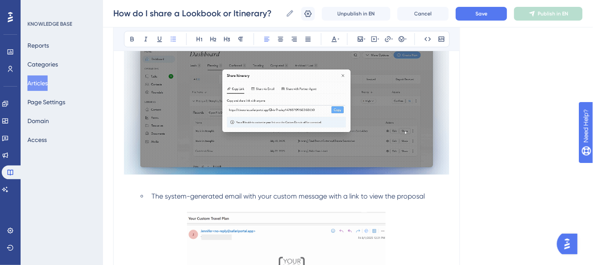
click at [331, 195] on span "The system-generated email with your custom message with a link to view the pro…" at bounding box center [289, 196] width 274 height 8
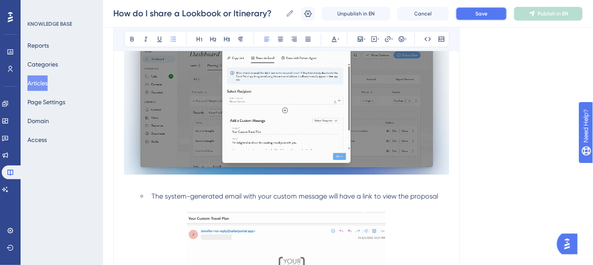
click at [482, 18] on button "Save" at bounding box center [482, 14] width 52 height 14
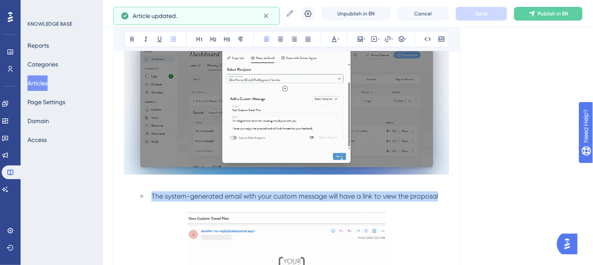
drag, startPoint x: 439, startPoint y: 194, endPoint x: 152, endPoint y: 194, distance: 286.9
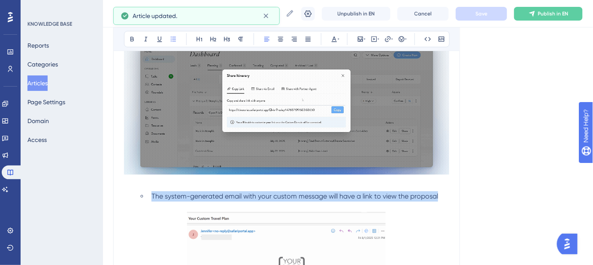
click at [152, 194] on li "The system-generated email with your custom message will have a link to view th…" at bounding box center [298, 197] width 301 height 10
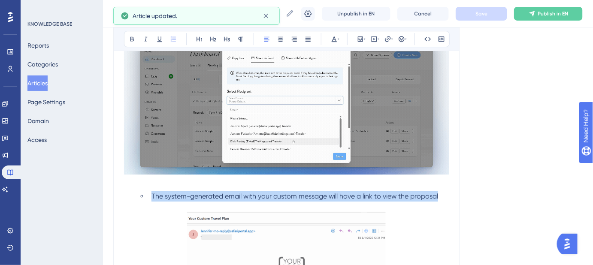
copy span "The system-generated email with your custom message will have a link to view th…"
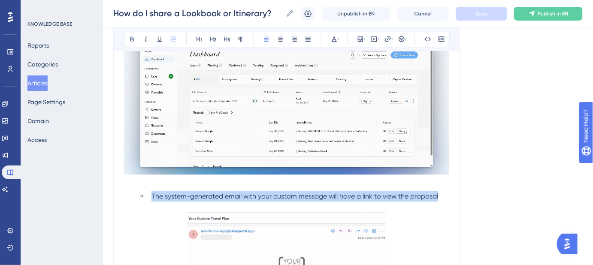
click at [445, 194] on li "The system-generated email with your custom message will have a link to view th…" at bounding box center [298, 197] width 301 height 10
drag, startPoint x: 442, startPoint y: 194, endPoint x: 151, endPoint y: 194, distance: 291.2
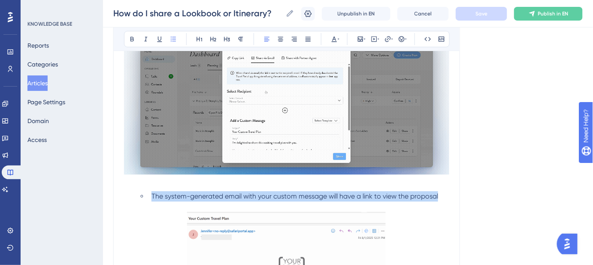
click at [152, 194] on li "The system-generated email with your custom message will have a link to view th…" at bounding box center [298, 197] width 301 height 10
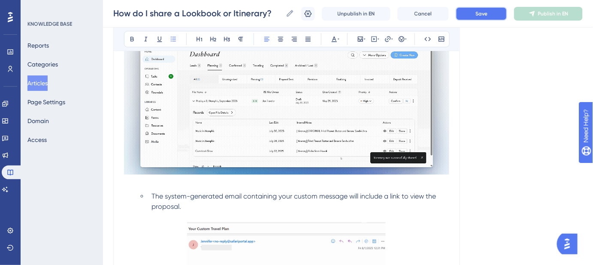
click at [483, 14] on span "Save" at bounding box center [482, 13] width 12 height 7
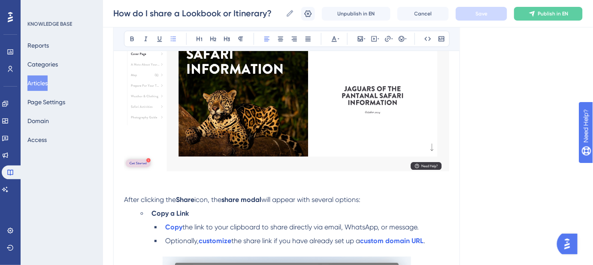
scroll to position [351, 0]
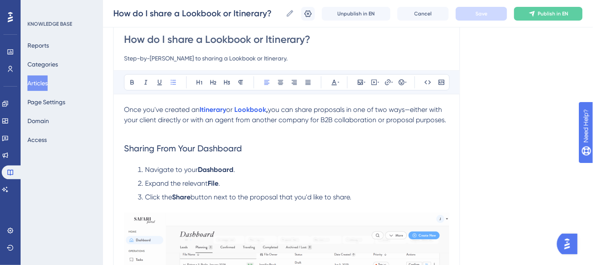
scroll to position [0, 0]
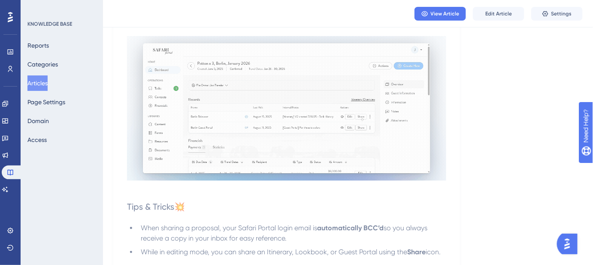
scroll to position [976, 0]
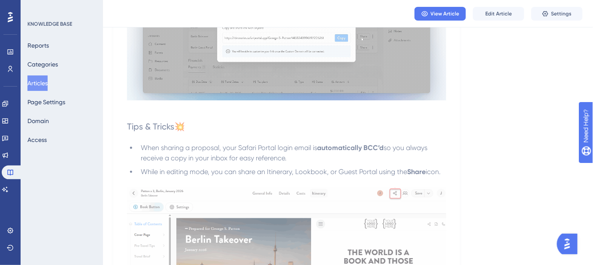
drag, startPoint x: 287, startPoint y: 156, endPoint x: 142, endPoint y: 150, distance: 145.3
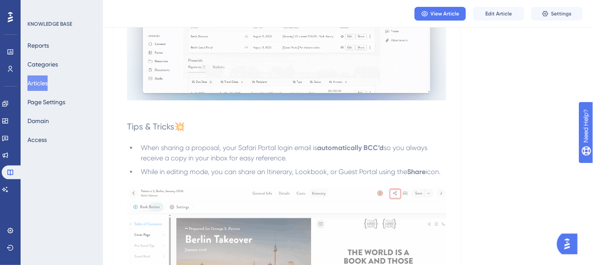
click at [142, 150] on li "When sharing a proposal, your Safari Portal login email is automatically BCC’d …" at bounding box center [291, 153] width 309 height 21
copy li "When sharing a proposal, your Safari Portal login email is automatically BCC’d …"
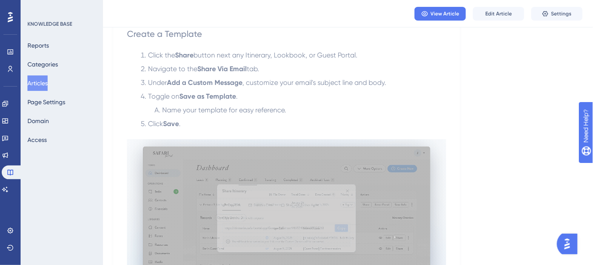
scroll to position [78, 0]
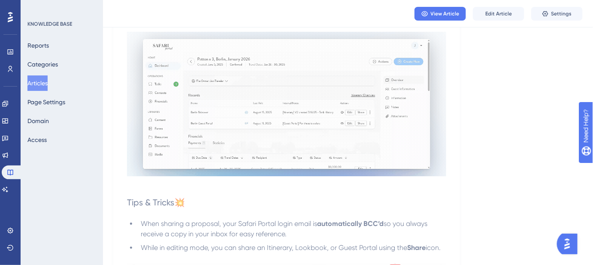
scroll to position [937, 0]
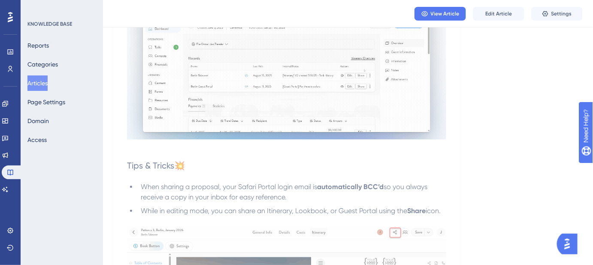
drag, startPoint x: 272, startPoint y: 195, endPoint x: 140, endPoint y: 189, distance: 132.9
click at [140, 189] on li "When sharing a proposal, your Safari Portal login email is automatically BCC’d …" at bounding box center [291, 192] width 309 height 21
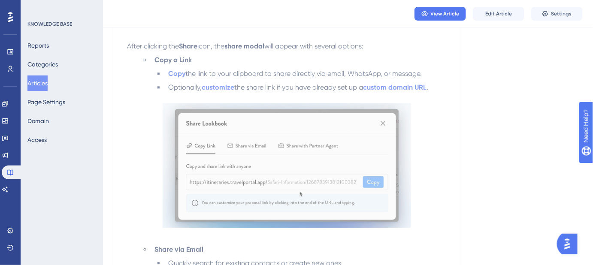
scroll to position [703, 0]
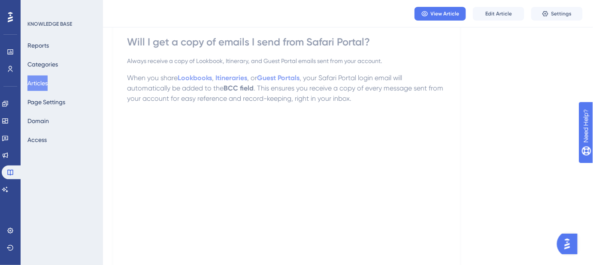
scroll to position [78, 0]
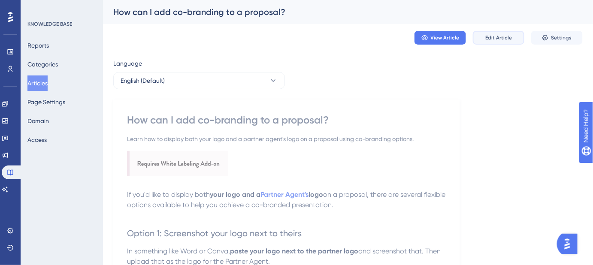
click at [502, 35] on span "Edit Article" at bounding box center [499, 37] width 27 height 7
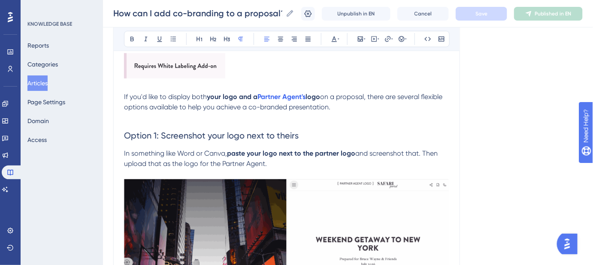
scroll to position [136, 0]
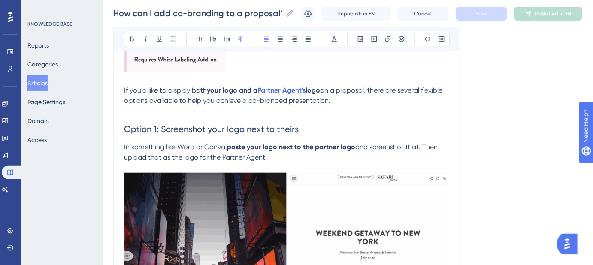
drag, startPoint x: 272, startPoint y: 159, endPoint x: 112, endPoint y: 138, distance: 161.6
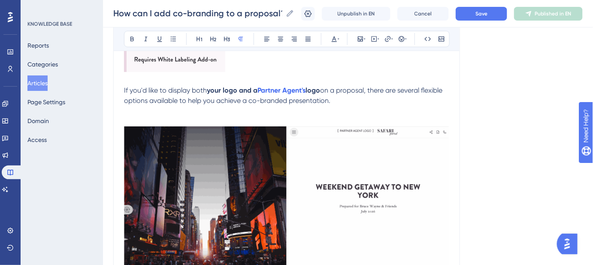
scroll to position [148, 0]
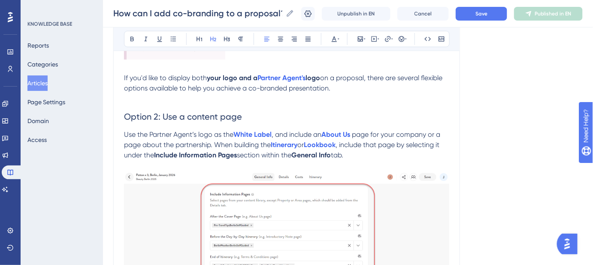
click at [157, 116] on span "Option 2: Use a content page" at bounding box center [183, 117] width 118 height 10
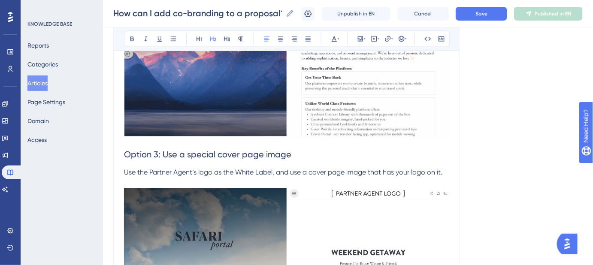
scroll to position [499, 0]
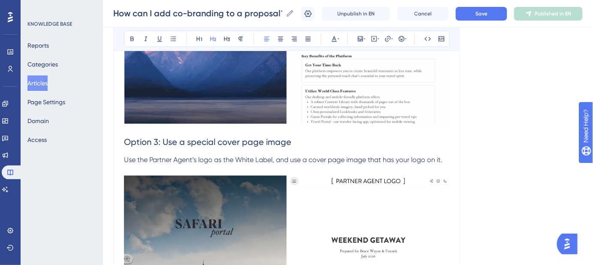
click at [157, 140] on span "Option 3: Use a special cover page image" at bounding box center [207, 142] width 167 height 10
click at [488, 15] on span "Save" at bounding box center [482, 13] width 12 height 7
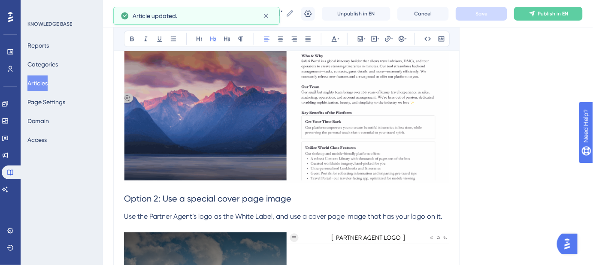
scroll to position [677, 0]
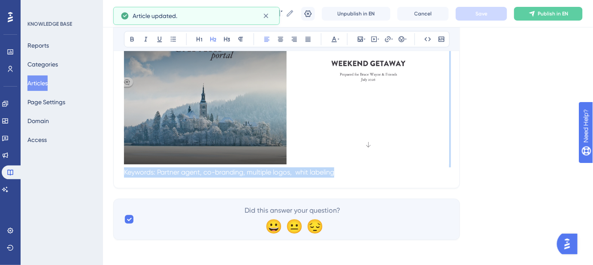
drag, startPoint x: 374, startPoint y: 180, endPoint x: 174, endPoint y: 180, distance: 199.3
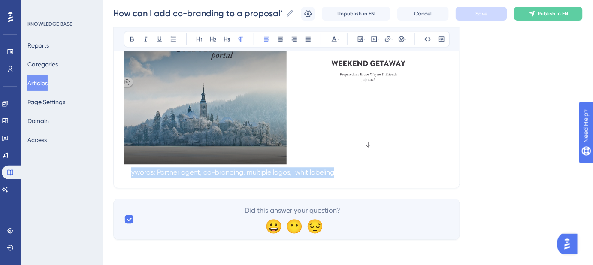
drag, startPoint x: 384, startPoint y: 169, endPoint x: 167, endPoint y: 173, distance: 216.9
click at [129, 173] on p "Keywords: Partner agent, co-branding, multiple logos, whit labeling" at bounding box center [287, 172] width 326 height 10
click at [309, 168] on span "Keywords: Partner agent, co-branding, multiple logos, whit labeling" at bounding box center [229, 172] width 210 height 8
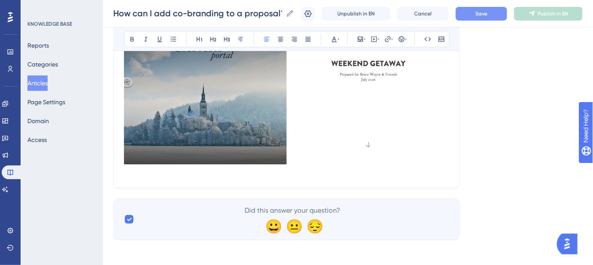
drag, startPoint x: 346, startPoint y: 180, endPoint x: 349, endPoint y: 177, distance: 4.6
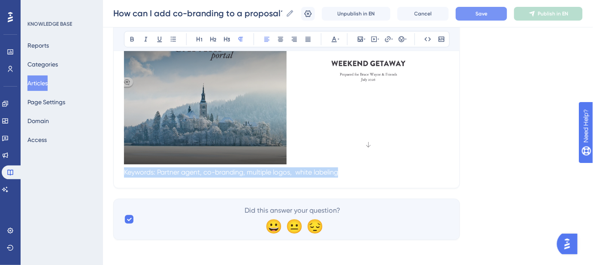
drag, startPoint x: 351, startPoint y: 175, endPoint x: 82, endPoint y: 174, distance: 268.8
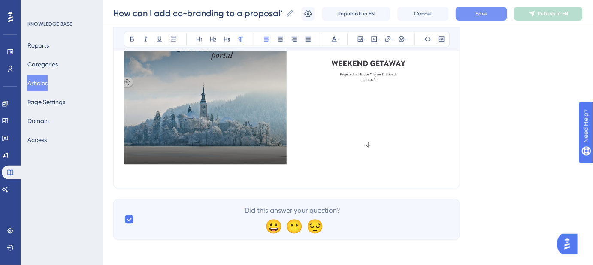
click at [488, 18] on button "Save" at bounding box center [482, 14] width 52 height 14
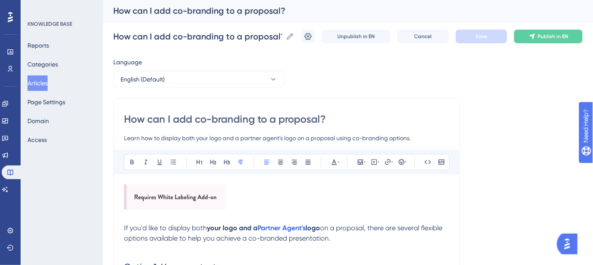
scroll to position [0, 0]
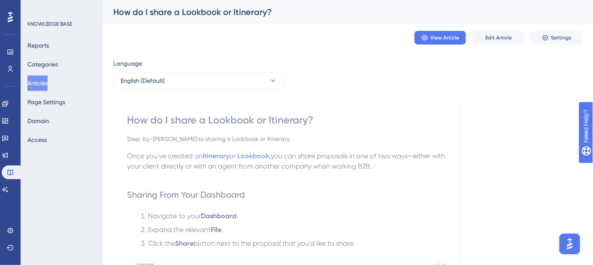
click at [44, 83] on button "Articles" at bounding box center [37, 83] width 20 height 15
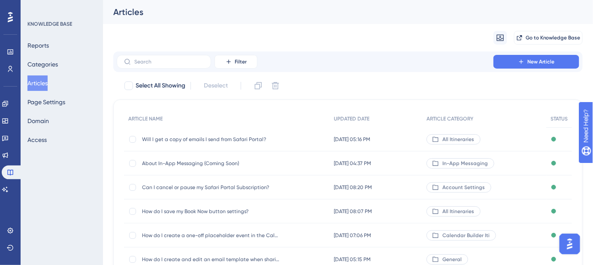
click at [176, 188] on span "Can I cancel or pause my Safari Portal Subscription?" at bounding box center [210, 187] width 137 height 7
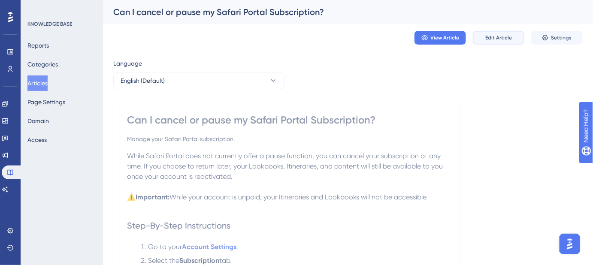
click at [496, 44] on button "Edit Article" at bounding box center [499, 38] width 52 height 14
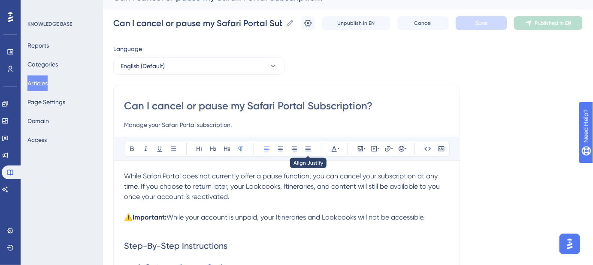
scroll to position [54, 0]
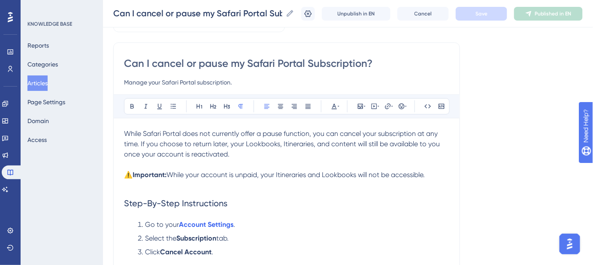
click at [124, 132] on span "While Safari Portal does not currently offer a pause function, you can cancel y…" at bounding box center [283, 144] width 318 height 29
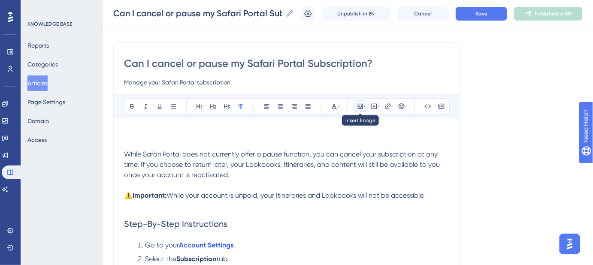
click at [363, 107] on icon at bounding box center [360, 106] width 7 height 7
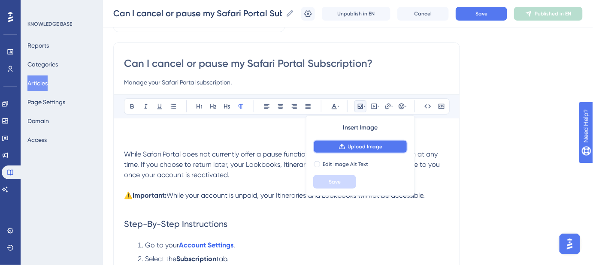
click at [360, 145] on span "Upload Image" at bounding box center [365, 146] width 35 height 7
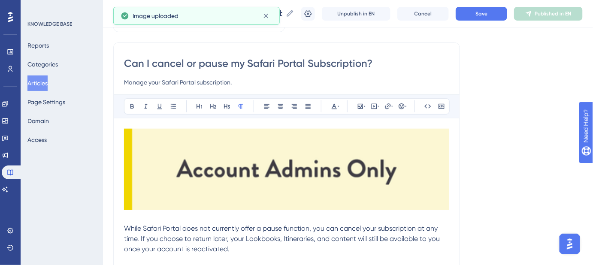
click at [342, 177] on img at bounding box center [287, 170] width 326 height 82
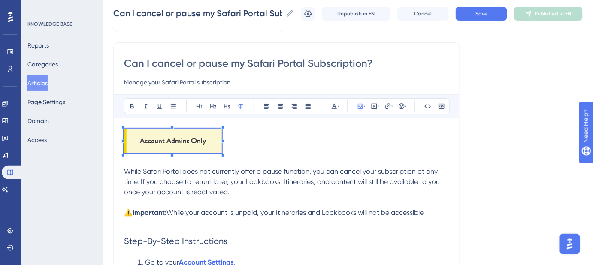
click at [223, 170] on div "While Safari Portal does not currently offer a pause function, you can cancel y…" at bounding box center [287, 238] width 326 height 218
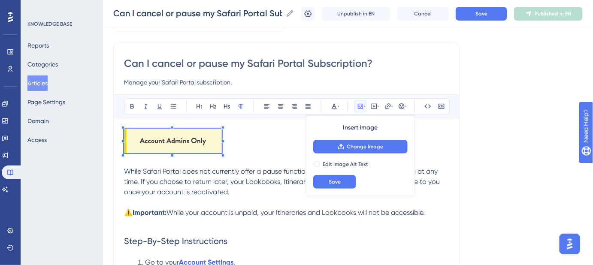
click at [498, 164] on div "Language English (Default) Can I cancel or pause my Safari Portal Subscription?…" at bounding box center [348, 205] width 470 height 408
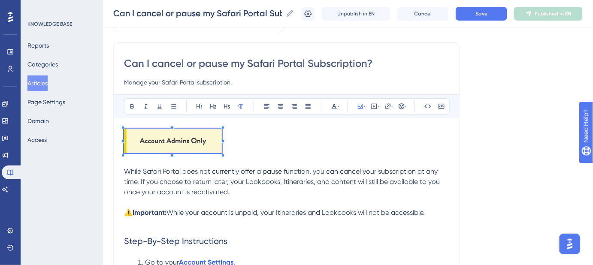
click at [298, 141] on p at bounding box center [287, 142] width 326 height 27
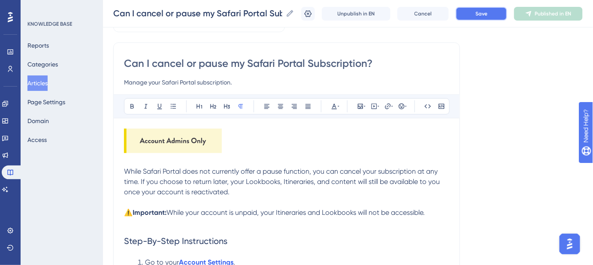
click at [488, 16] on span "Save" at bounding box center [482, 13] width 12 height 7
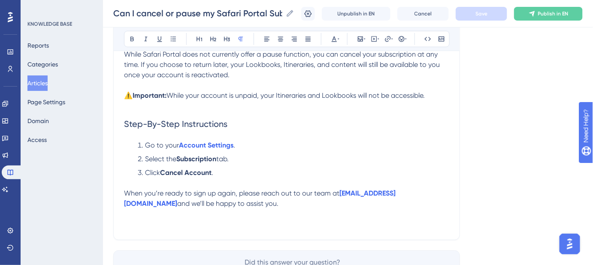
scroll to position [210, 0]
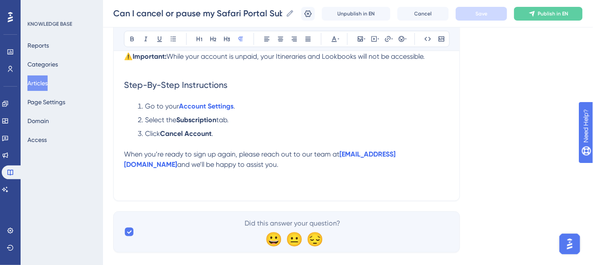
click at [172, 181] on span "Keywords: Safari Portal subscription, cancel subscription, pause subscription, …" at bounding box center [285, 185] width 323 height 8
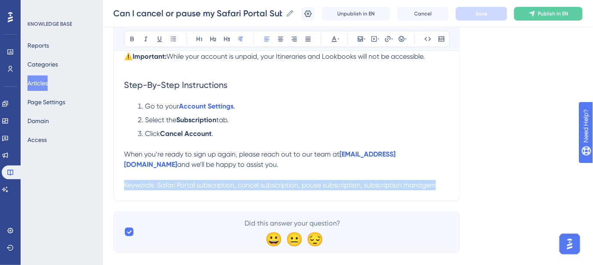
drag, startPoint x: 436, startPoint y: 189, endPoint x: 101, endPoint y: 186, distance: 335.0
click at [103, 186] on div "Performance Users Engagement Widgets Feedback Product Updates Knowledge Base AI…" at bounding box center [348, 28] width 490 height 477
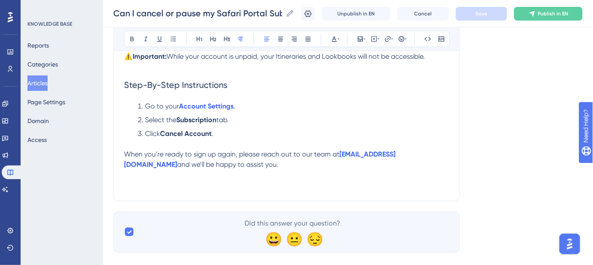
click at [217, 165] on p "When you’re ready to sign up again, please reach out to our team at [EMAIL_ADDR…" at bounding box center [287, 159] width 326 height 21
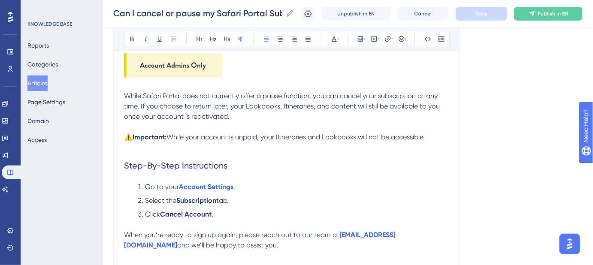
scroll to position [93, 0]
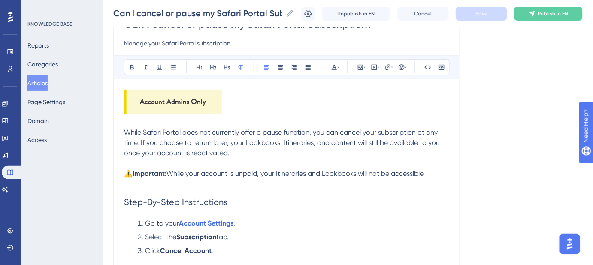
click at [280, 154] on p "While Safari Portal does not currently offer a pause function, you can cancel y…" at bounding box center [287, 148] width 326 height 41
click at [317, 131] on span "While Safari Portal does not currently offer a pause function, you can cancel y…" at bounding box center [283, 142] width 318 height 29
click at [316, 131] on span "While Safari Portal does not currently offer a pause function, you can cancel y…" at bounding box center [283, 142] width 318 height 29
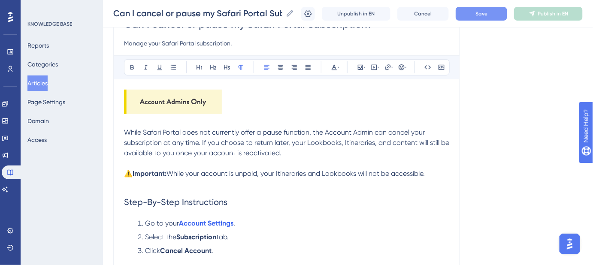
click at [417, 134] on span "While Safari Portal does not currently offer a pause function, the Account Admi…" at bounding box center [287, 142] width 327 height 29
click at [485, 9] on button "Save" at bounding box center [482, 14] width 52 height 14
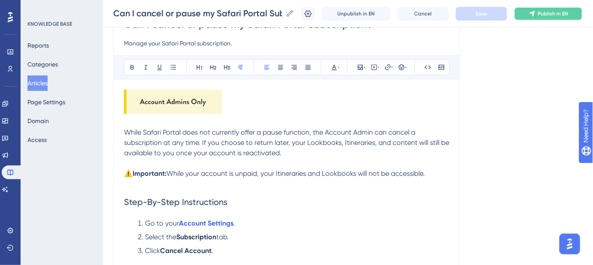
click at [562, 18] on button "Publish in EN" at bounding box center [548, 14] width 69 height 14
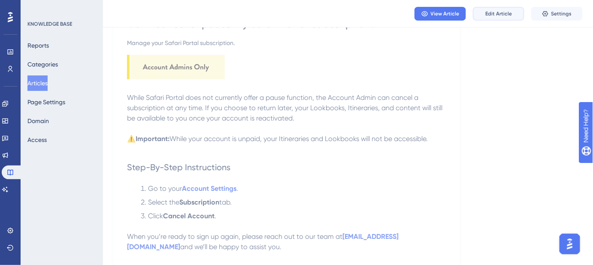
click at [502, 15] on span "Edit Article" at bounding box center [499, 13] width 27 height 7
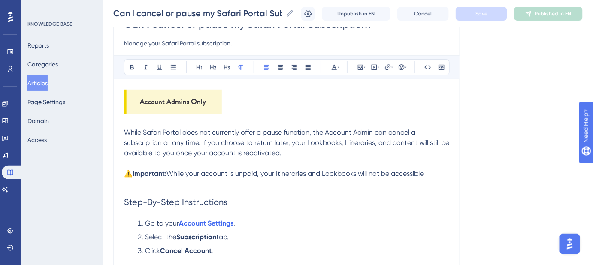
scroll to position [110, 0]
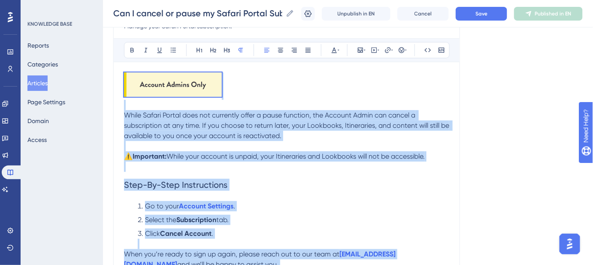
click at [367, 142] on p "While Safari Portal does not currently offer a pause function, the Account Admi…" at bounding box center [287, 130] width 326 height 41
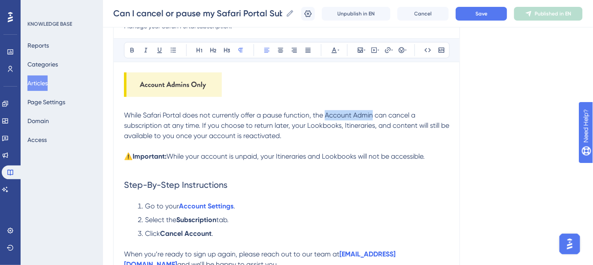
drag, startPoint x: 374, startPoint y: 116, endPoint x: 327, endPoint y: 115, distance: 46.8
click at [327, 115] on span "While Safari Portal does not currently offer a pause function, the Account Admi…" at bounding box center [287, 125] width 327 height 29
click at [509, 121] on div "Language English (Default) Can I cancel or pause my Safari Portal Subscription?…" at bounding box center [348, 149] width 470 height 408
click at [486, 15] on span "Save" at bounding box center [482, 13] width 12 height 7
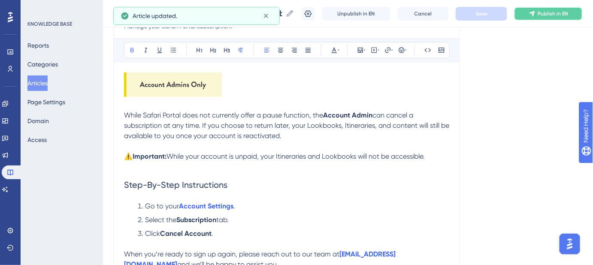
click at [548, 11] on span "Publish in EN" at bounding box center [554, 13] width 30 height 7
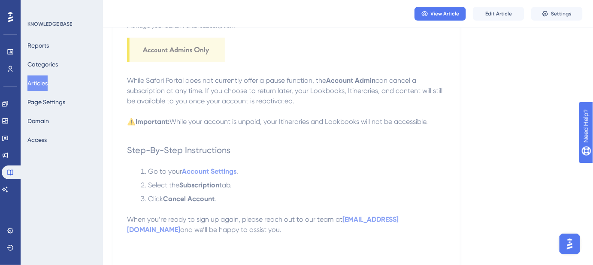
scroll to position [71, 0]
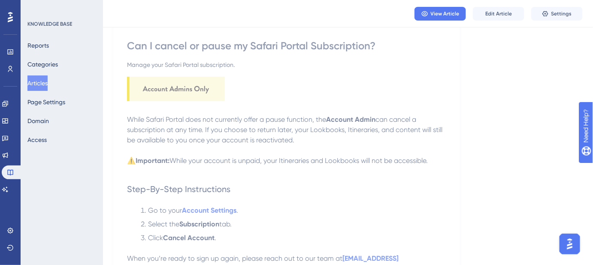
click at [48, 81] on button "Articles" at bounding box center [37, 83] width 20 height 15
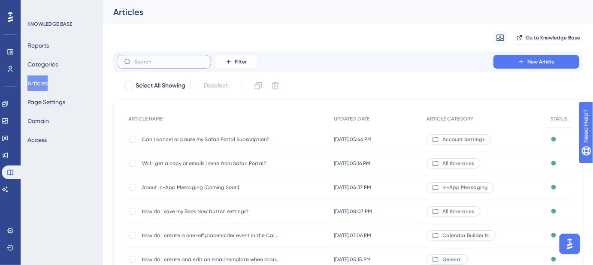
click at [162, 61] on input "text" at bounding box center [169, 62] width 70 height 6
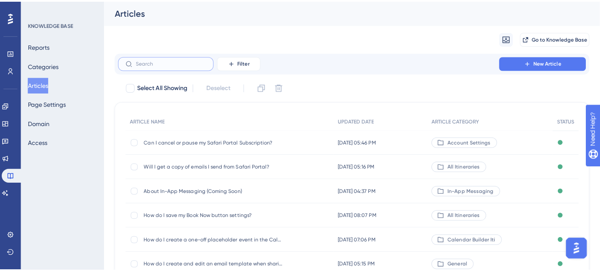
paste input "How do I add custom maps from Google My Maps?"
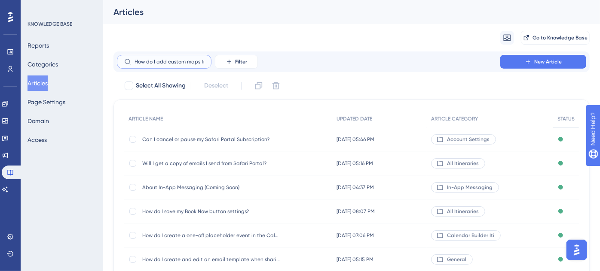
scroll to position [0, 50]
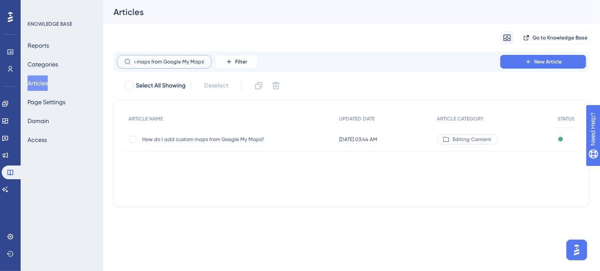
type input "How do I add custom maps from Google My Maps?"
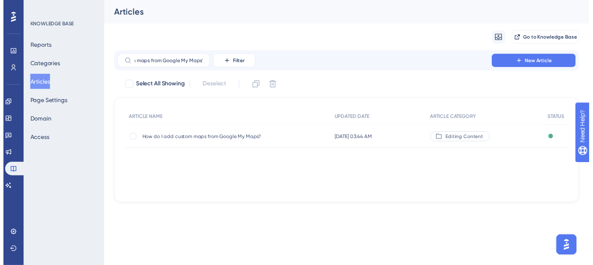
scroll to position [0, 0]
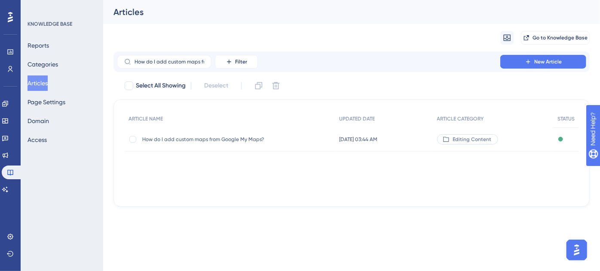
click at [200, 137] on span "How do I add custom maps from Google My Maps?" at bounding box center [210, 139] width 137 height 7
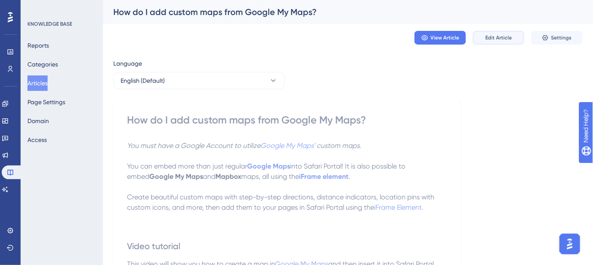
click at [501, 35] on span "Edit Article" at bounding box center [499, 37] width 27 height 7
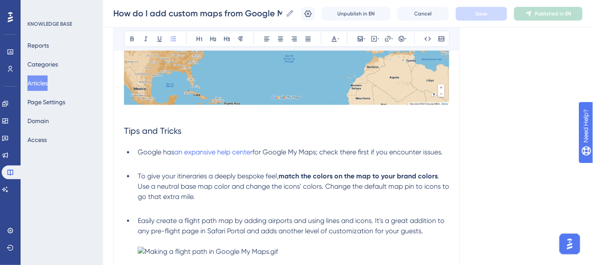
scroll to position [2785, 0]
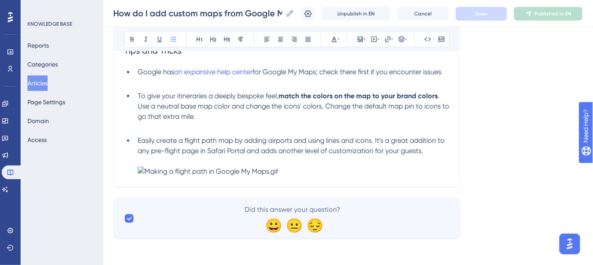
click at [247, 173] on img at bounding box center [208, 172] width 140 height 10
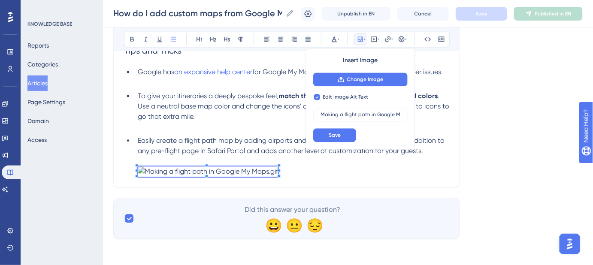
checkbox input "false"
click at [368, 173] on li "Easily create a flight path map by adding airports and using lines and icons. I…" at bounding box center [291, 156] width 315 height 41
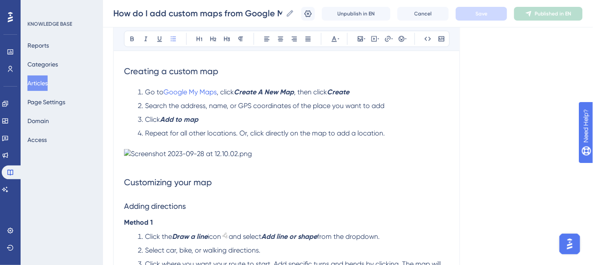
scroll to position [468, 0]
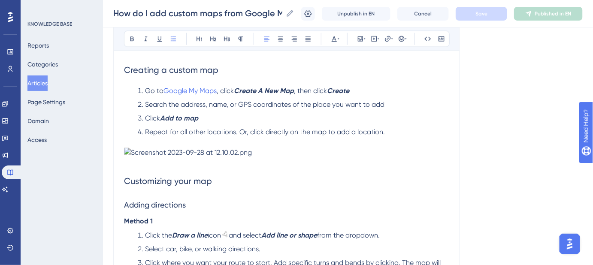
click at [389, 131] on li "Repeat for all other locations. Or, click directly on the map to add a location." at bounding box center [291, 133] width 315 height 10
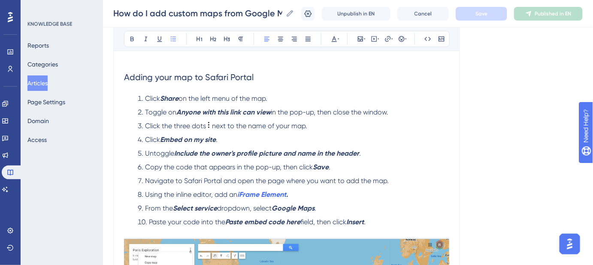
scroll to position [2459, 0]
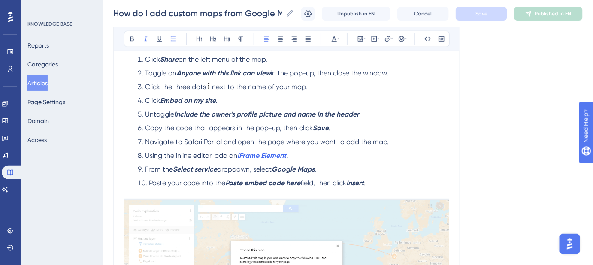
click at [375, 183] on li "Paste your code into the Paste embed code here field, then click Insert ." at bounding box center [291, 188] width 315 height 21
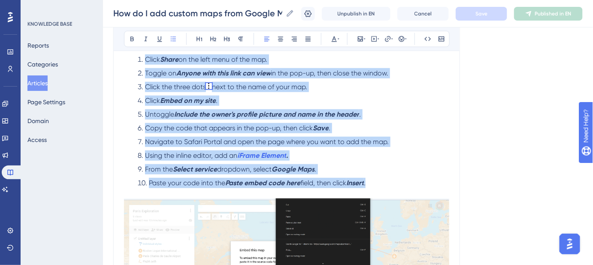
drag, startPoint x: 375, startPoint y: 183, endPoint x: 143, endPoint y: 63, distance: 261.0
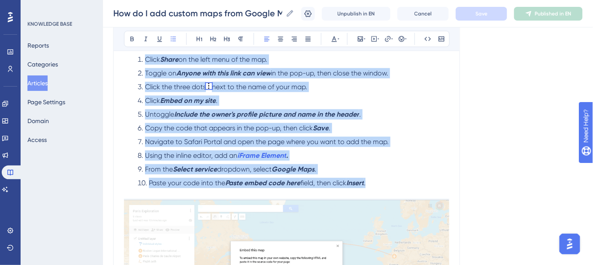
click at [143, 63] on ol "Click Share on the left menu of the map. Toggle on Anyone with this link can vi…" at bounding box center [287, 127] width 326 height 144
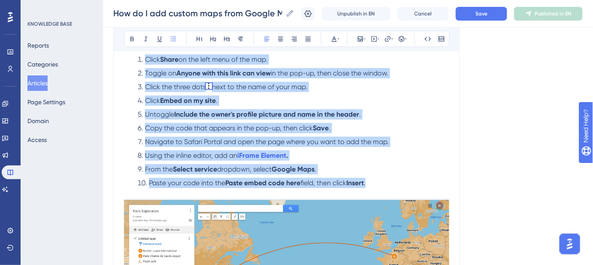
click at [443, 140] on li "Navigate to Safari Portal and open the page where you want to add the map." at bounding box center [291, 142] width 315 height 10
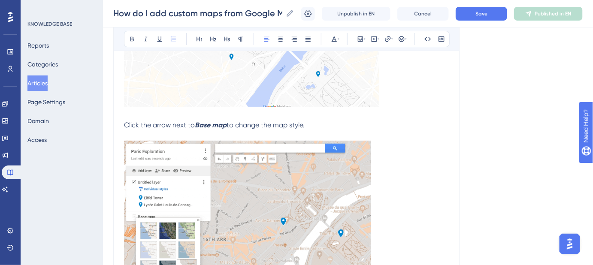
scroll to position [2108, 0]
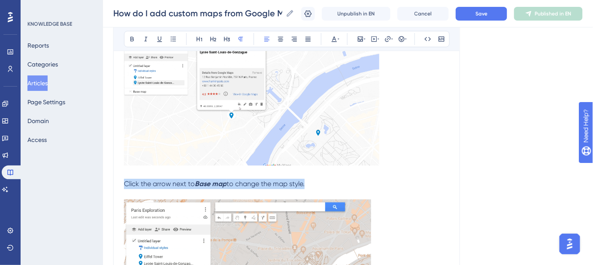
drag, startPoint x: 312, startPoint y: 184, endPoint x: 123, endPoint y: 183, distance: 189.0
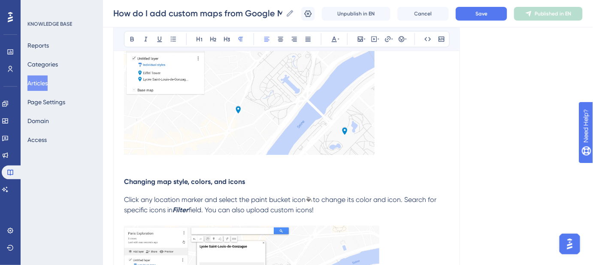
scroll to position [1913, 0]
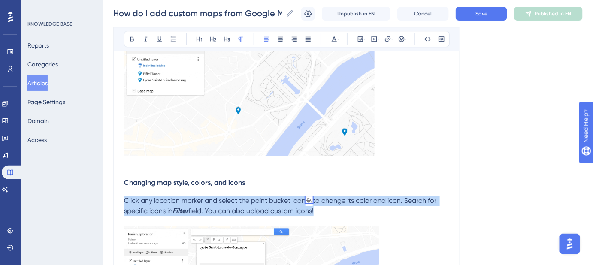
drag, startPoint x: 325, startPoint y: 213, endPoint x: 126, endPoint y: 201, distance: 199.6
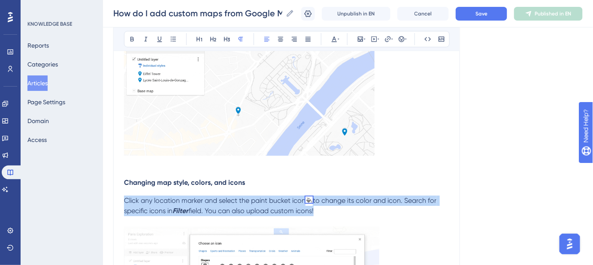
click at [126, 201] on p "Click any location marker and select the paint bucket icon to change its color …" at bounding box center [287, 211] width 326 height 31
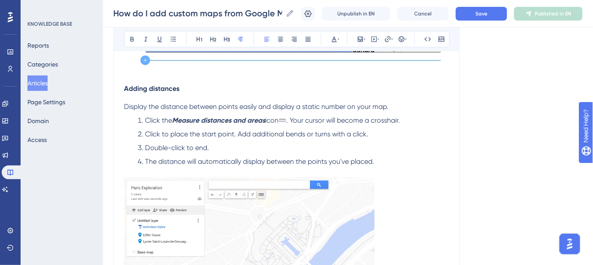
scroll to position [1756, 0]
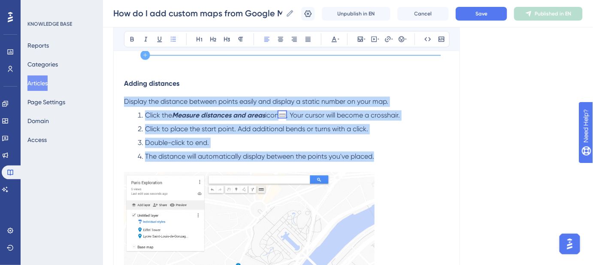
drag, startPoint x: 380, startPoint y: 156, endPoint x: 113, endPoint y: 103, distance: 272.0
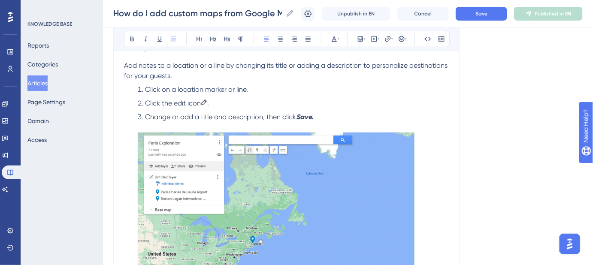
scroll to position [1210, 0]
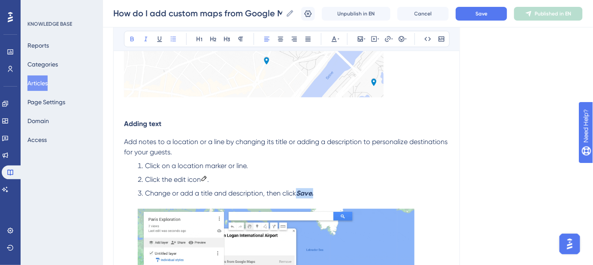
drag, startPoint x: 325, startPoint y: 193, endPoint x: 299, endPoint y: 193, distance: 26.2
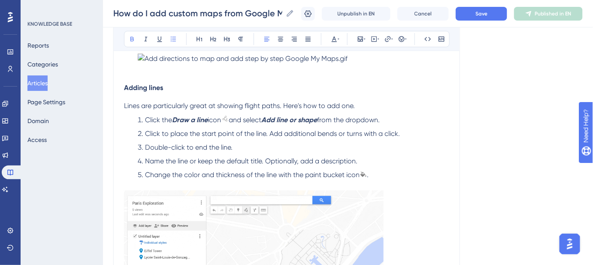
scroll to position [976, 0]
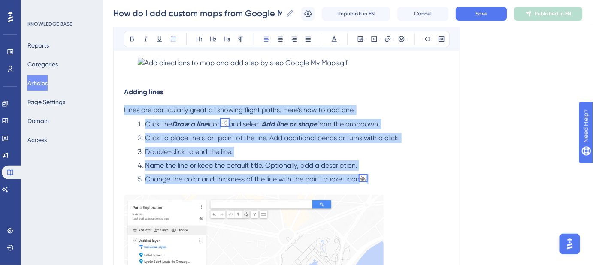
drag, startPoint x: 372, startPoint y: 177, endPoint x: 103, endPoint y: 106, distance: 277.8
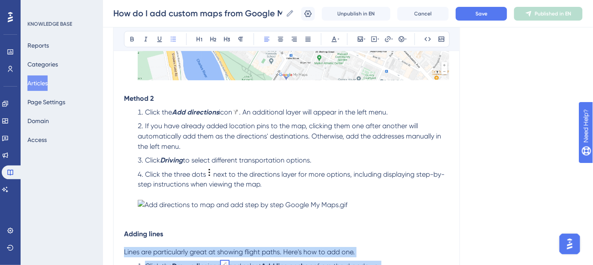
scroll to position [820, 0]
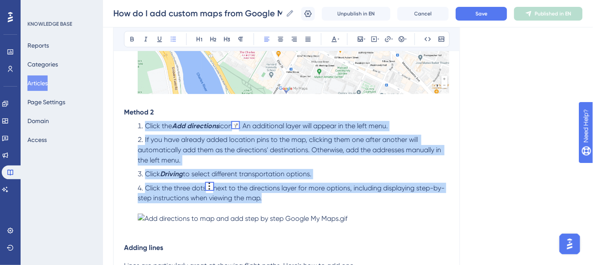
drag, startPoint x: 195, startPoint y: 177, endPoint x: 126, endPoint y: 127, distance: 85.1
click at [126, 127] on ol "Click the Add directions icon . An additional layer will appear in the left men…" at bounding box center [287, 172] width 326 height 103
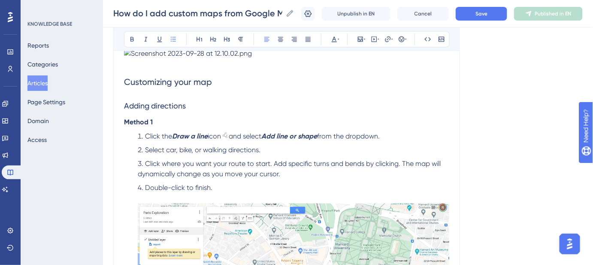
scroll to position [546, 0]
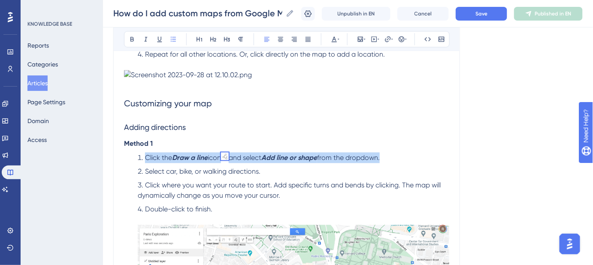
drag, startPoint x: 386, startPoint y: 156, endPoint x: 145, endPoint y: 156, distance: 240.9
click at [145, 156] on li "Click the Draw a line icon and select Add line or shape from the dropdown." at bounding box center [291, 157] width 315 height 11
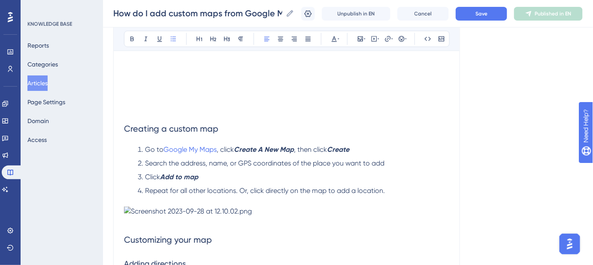
scroll to position [390, 0]
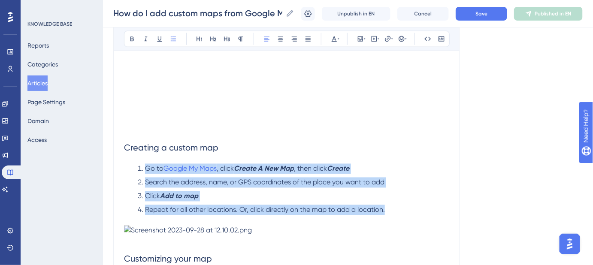
drag, startPoint x: 381, startPoint y: 213, endPoint x: 147, endPoint y: 173, distance: 237.9
click at [147, 173] on ol "Go to Google My Maps , click Create A New Map , then click Create Search the ad…" at bounding box center [287, 190] width 326 height 52
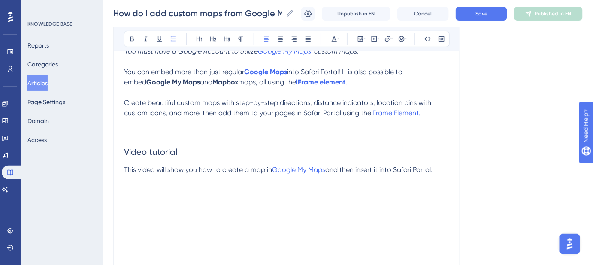
scroll to position [117, 0]
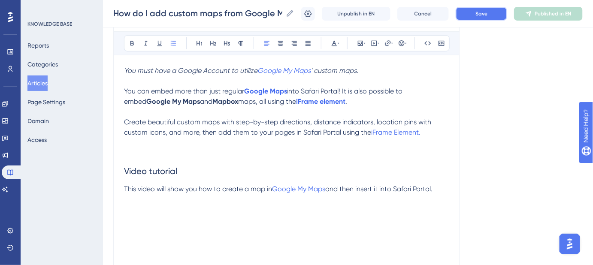
click at [469, 15] on button "Save" at bounding box center [482, 14] width 52 height 14
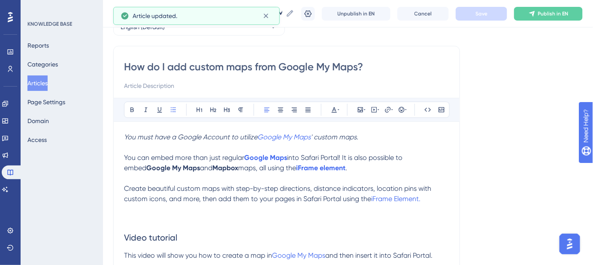
scroll to position [39, 0]
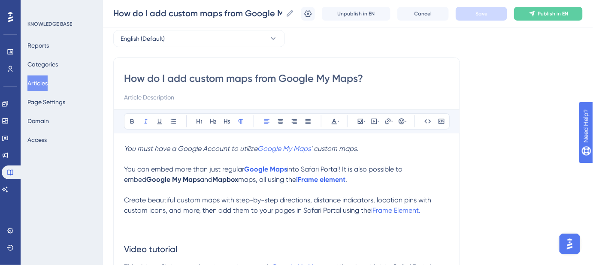
click at [361, 146] on p "You must have a Google Account to utilize Google My Maps ' custom maps." at bounding box center [287, 149] width 326 height 10
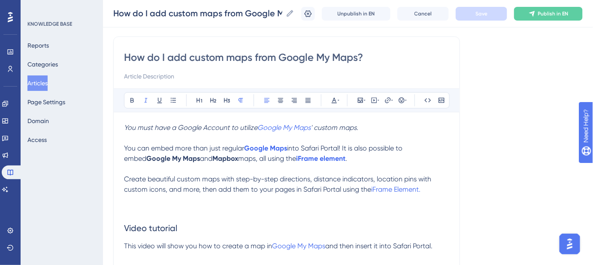
scroll to position [78, 0]
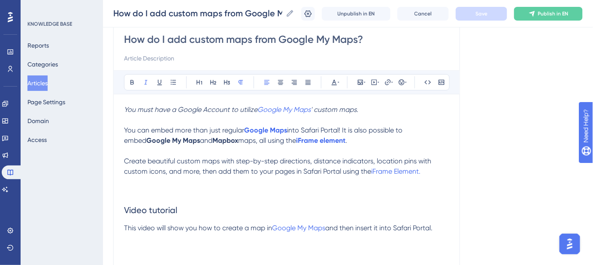
drag, startPoint x: 504, startPoint y: 74, endPoint x: 514, endPoint y: 70, distance: 10.6
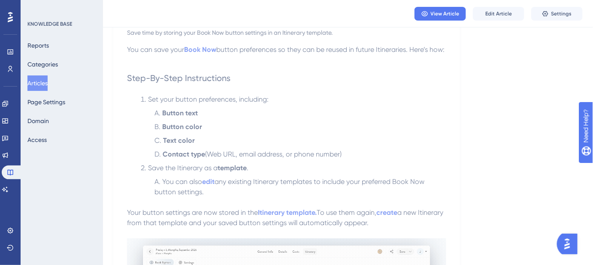
scroll to position [117, 0]
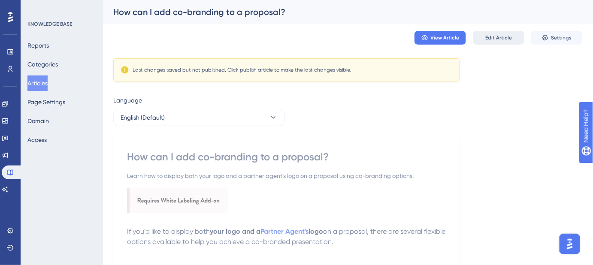
click at [492, 36] on span "Edit Article" at bounding box center [499, 37] width 27 height 7
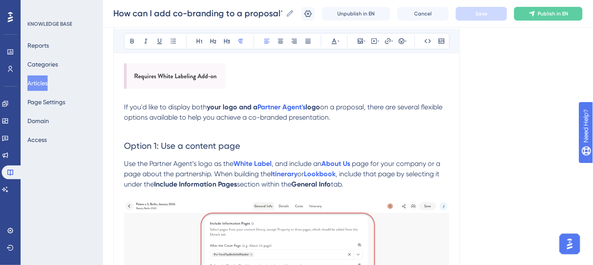
scroll to position [80, 0]
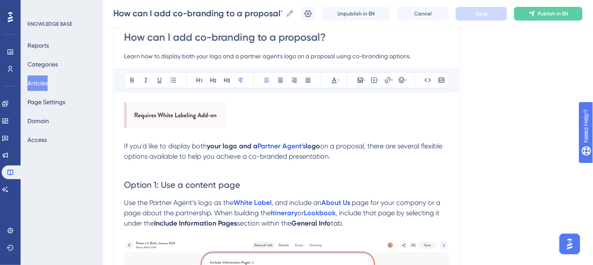
click at [364, 158] on p "If you'd like to display both your logo and a Partner Agent's logo on a proposa…" at bounding box center [287, 151] width 326 height 21
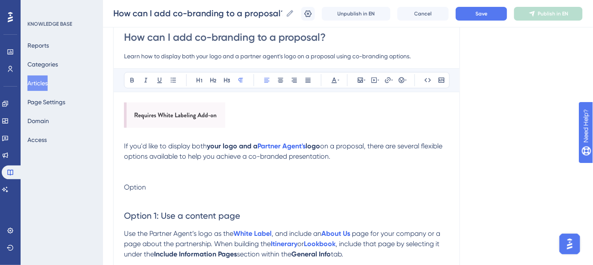
click at [178, 187] on p "Option" at bounding box center [287, 188] width 326 height 10
click at [155, 216] on span "Option 1: Use a content page" at bounding box center [182, 216] width 116 height 10
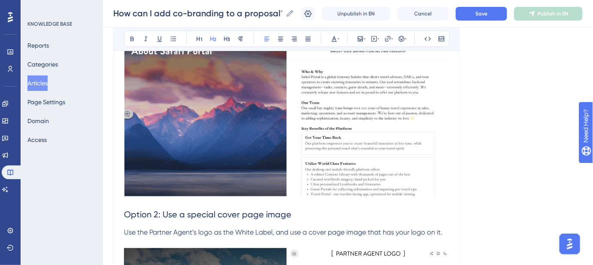
scroll to position [509, 0]
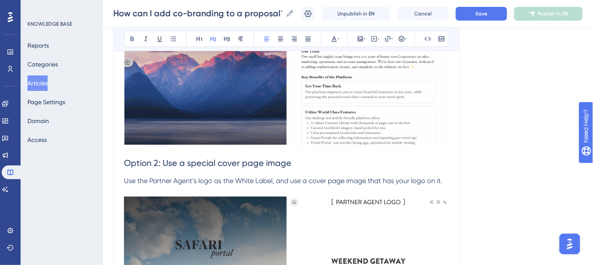
click at [158, 162] on span "Option 2: Use a special cover page image" at bounding box center [207, 163] width 167 height 10
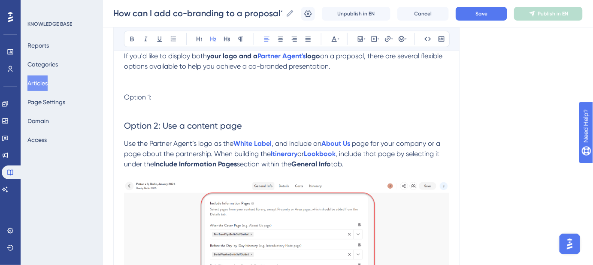
scroll to position [80, 0]
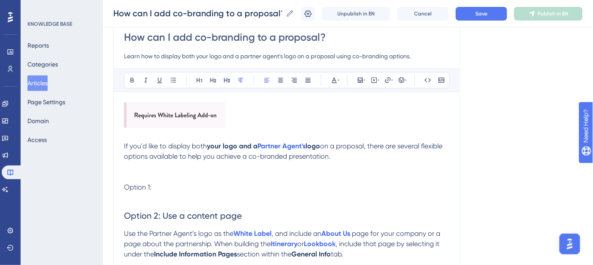
drag, startPoint x: 147, startPoint y: 187, endPoint x: 165, endPoint y: 120, distance: 69.8
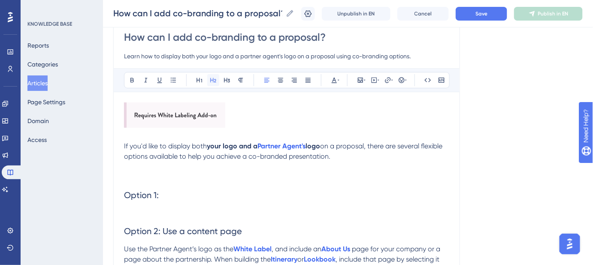
click at [212, 79] on icon at bounding box center [213, 80] width 7 height 7
click at [358, 154] on p "If you'd like to display both your logo and a Partner Agent's logo on a proposa…" at bounding box center [287, 151] width 326 height 21
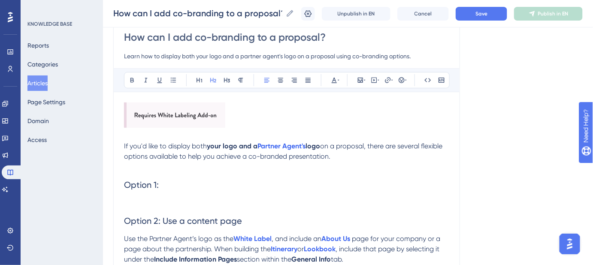
click at [170, 185] on h2 "Option 1:" at bounding box center [287, 185] width 326 height 26
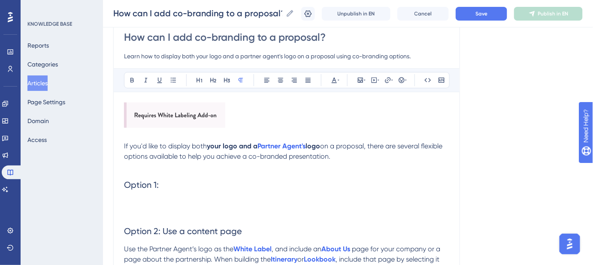
click at [186, 183] on h2 "Option 1:" at bounding box center [287, 185] width 326 height 26
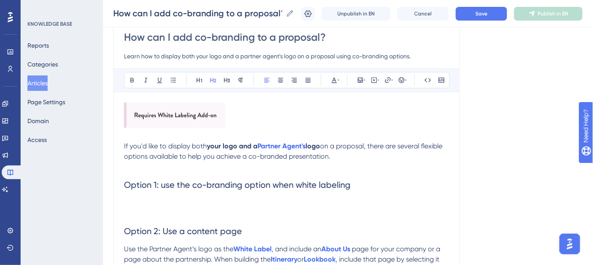
click at [163, 186] on span "Option 1: use the co-branding option when white labeling" at bounding box center [237, 185] width 227 height 10
click at [299, 183] on span "Option 1: Use the co-branding option when white labeling" at bounding box center [238, 185] width 228 height 10
click at [365, 185] on h2 "Option 1: Use the co-branding option when white labeling" at bounding box center [287, 185] width 326 height 26
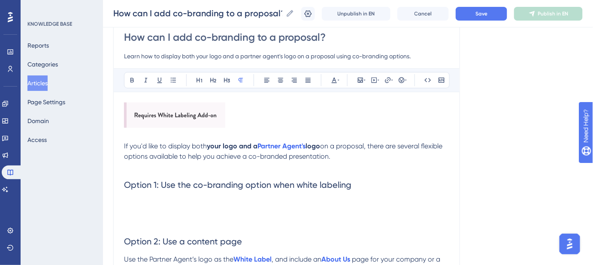
click at [131, 198] on p at bounding box center [287, 203] width 326 height 10
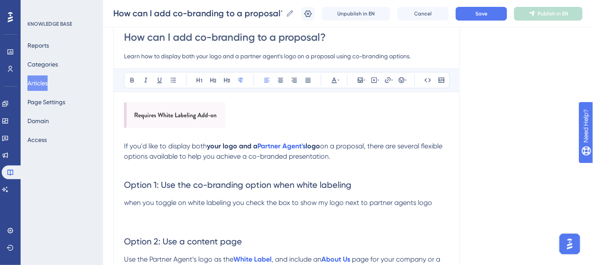
click at [129, 198] on p "when you toggle on white labeling you check the box to show my logo next to par…" at bounding box center [287, 203] width 326 height 10
click at [195, 202] on span "When you toggle on white labeling you check the box to show my logo next to par…" at bounding box center [279, 203] width 310 height 8
click at [210, 201] on span "When you toggle on White labeling you check the box to show my logo next to par…" at bounding box center [280, 203] width 312 height 8
click at [241, 203] on span "When you toggle on White Labeling you check the box to show my logo next to par…" at bounding box center [281, 203] width 314 height 8
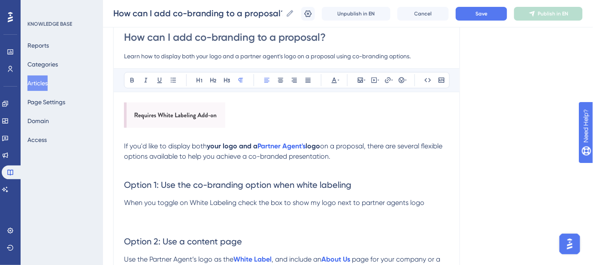
click at [429, 203] on p "When you toggle on White Labeling check the box to show my logo next to partner…" at bounding box center [287, 203] width 326 height 10
click at [488, 12] on span "Save" at bounding box center [482, 13] width 12 height 7
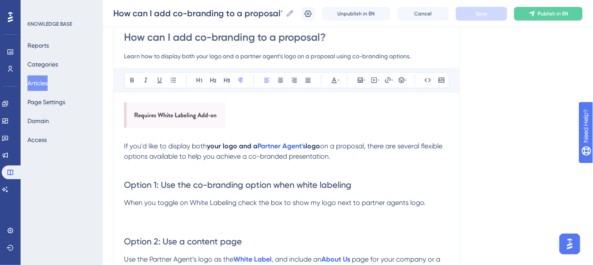
click at [428, 202] on p "When you toggle on White Labeling check the box to show my logo next to partner…" at bounding box center [287, 203] width 326 height 10
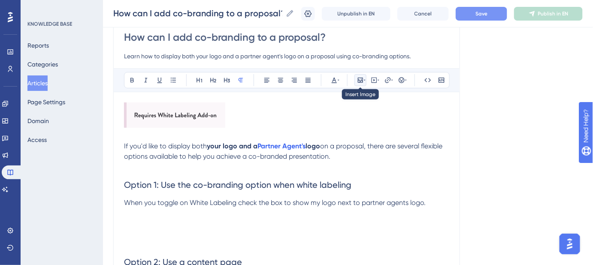
click at [362, 82] on icon at bounding box center [360, 80] width 7 height 7
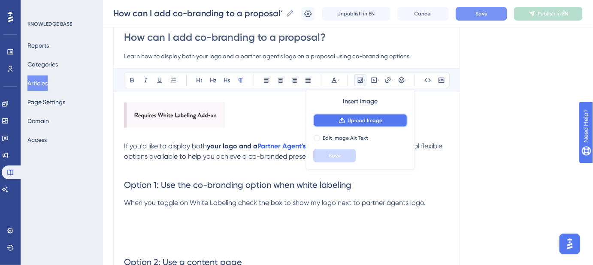
click at [355, 121] on span "Upload Image" at bounding box center [365, 120] width 35 height 7
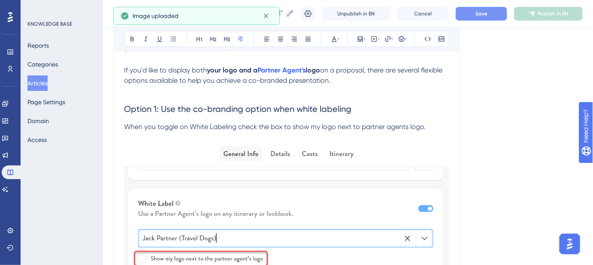
scroll to position [158, 0]
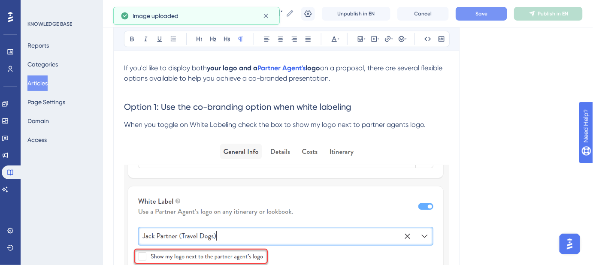
click at [209, 164] on img at bounding box center [287, 257] width 326 height 235
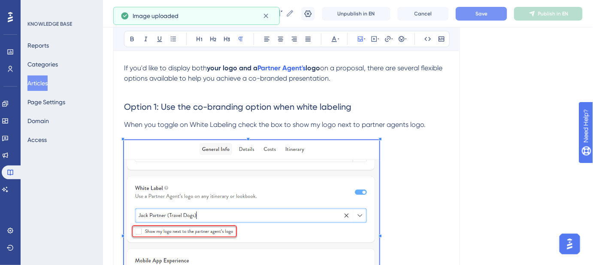
click at [193, 161] on span at bounding box center [252, 234] width 256 height 188
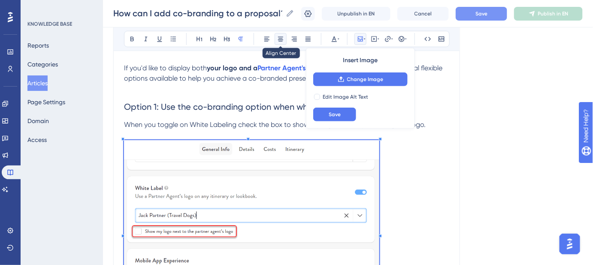
click at [284, 37] on icon at bounding box center [280, 39] width 7 height 7
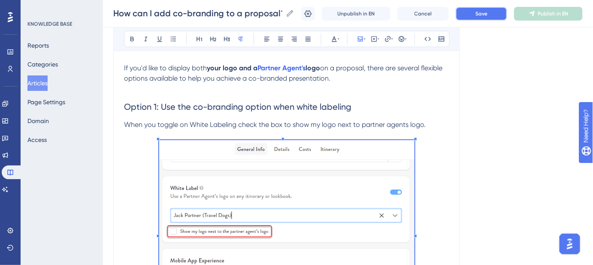
click at [495, 17] on button "Save" at bounding box center [482, 14] width 52 height 14
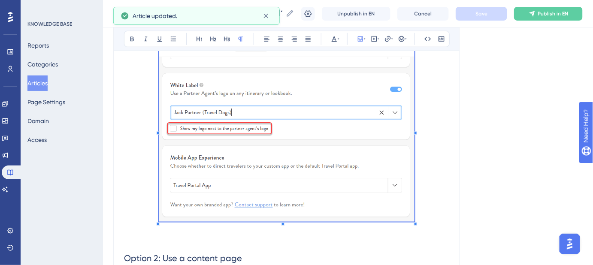
scroll to position [197, 0]
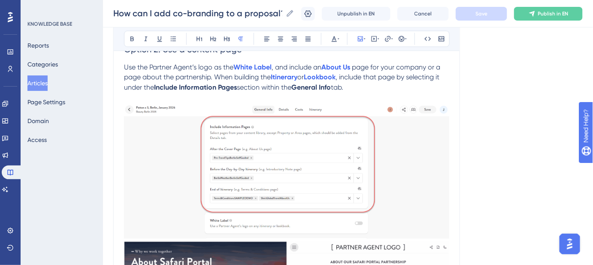
scroll to position [743, 0]
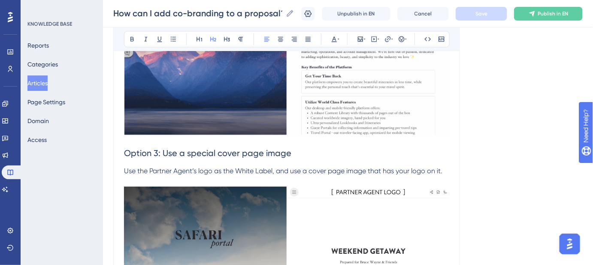
click at [126, 149] on span "Option 3: Use a special cover page image" at bounding box center [207, 153] width 167 height 10
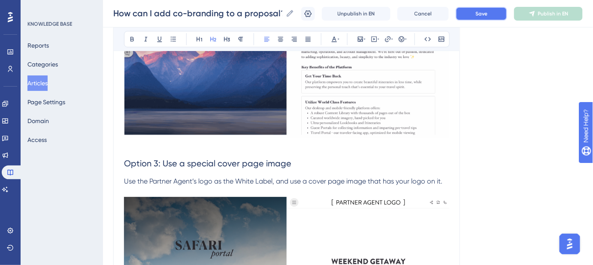
click at [481, 14] on button "Save" at bounding box center [482, 14] width 52 height 14
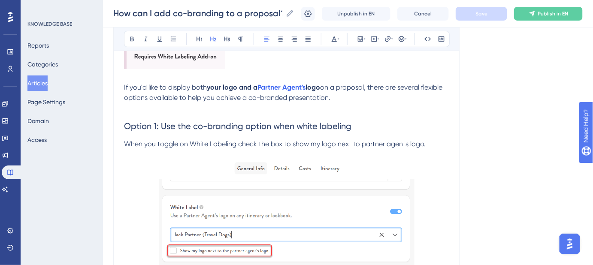
scroll to position [158, 0]
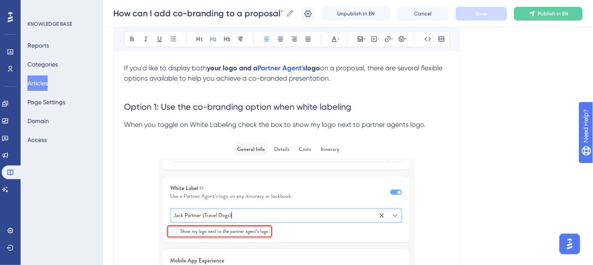
click at [126, 127] on span "When you toggle on White Labeling check the box to show my logo next to partner…" at bounding box center [275, 125] width 302 height 8
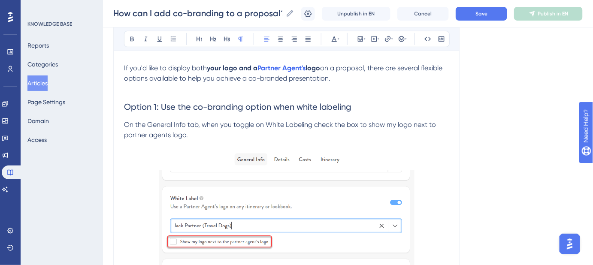
click at [202, 125] on span "On the General Info tab, when you toggle on White Labeling check the box to sho…" at bounding box center [281, 130] width 314 height 18
drag, startPoint x: 186, startPoint y: 123, endPoint x: 151, endPoint y: 123, distance: 35.2
click at [151, 123] on span "On the General Info tab, when you toggle on White Labeling check the box to sho…" at bounding box center [281, 130] width 314 height 18
click at [170, 129] on p "On the General Info tab, when you toggle on White Labeling check the box to sho…" at bounding box center [287, 130] width 326 height 21
click at [149, 121] on span "On the General Info tab, when you toggle on White Labeling check the box to sho…" at bounding box center [281, 130] width 314 height 18
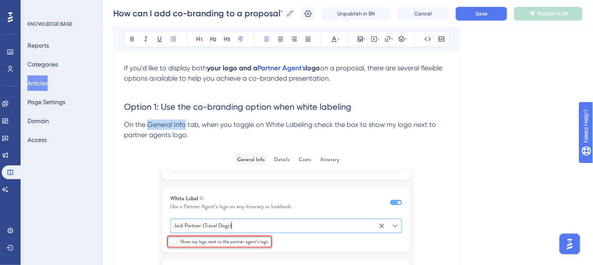
drag, startPoint x: 149, startPoint y: 123, endPoint x: 184, endPoint y: 124, distance: 35.7
click at [184, 124] on span "On the General Info tab, when you toggle on White Labeling check the box to sho…" at bounding box center [281, 130] width 314 height 18
click at [479, 13] on button "Save" at bounding box center [482, 14] width 52 height 14
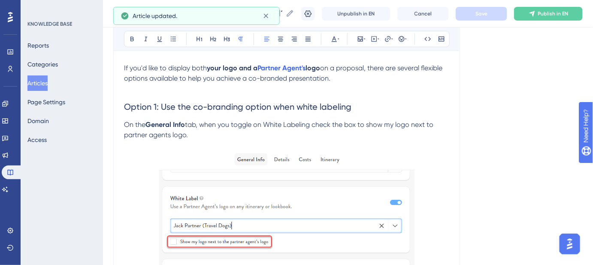
drag, startPoint x: 192, startPoint y: 137, endPoint x: 120, endPoint y: 128, distance: 72.3
copy p "On the General Info tab, when you toggle on White Labeling check the box to sho…"
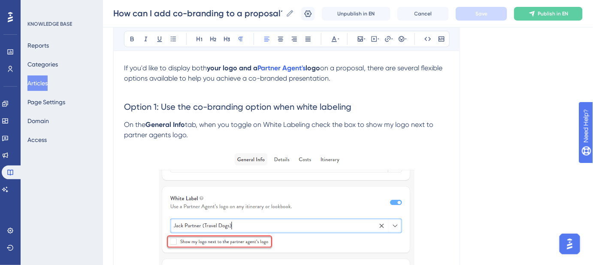
click at [205, 135] on p "On the General Info tab, when you toggle on White Labeling check the box to sho…" at bounding box center [287, 130] width 326 height 21
drag, startPoint x: 195, startPoint y: 135, endPoint x: 118, endPoint y: 129, distance: 77.5
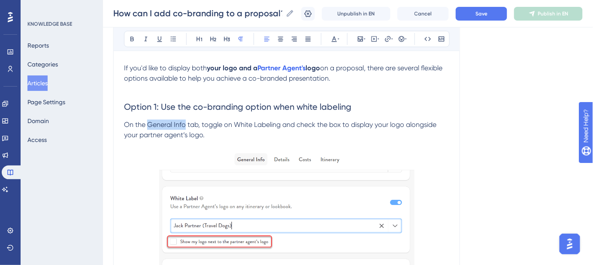
drag, startPoint x: 184, startPoint y: 123, endPoint x: 149, endPoint y: 124, distance: 35.7
click at [149, 124] on span "On the General Info tab, toggle on White Labeling and check the box to display …" at bounding box center [281, 130] width 314 height 18
click at [469, 13] on button "Save" at bounding box center [482, 14] width 52 height 14
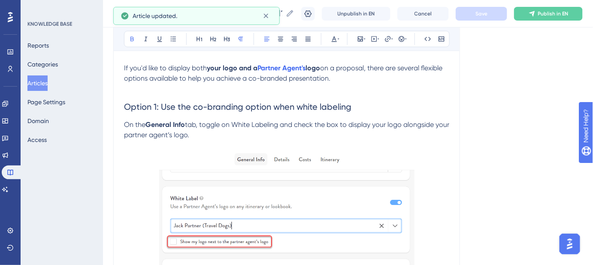
scroll to position [197, 0]
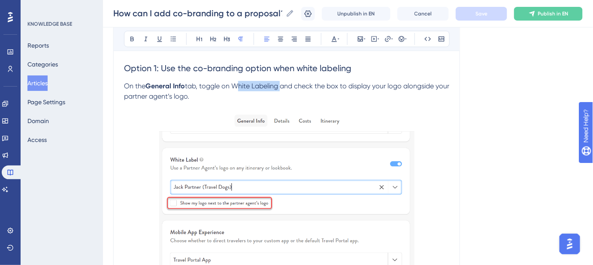
drag, startPoint x: 281, startPoint y: 85, endPoint x: 236, endPoint y: 85, distance: 45.1
click at [236, 85] on span "tab, toggle on White Labeling and check the box to display your logo alongside …" at bounding box center [287, 91] width 327 height 18
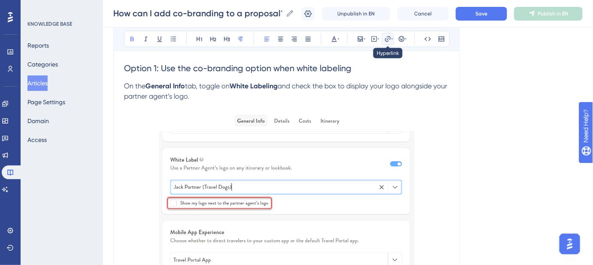
click at [389, 40] on icon at bounding box center [388, 39] width 7 height 7
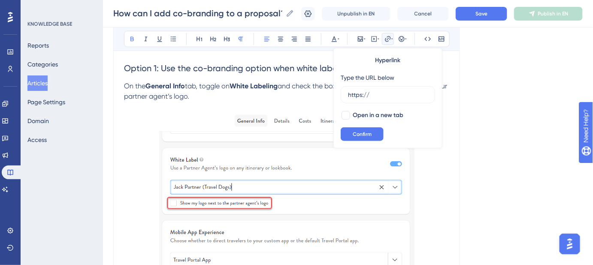
drag, startPoint x: 381, startPoint y: 92, endPoint x: 340, endPoint y: 92, distance: 41.7
click at [340, 92] on div "Hyperlink Type the URL below https:// Open in a new tab Confirm" at bounding box center [388, 98] width 109 height 100
type input "https://help.safariportal.app/en/articles/5775-what-is-white-labeling-and-how-d…"
drag, startPoint x: 342, startPoint y: 116, endPoint x: 353, endPoint y: 132, distance: 19.4
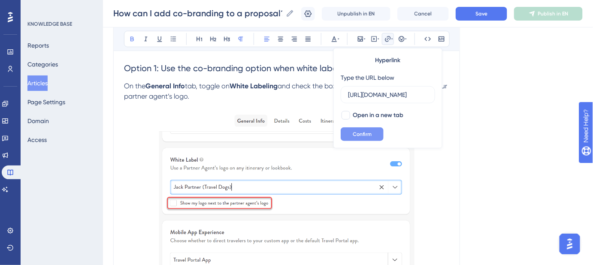
click at [343, 116] on div at bounding box center [346, 115] width 9 height 9
checkbox input "true"
drag, startPoint x: 354, startPoint y: 135, endPoint x: 366, endPoint y: 137, distance: 12.2
click at [355, 135] on span "Confirm" at bounding box center [362, 134] width 19 height 7
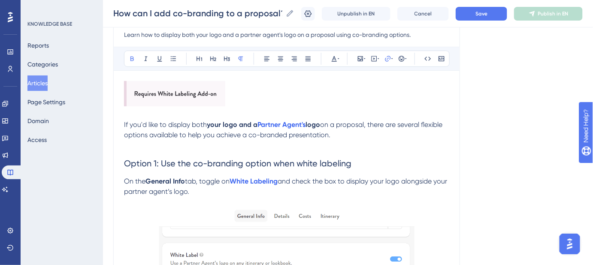
scroll to position [119, 0]
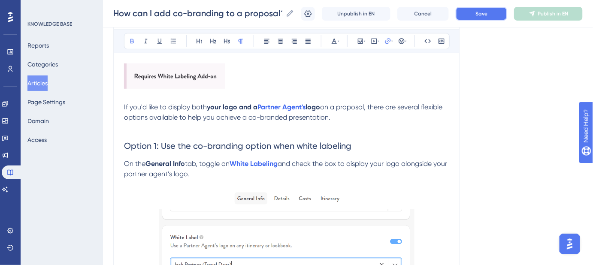
click at [485, 13] on span "Save" at bounding box center [482, 13] width 12 height 7
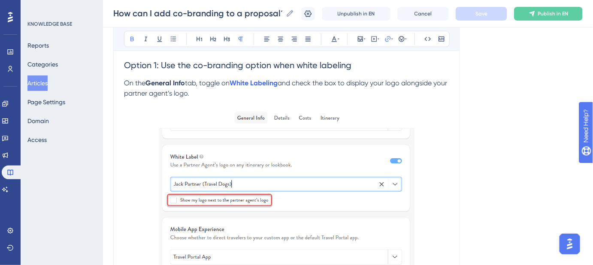
scroll to position [197, 0]
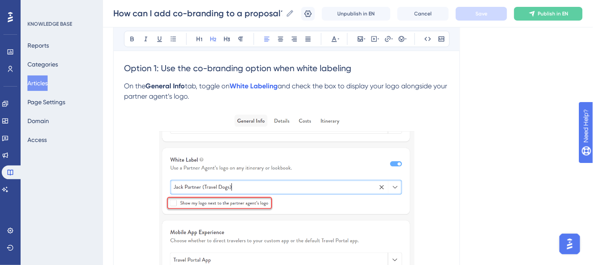
click at [301, 67] on span "Option 1: Use the co-branding option when white labeling" at bounding box center [238, 68] width 228 height 10
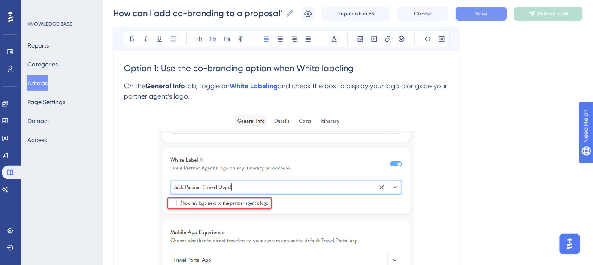
click at [323, 66] on span "Option 1: Use the co-branding option when White labeling" at bounding box center [239, 68] width 230 height 10
click at [495, 18] on button "Save" at bounding box center [482, 14] width 52 height 14
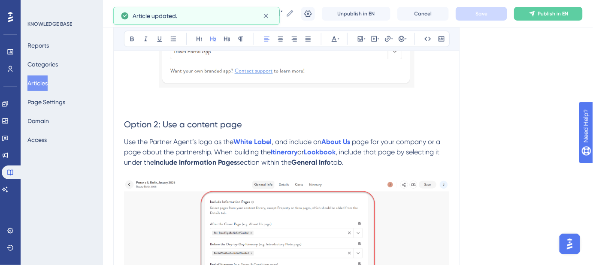
scroll to position [431, 0]
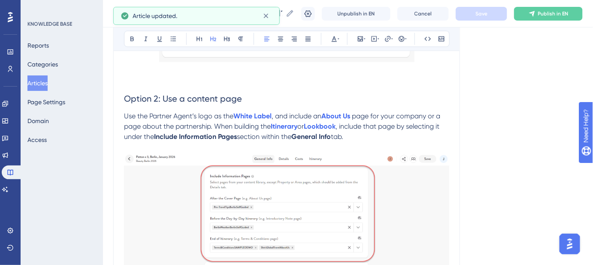
click at [191, 99] on span "Option 2: Use a content page" at bounding box center [183, 99] width 118 height 10
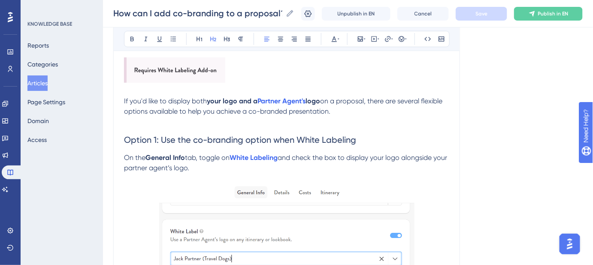
scroll to position [119, 0]
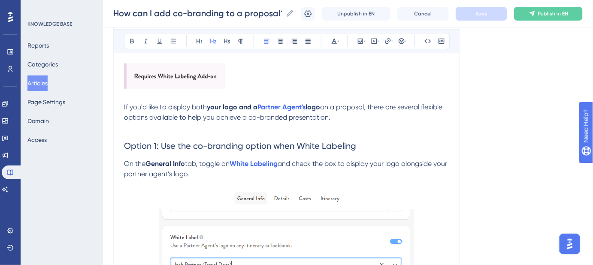
click at [301, 143] on span "Option 1: Use the co-branding option when White Labeling" at bounding box center [240, 146] width 232 height 10
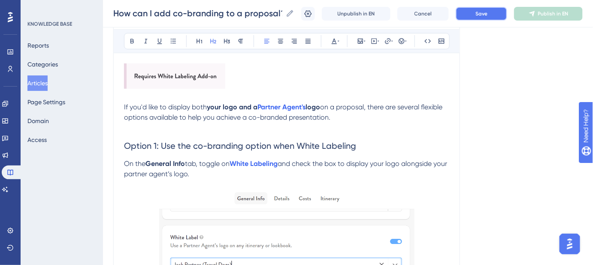
click at [488, 15] on span "Save" at bounding box center [482, 13] width 12 height 7
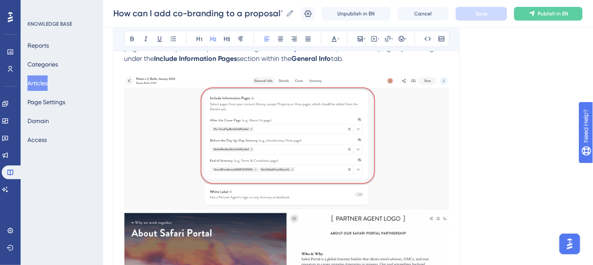
scroll to position [431, 0]
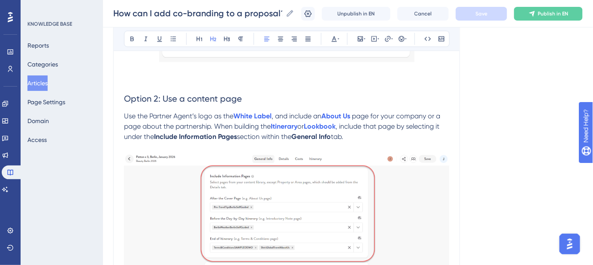
click at [190, 99] on span "Option 2: Use a content page" at bounding box center [183, 99] width 118 height 10
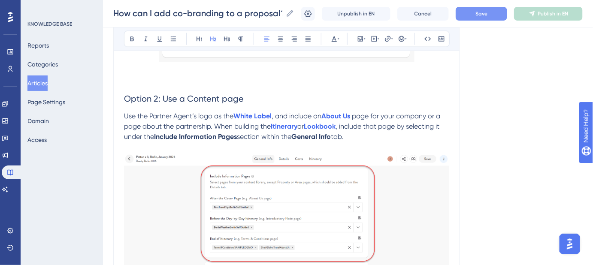
click at [227, 95] on span "Option 2: Use a Content page" at bounding box center [184, 99] width 120 height 10
click at [468, 13] on button "Save" at bounding box center [482, 14] width 52 height 14
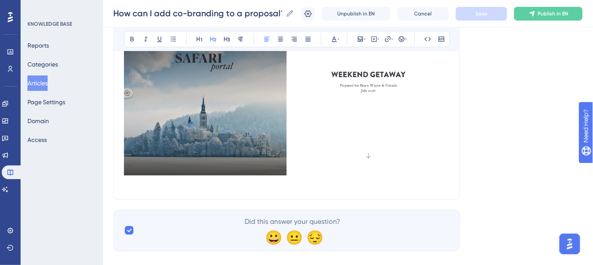
scroll to position [953, 0]
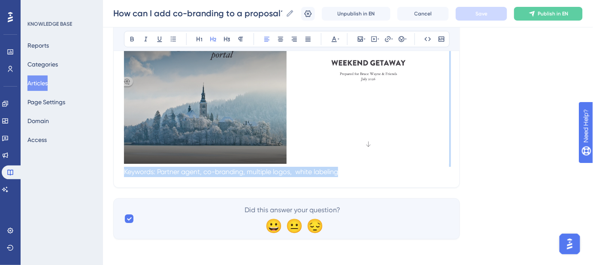
drag, startPoint x: 426, startPoint y: 178, endPoint x: 192, endPoint y: 175, distance: 233.6
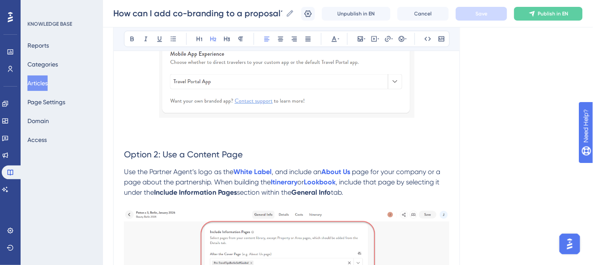
scroll to position [367, 0]
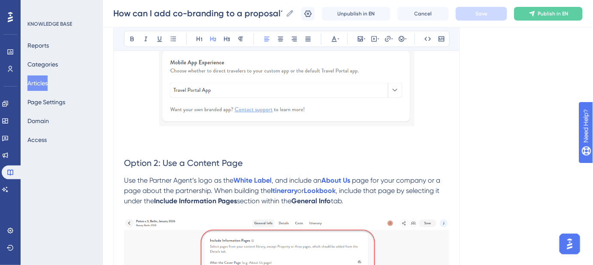
click at [121, 132] on div "How can I add co-branding to a proposal? Learn how to display both your logo an…" at bounding box center [286, 251] width 347 height 1044
click at [127, 132] on p at bounding box center [287, 135] width 326 height 10
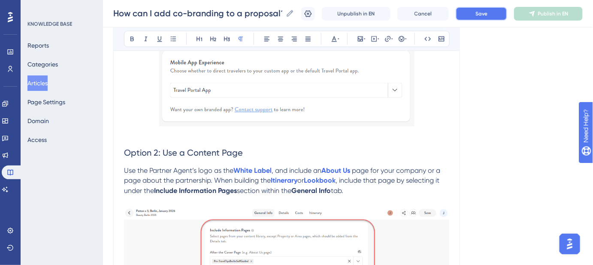
click at [467, 12] on button "Save" at bounding box center [482, 14] width 52 height 14
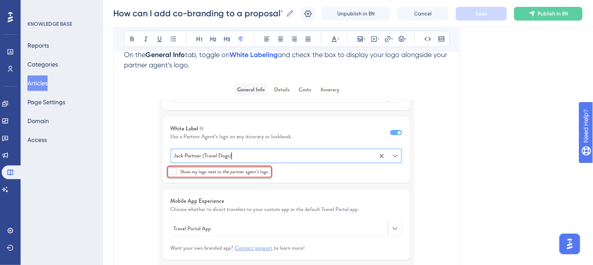
scroll to position [210, 0]
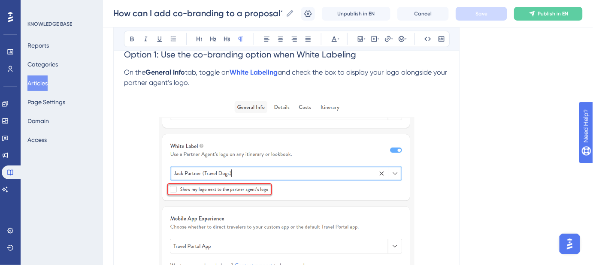
click at [275, 140] on img at bounding box center [287, 190] width 256 height 185
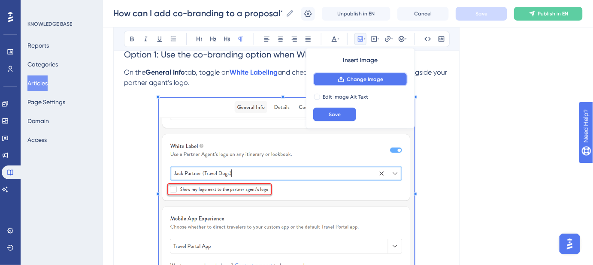
click at [360, 79] on span "Change Image" at bounding box center [365, 79] width 37 height 7
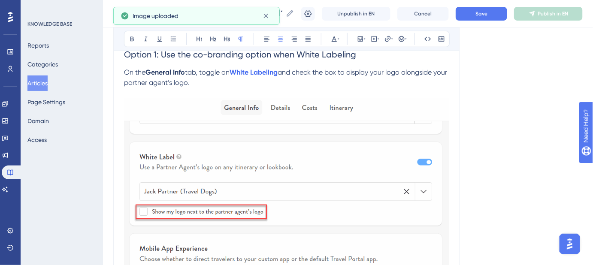
click at [234, 129] on img at bounding box center [287, 213] width 326 height 231
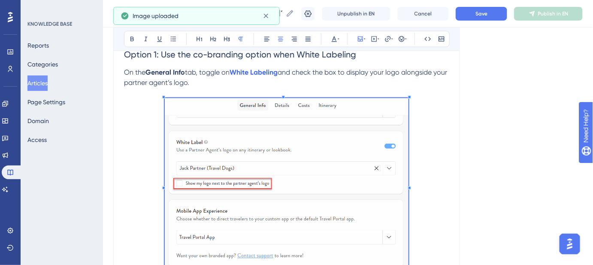
click at [204, 118] on span at bounding box center [287, 186] width 244 height 176
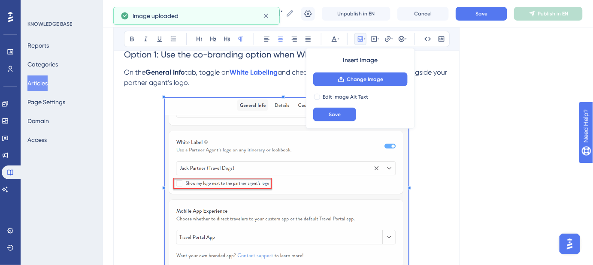
click at [493, 5] on div "How can I add co-branding to a proposal? How can I add co-branding to a proposa…" at bounding box center [348, 13] width 490 height 27
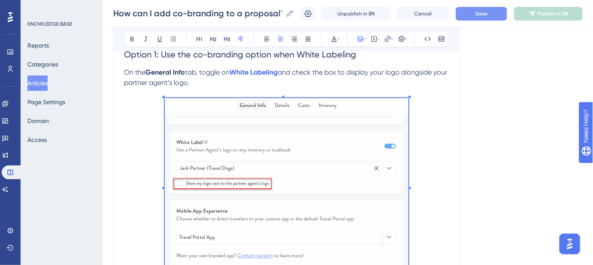
click at [488, 14] on span "Save" at bounding box center [482, 13] width 12 height 7
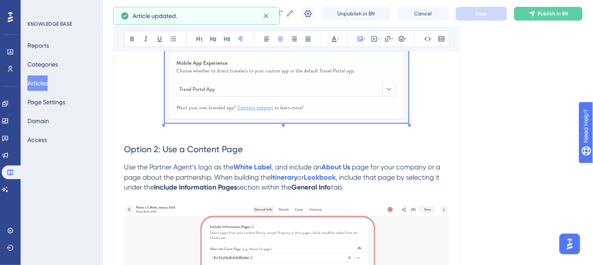
scroll to position [367, 0]
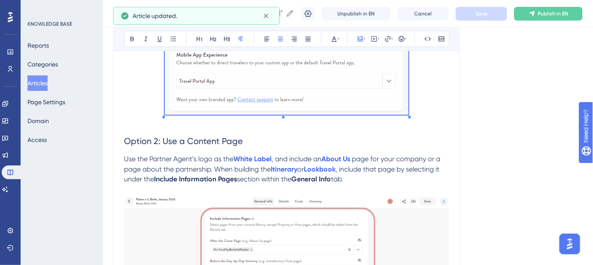
click at [479, 120] on div "Language English (Default) How can I add co-branding to a proposal? Learn how t…" at bounding box center [348, 245] width 470 height 1115
click at [451, 122] on div "How can I add co-branding to a proposal? Learn how to display both your logo an…" at bounding box center [286, 240] width 347 height 1022
click at [502, 119] on div "Language English (Default) How can I add co-branding to a proposal? Learn how t…" at bounding box center [348, 245] width 470 height 1115
click at [516, 182] on div "Language English (Default) How can I add co-branding to a proposal? Learn how t…" at bounding box center [348, 245] width 470 height 1115
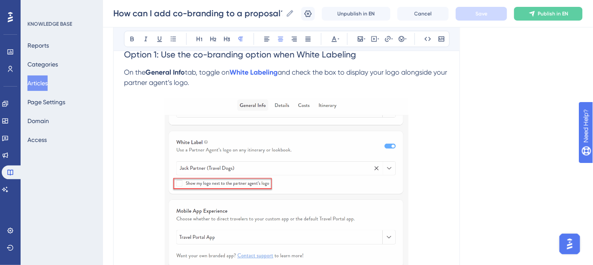
scroll to position [211, 0]
click at [444, 112] on p at bounding box center [287, 186] width 326 height 176
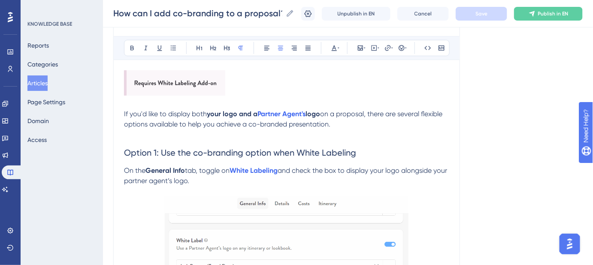
scroll to position [117, 0]
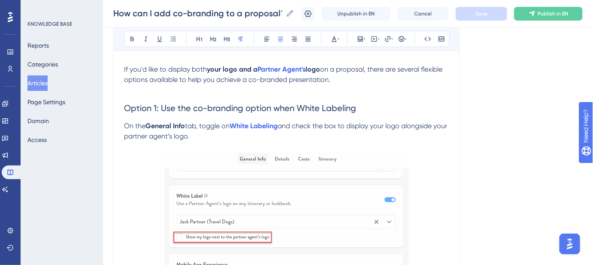
scroll to position [156, 0]
click at [423, 127] on span "and check the box to display your logo alongside your partner agent’s logo." at bounding box center [286, 132] width 325 height 18
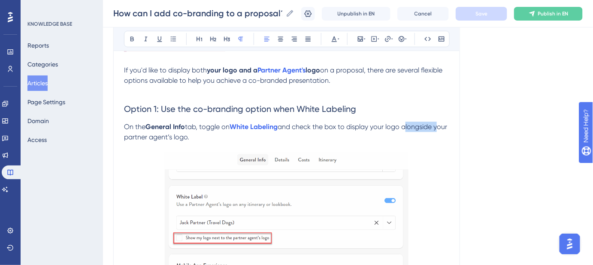
click at [423, 127] on span "and check the box to display your logo alongside your partner agent’s logo." at bounding box center [286, 132] width 325 height 18
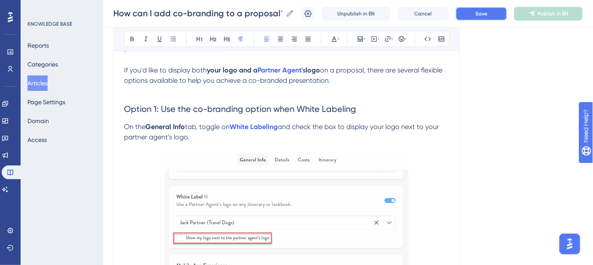
click at [479, 15] on button "Save" at bounding box center [482, 14] width 52 height 14
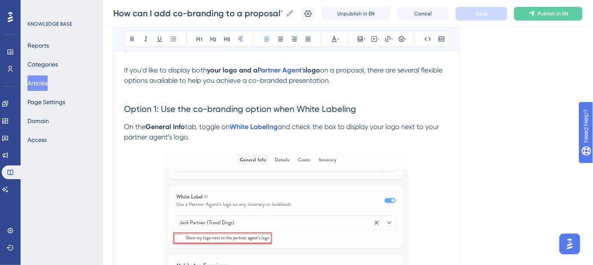
click at [358, 129] on span "and check the box to display your logo next to your partner agent’s logo." at bounding box center [282, 132] width 317 height 18
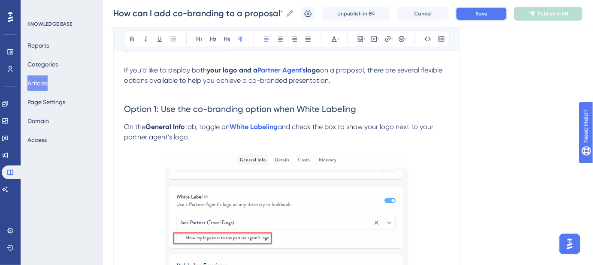
drag, startPoint x: 489, startPoint y: 9, endPoint x: 484, endPoint y: 32, distance: 23.2
click at [489, 10] on button "Save" at bounding box center [482, 14] width 52 height 14
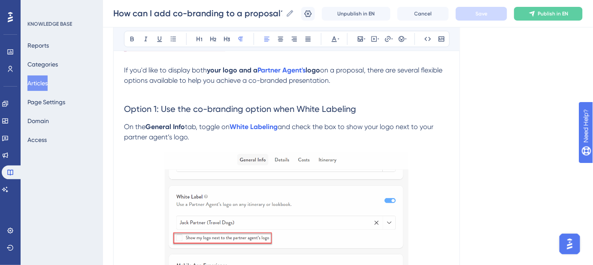
click at [128, 138] on span "and check the box to show your logo next to your partner agent’s logo." at bounding box center [279, 132] width 311 height 18
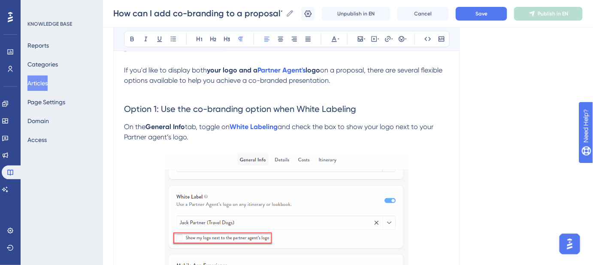
click at [152, 137] on span "and check the box to show your logo next to your Partner agent’s logo." at bounding box center [279, 132] width 311 height 18
click at [479, 13] on button "Save" at bounding box center [482, 14] width 52 height 14
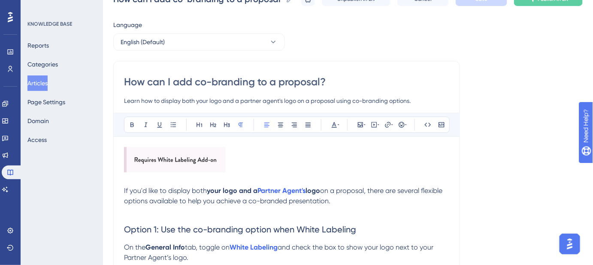
scroll to position [0, 0]
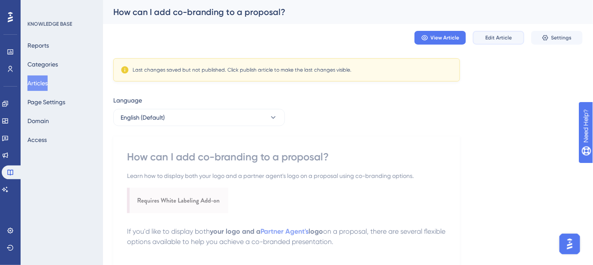
click at [496, 40] on span "Edit Article" at bounding box center [499, 37] width 27 height 7
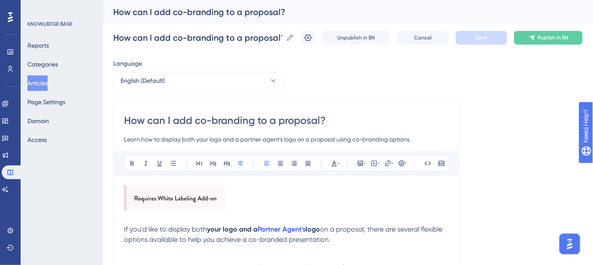
scroll to position [224, 0]
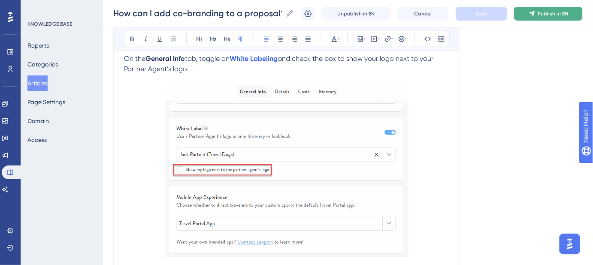
click at [557, 15] on span "Publish in EN" at bounding box center [554, 13] width 30 height 7
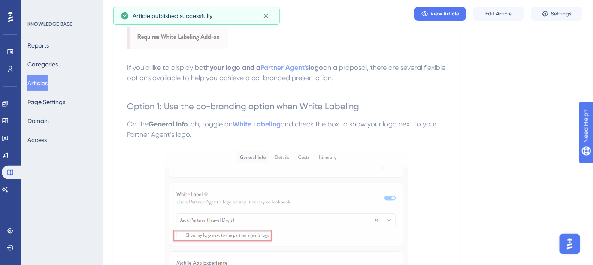
scroll to position [0, 0]
